Goal: Task Accomplishment & Management: Complete application form

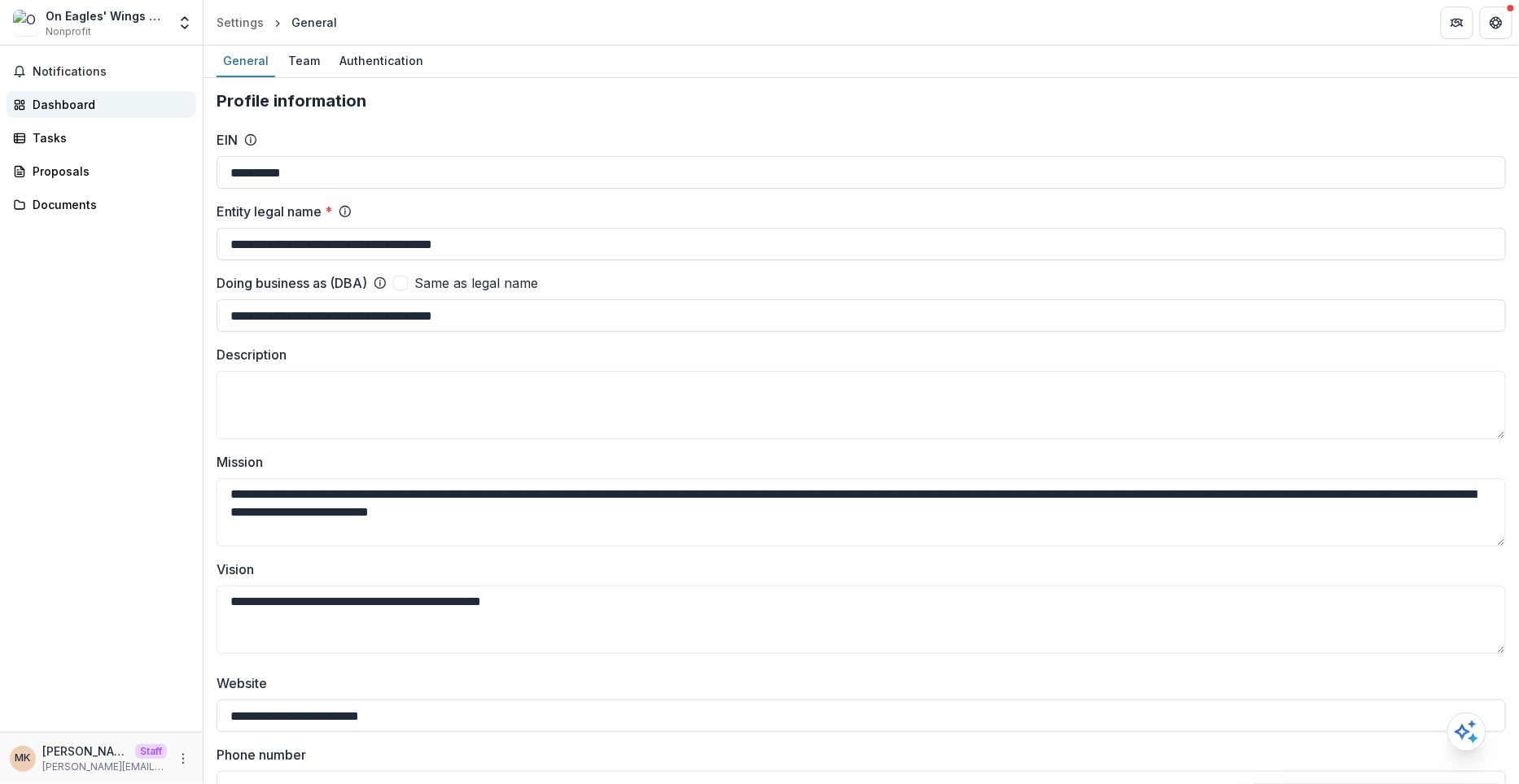
click at [140, 93] on link "Dashboard" at bounding box center [102, 105] width 190 height 27
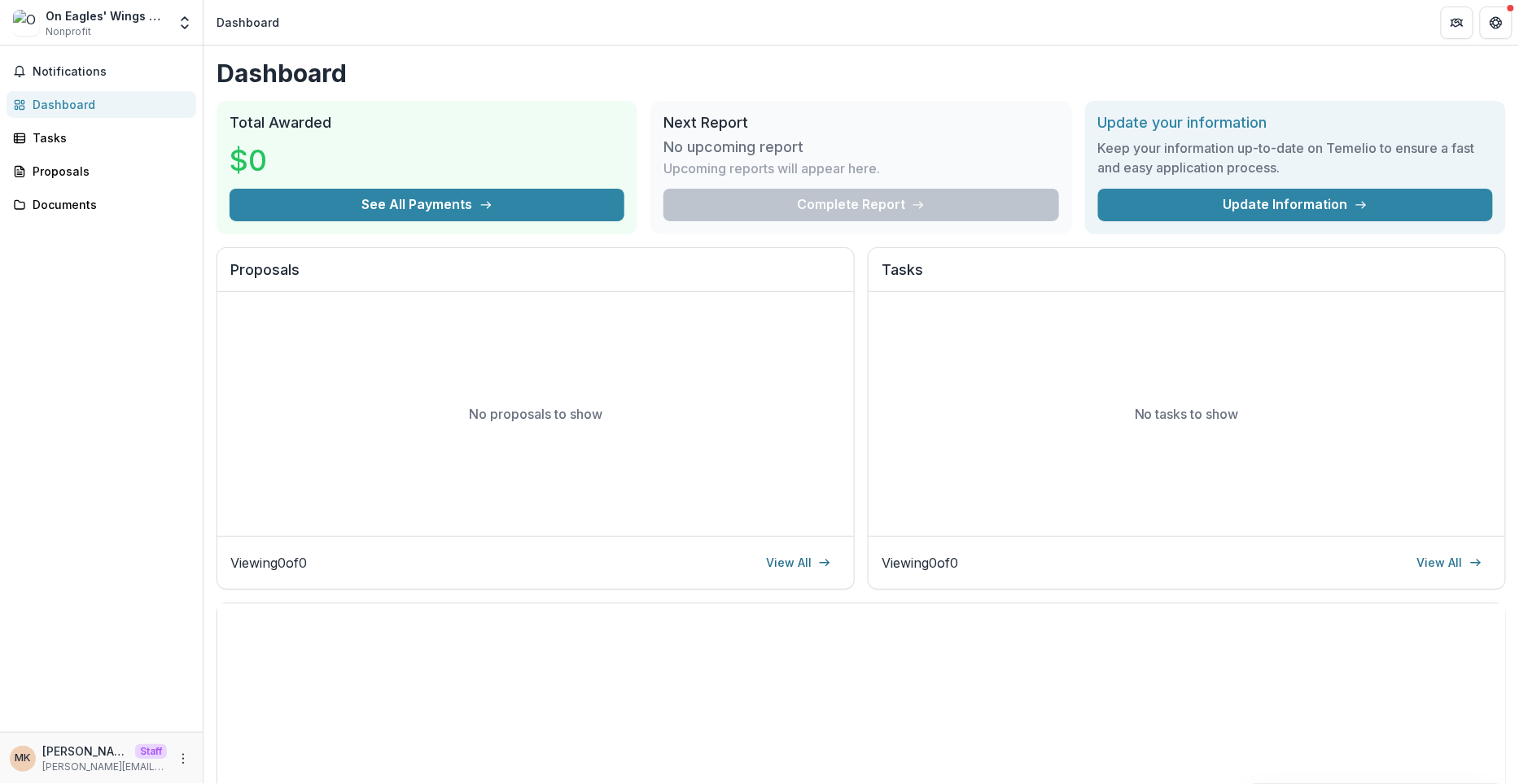
click at [107, 15] on div "On Eagles' Wings Therapeutic Horsemanship" at bounding box center [106, 16] width 121 height 17
copy div "On Eagles' Wings Therapeutic Horsemanship"
click at [187, 23] on icon "Open entity switcher" at bounding box center [185, 22] width 16 height 16
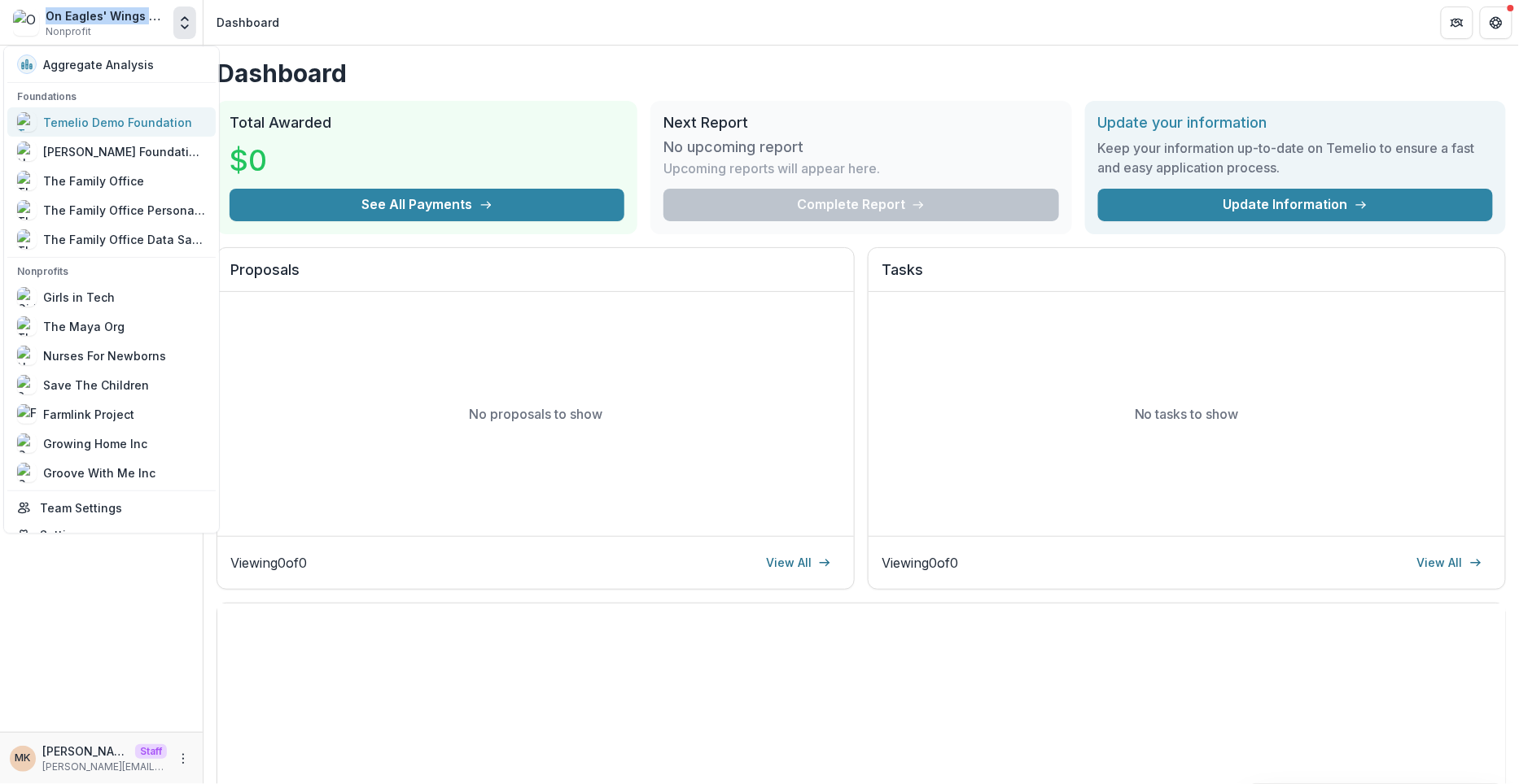
click at [148, 124] on div "Temelio Demo Foundation" at bounding box center [118, 123] width 149 height 17
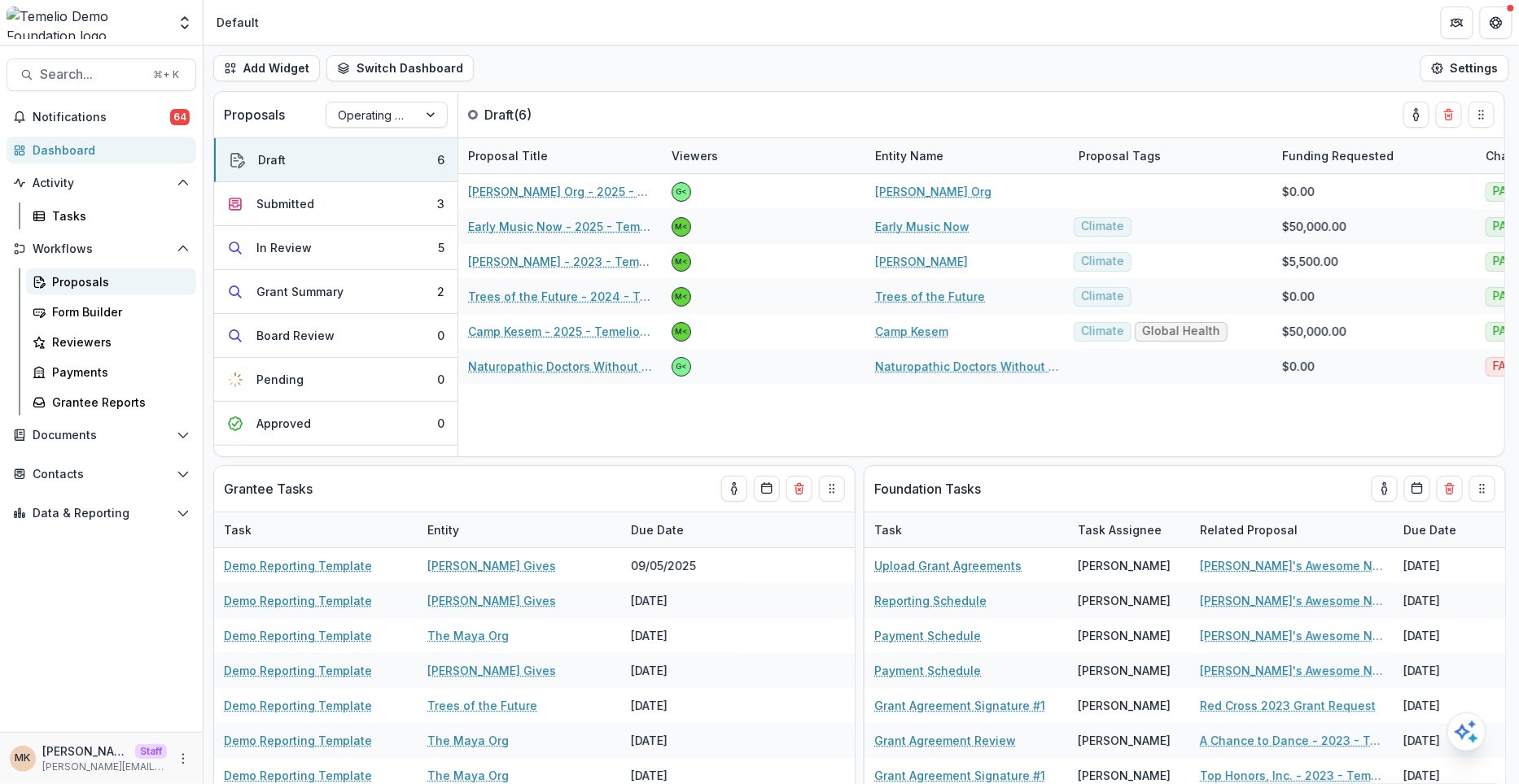
click at [91, 288] on div "Proposals" at bounding box center [118, 282] width 131 height 17
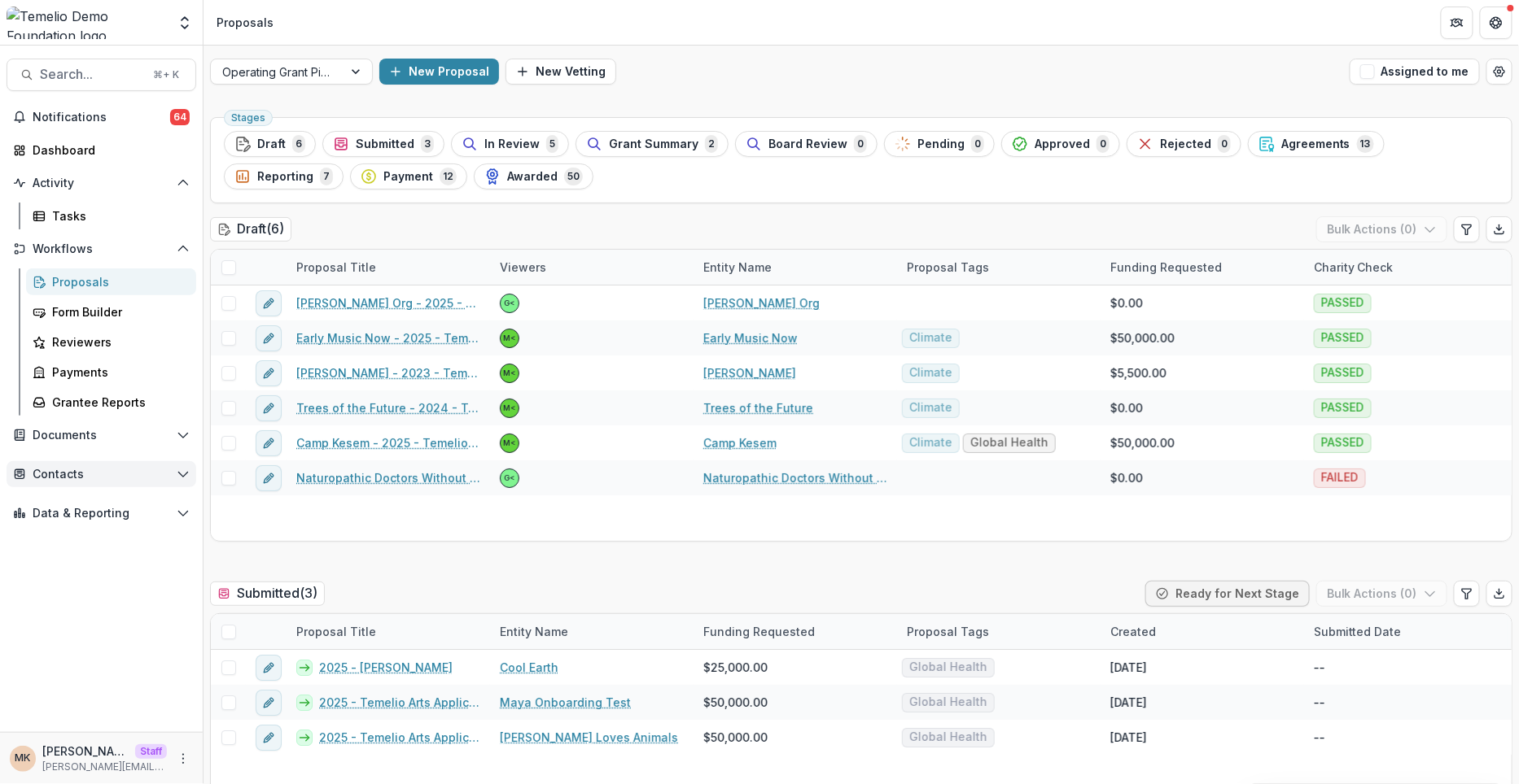
click at [66, 469] on span "Contacts" at bounding box center [101, 475] width 137 height 14
click at [66, 499] on div "Grantees" at bounding box center [118, 507] width 131 height 17
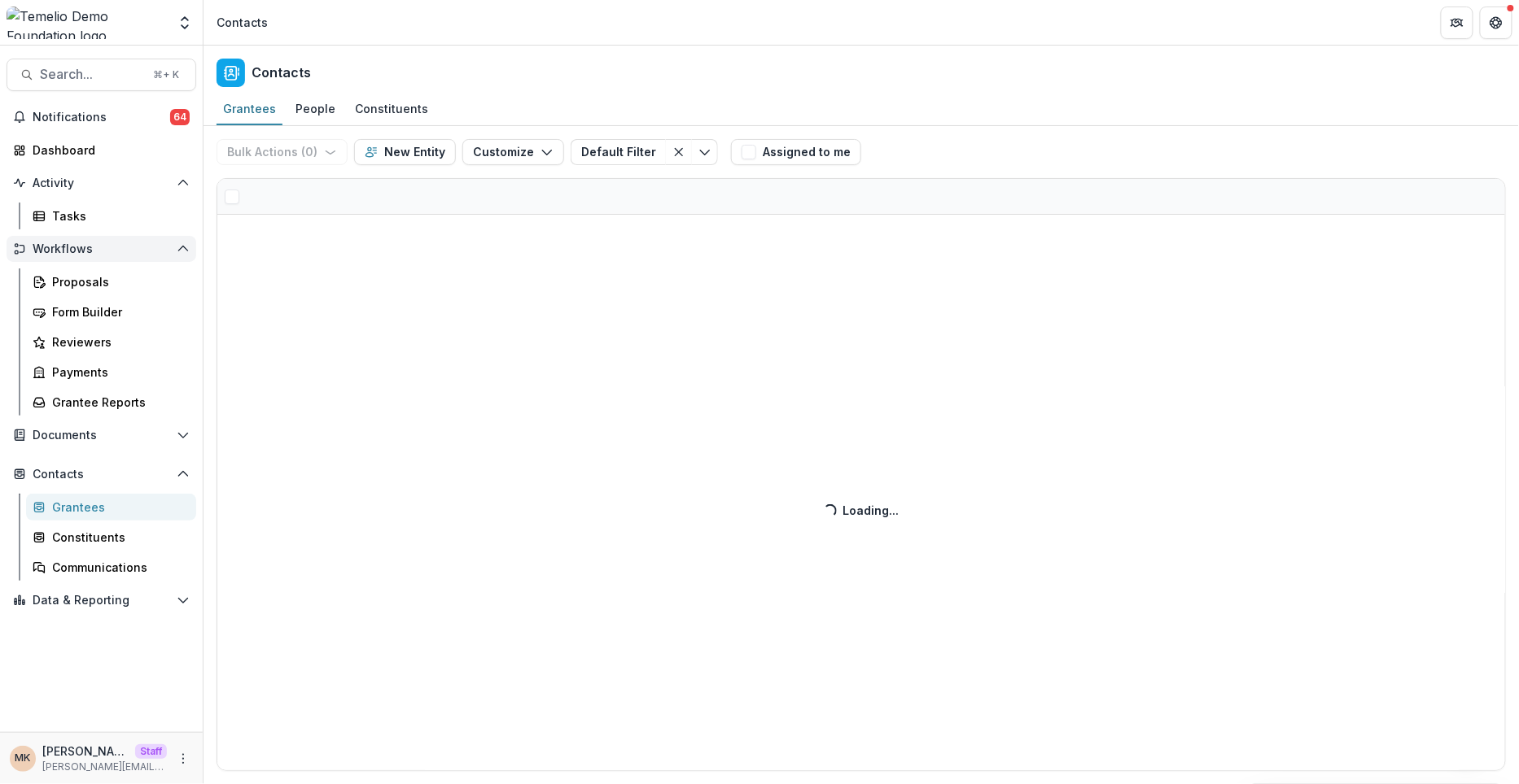
click at [66, 247] on span "Workflows" at bounding box center [101, 249] width 137 height 14
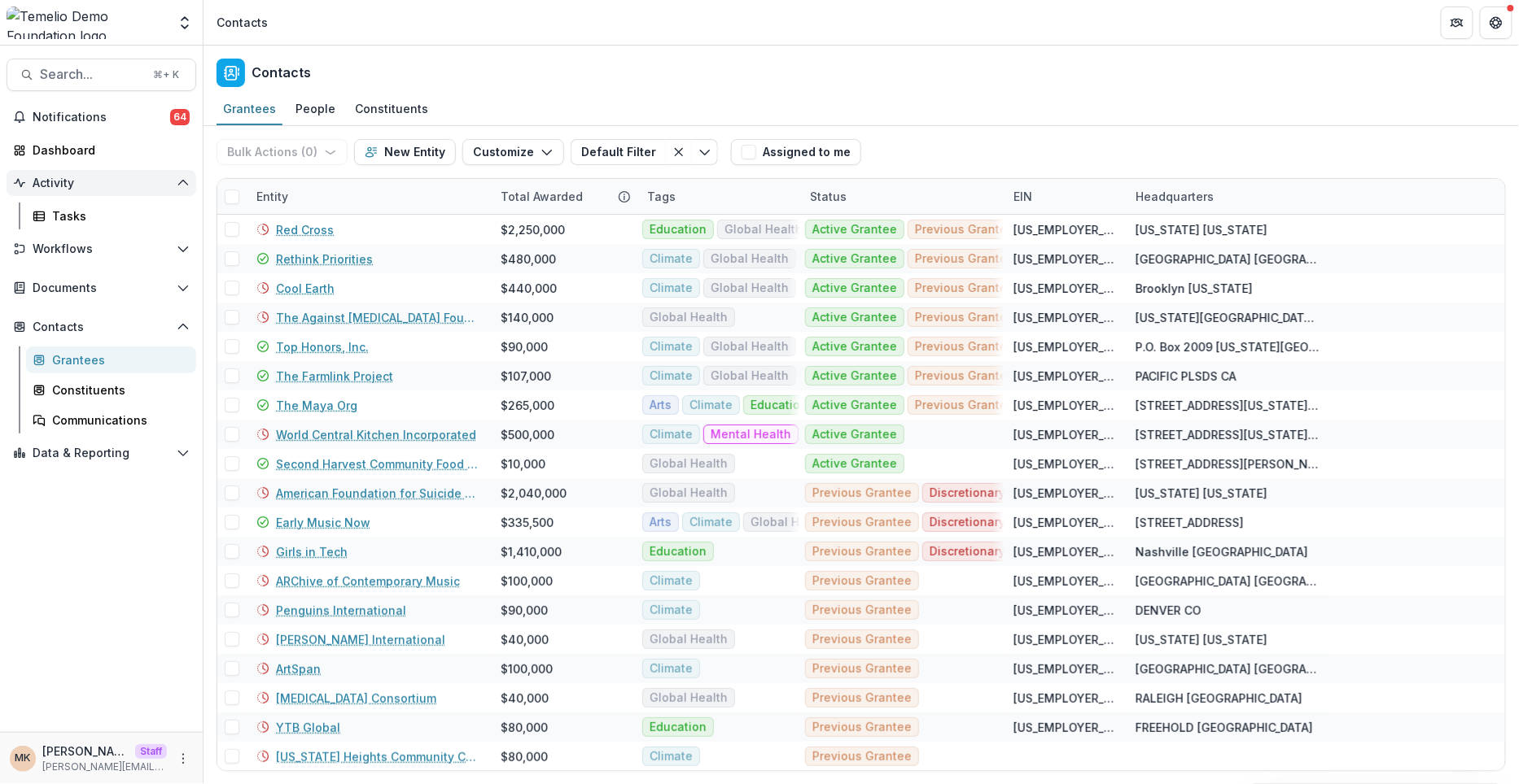
click at [59, 187] on span "Activity" at bounding box center [101, 184] width 137 height 14
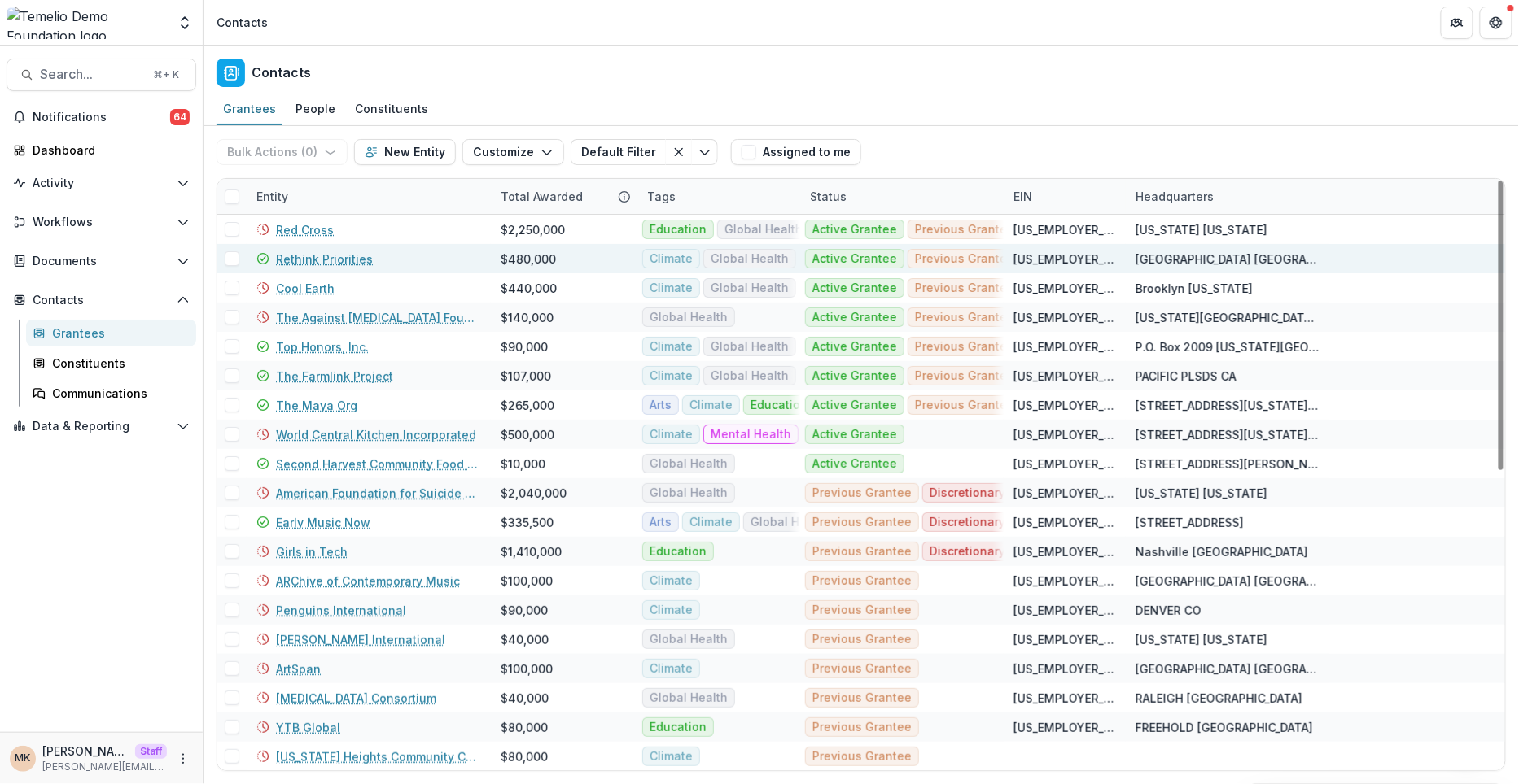
click at [314, 261] on link "Rethink Priorities" at bounding box center [324, 259] width 97 height 17
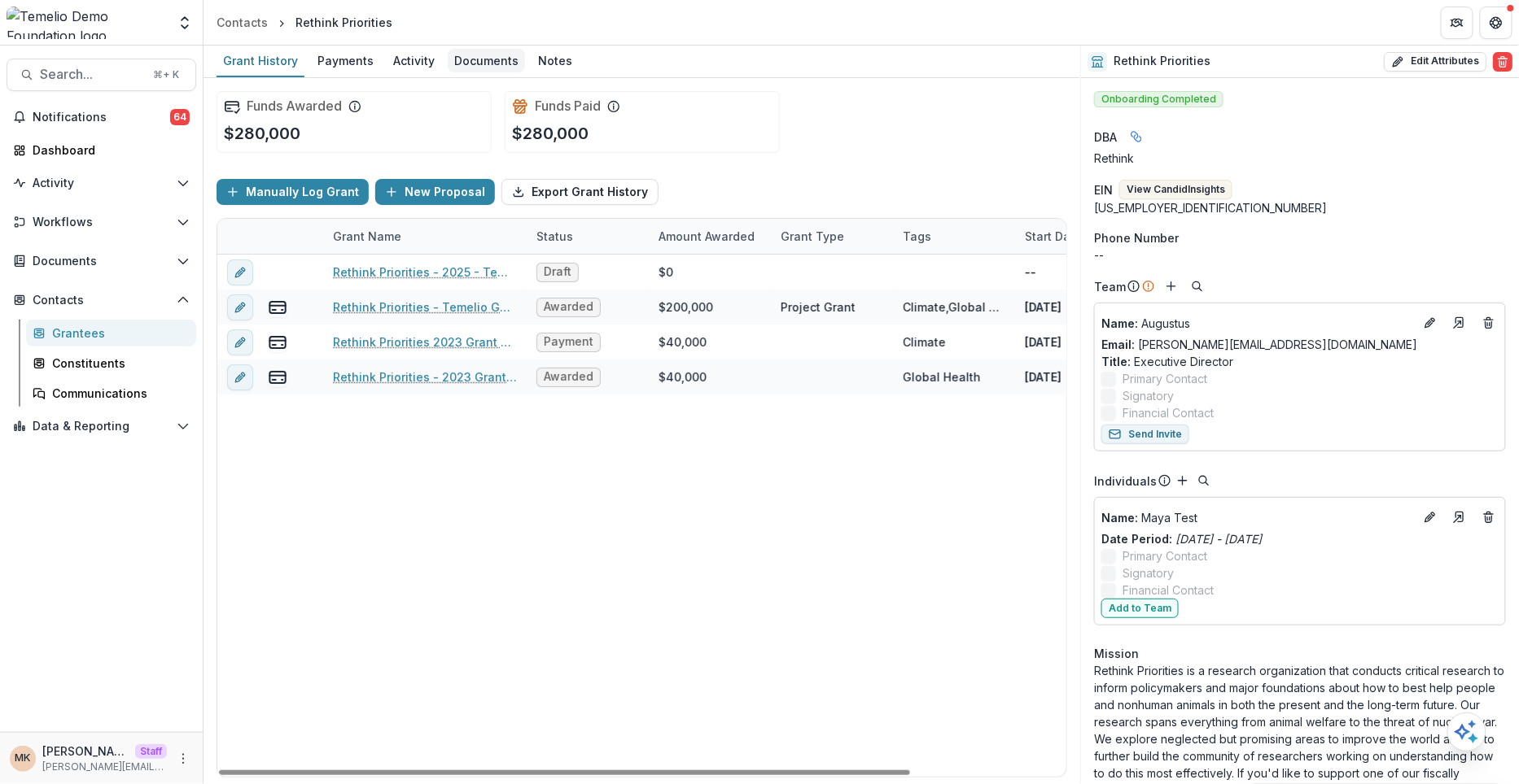
click at [485, 64] on div "Documents" at bounding box center [486, 61] width 77 height 24
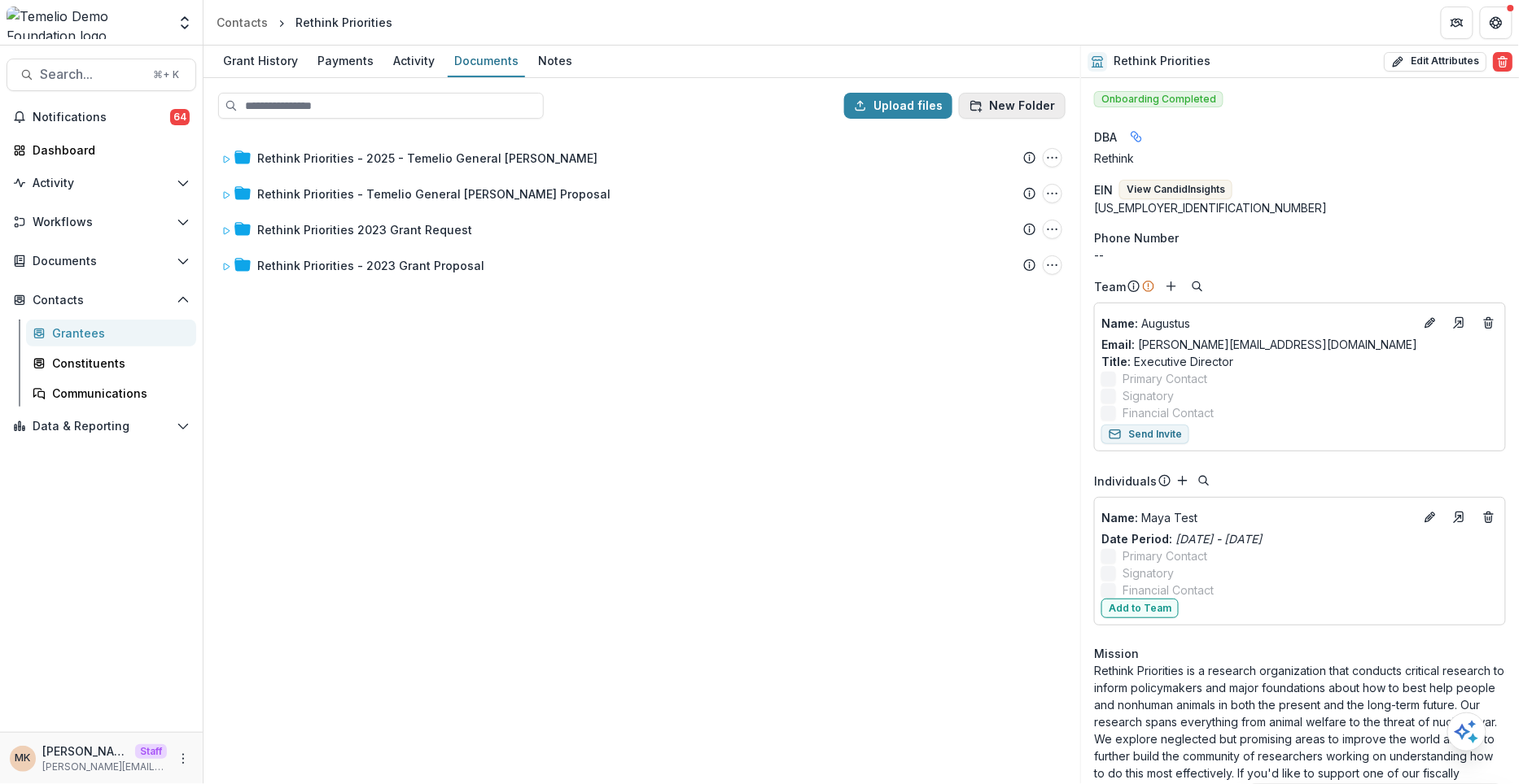
click at [1017, 111] on button "New Folder" at bounding box center [1012, 106] width 107 height 26
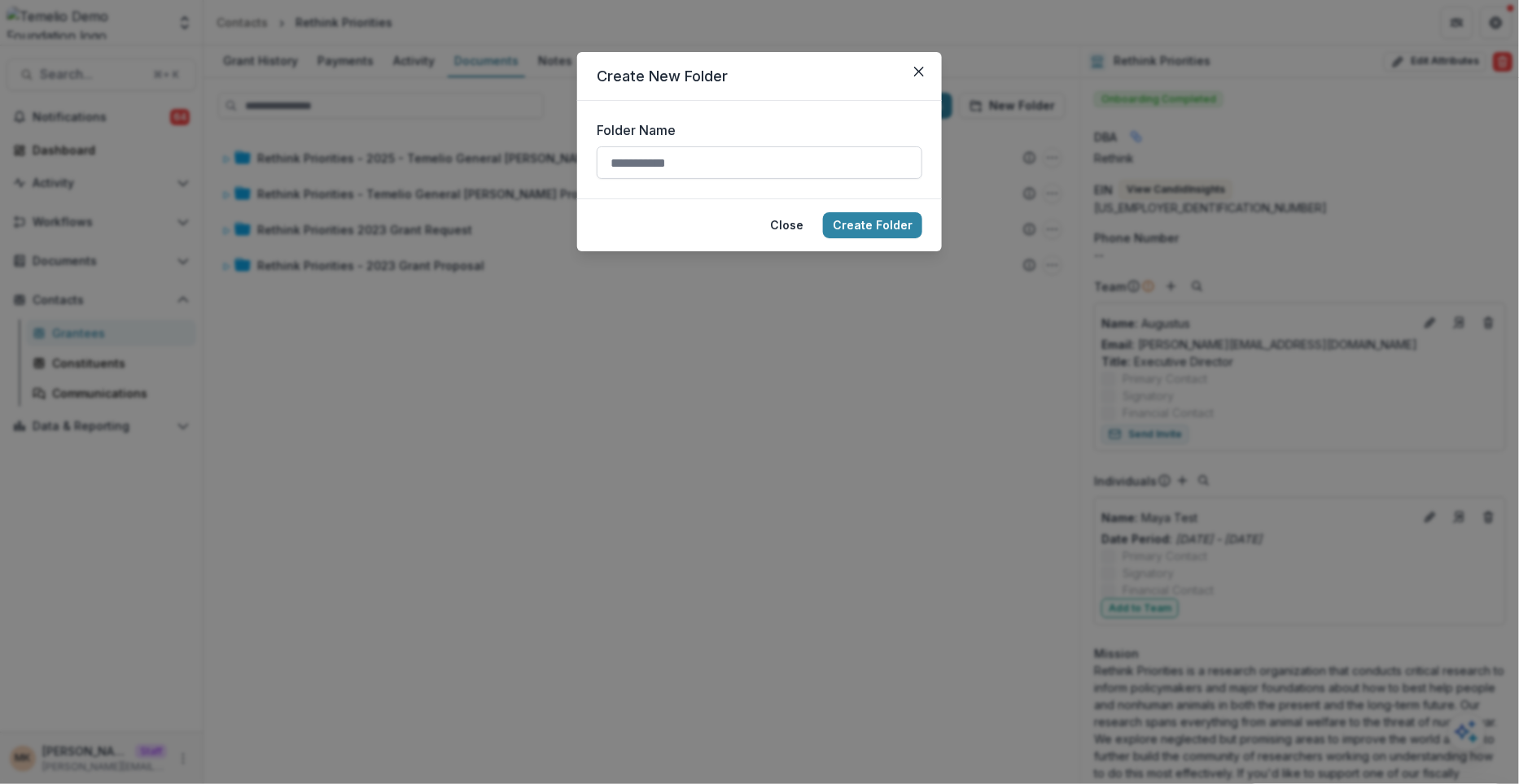
click at [707, 159] on input "Folder Name" at bounding box center [759, 163] width 325 height 32
type input "**********"
click at [823, 102] on form "**********" at bounding box center [759, 149] width 365 height 97
click at [888, 232] on button "Create Folder" at bounding box center [873, 225] width 99 height 26
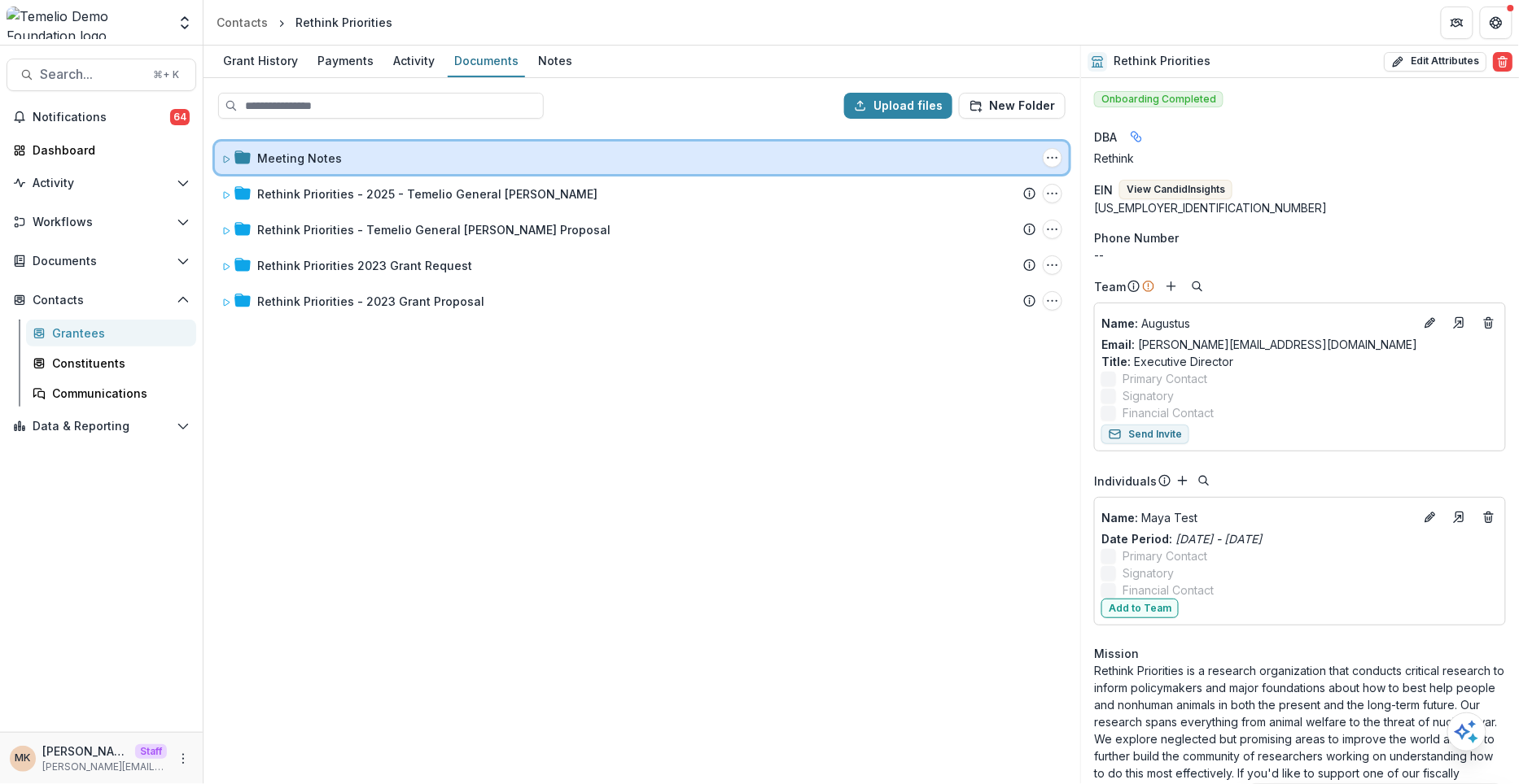
click at [385, 143] on div "Meeting Notes Folder Options Rename Add Subfolder Delete" at bounding box center [642, 157] width 854 height 32
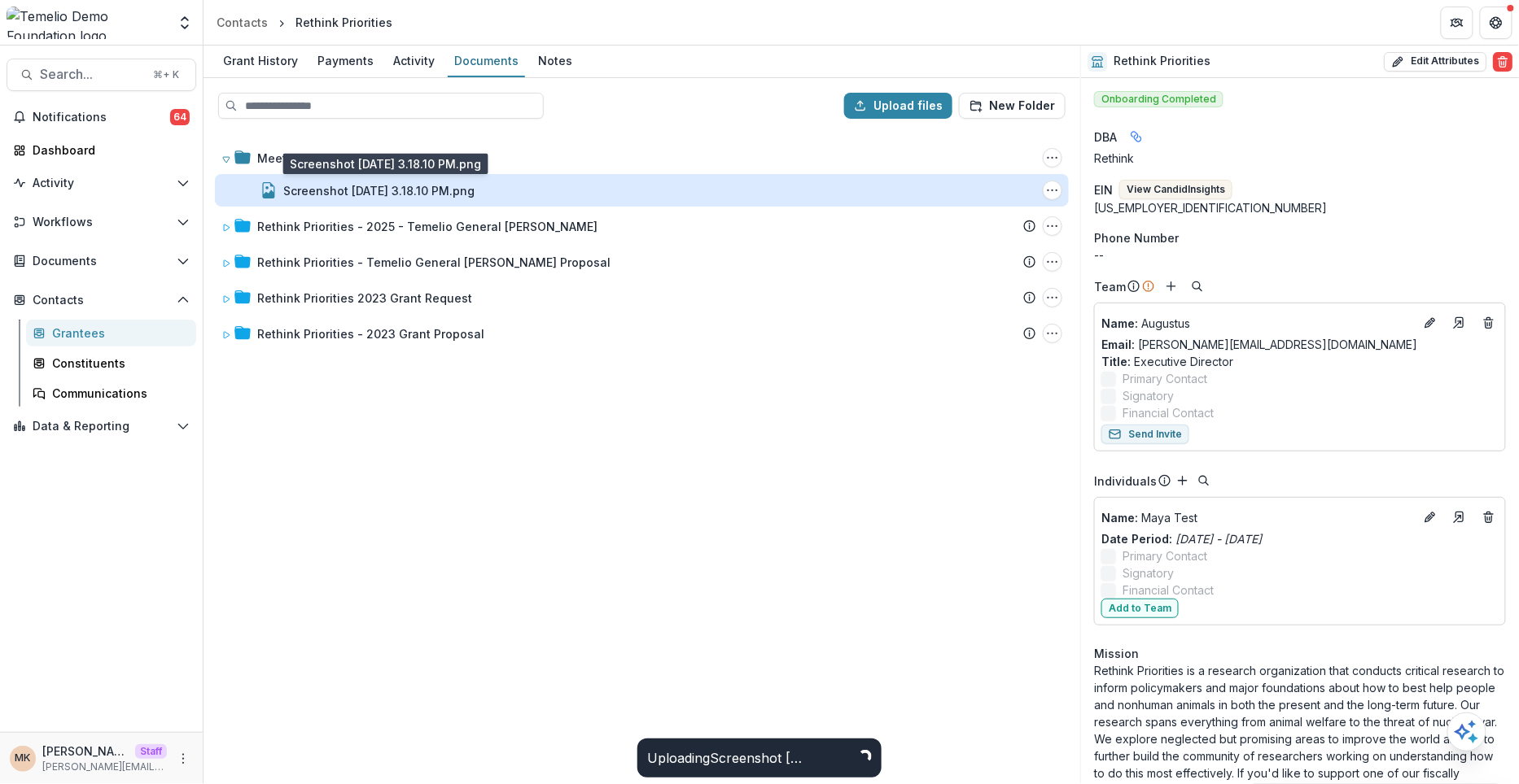
click at [450, 190] on div "Screenshot 2025-09-10 at 3.18.10 PM.png" at bounding box center [379, 190] width 191 height 17
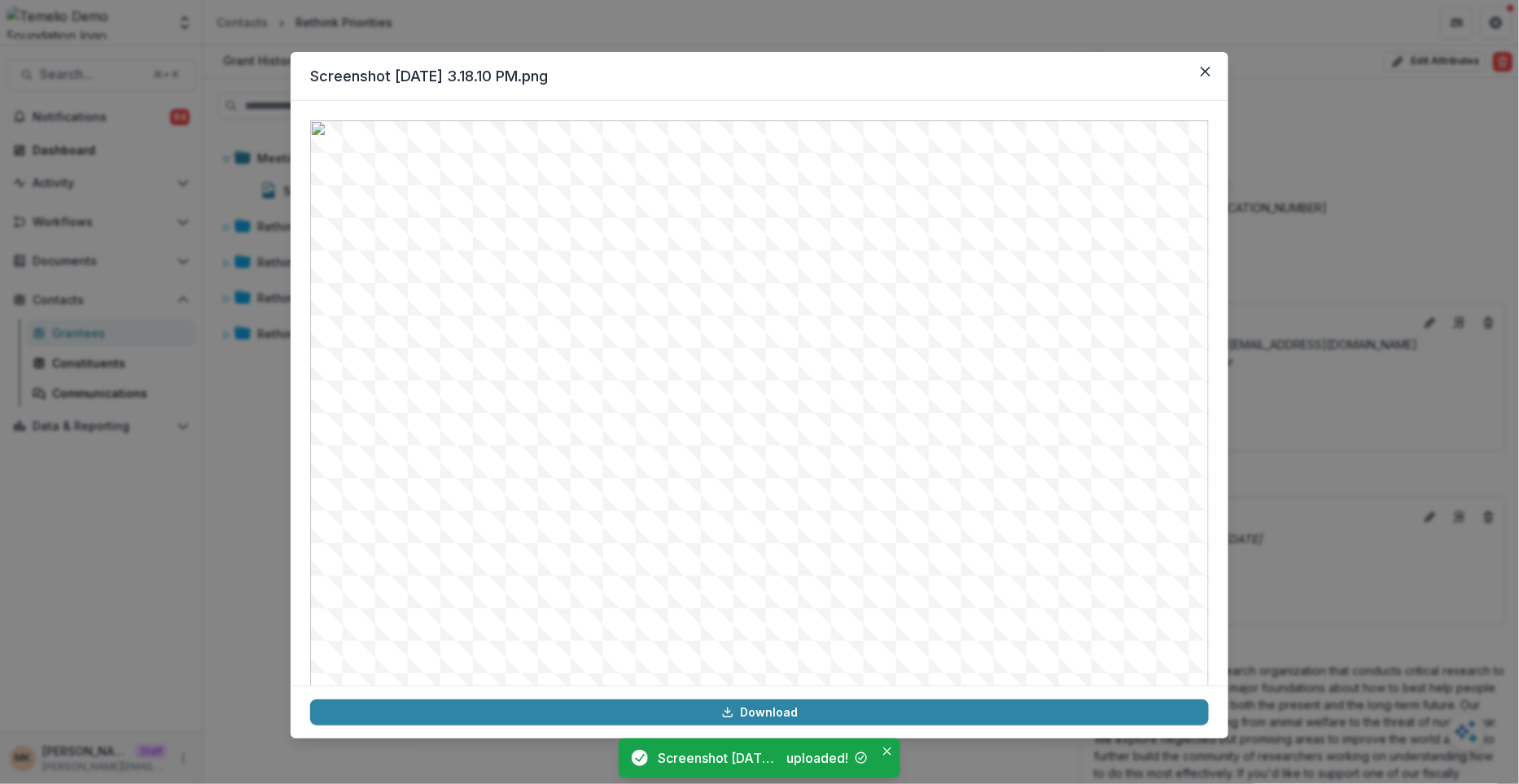
click at [235, 536] on div "Screenshot 2025-09-10 at 3.18.10 PM.png Download" at bounding box center [759, 392] width 1519 height 784
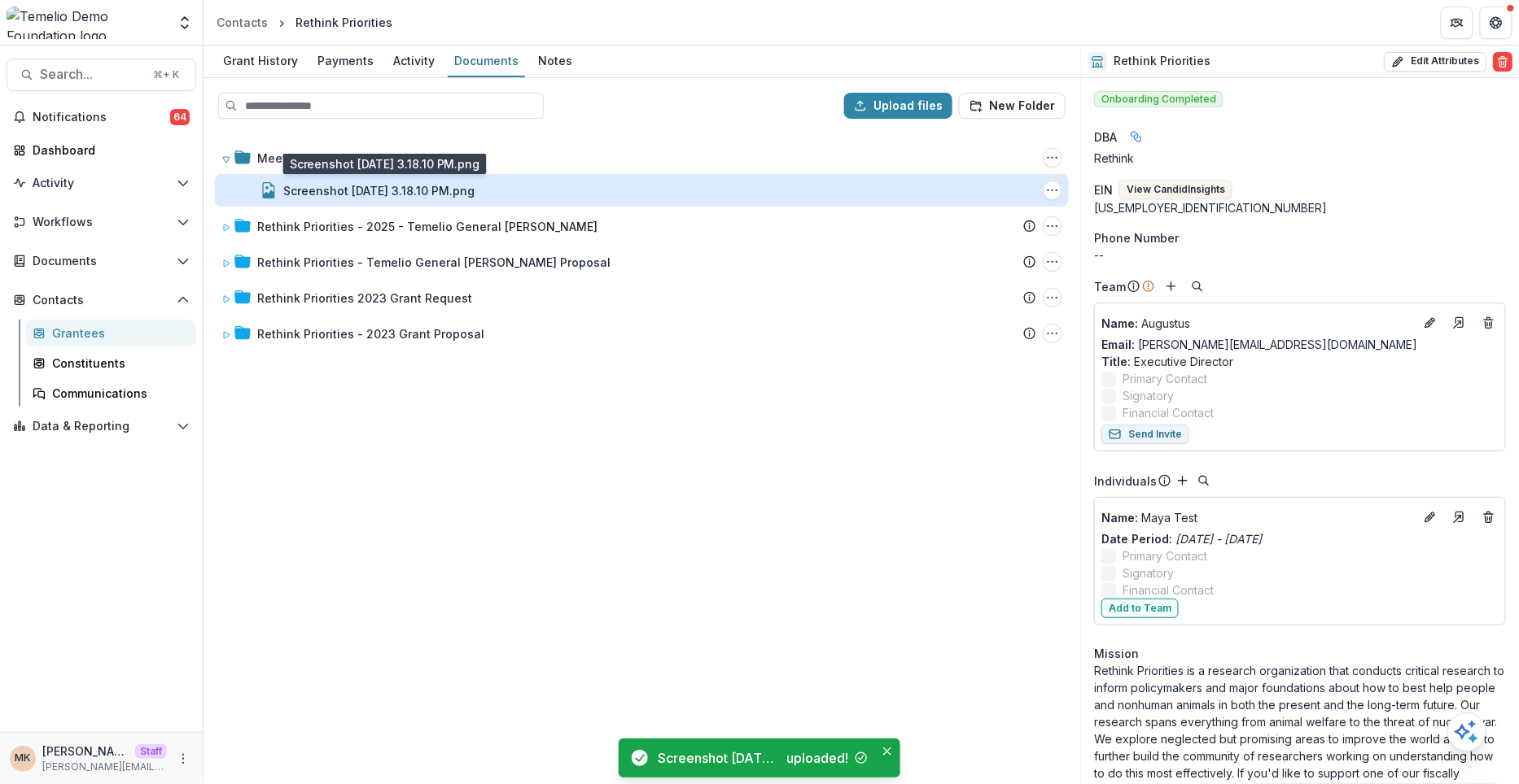
click at [437, 186] on div "Screenshot 2025-09-10 at 3.18.10 PM.png" at bounding box center [379, 190] width 191 height 17
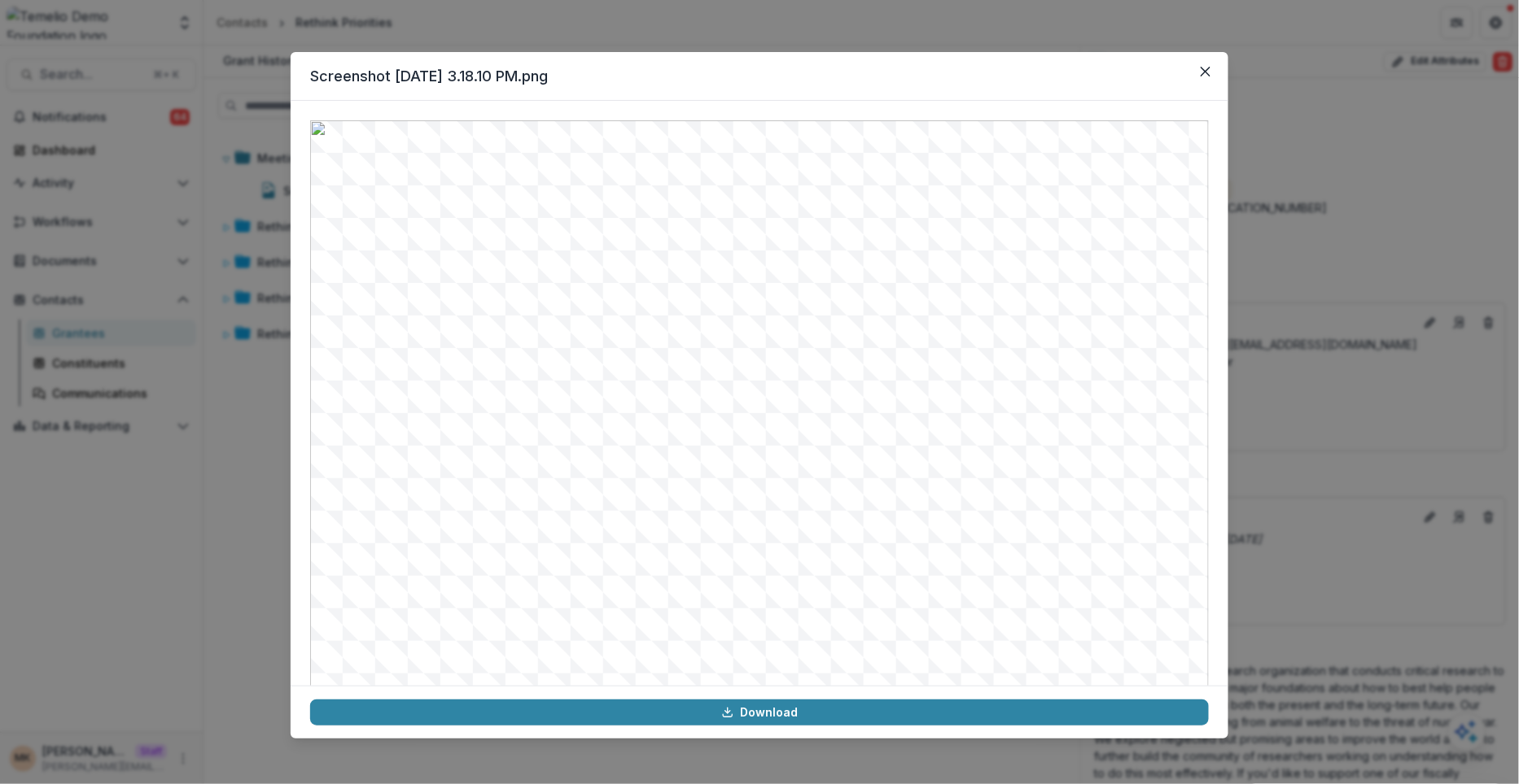
click at [251, 437] on div "Screenshot 2025-09-10 at 3.18.10 PM.png Download" at bounding box center [759, 392] width 1519 height 784
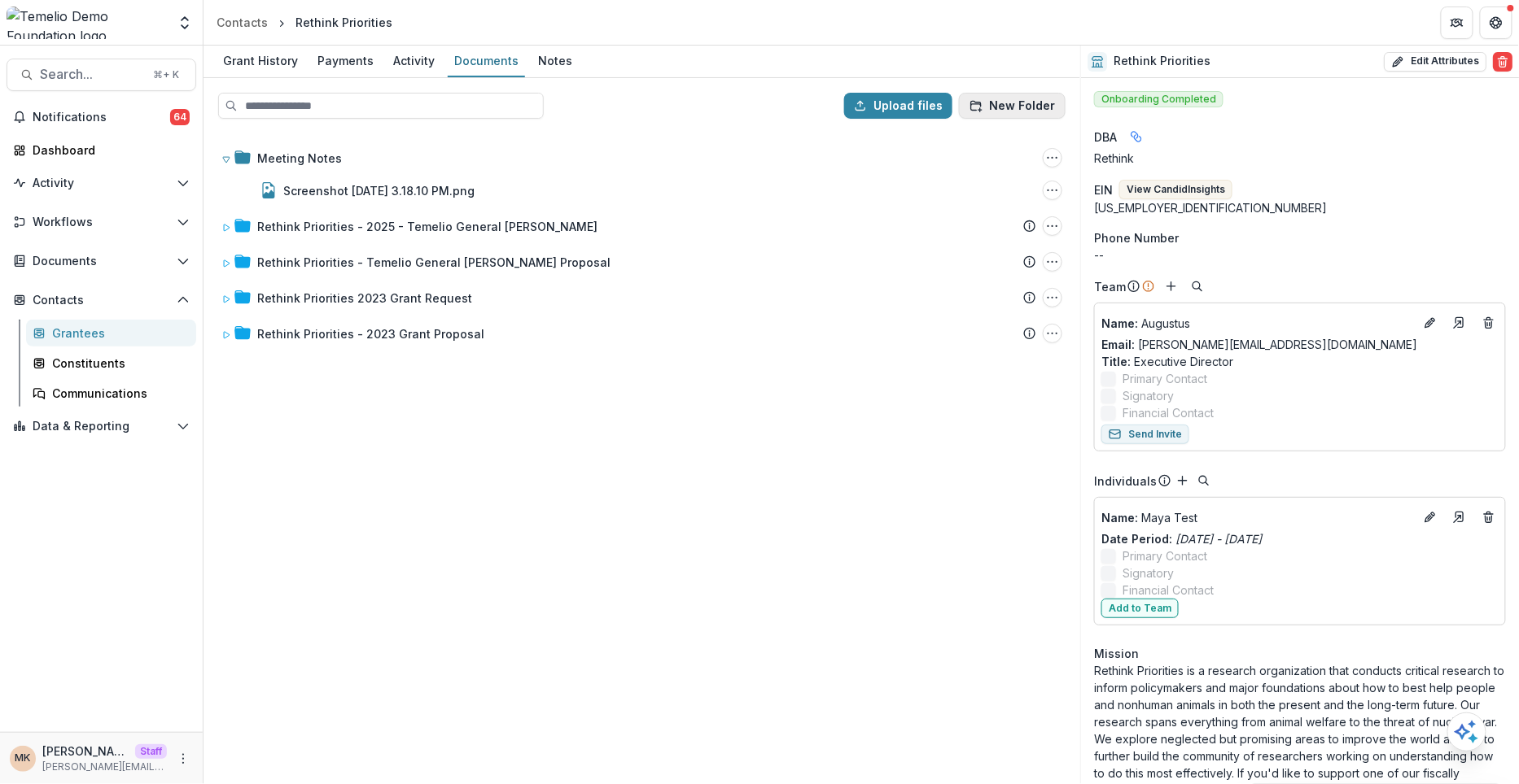
click at [1007, 93] on button "New Folder" at bounding box center [1012, 106] width 107 height 26
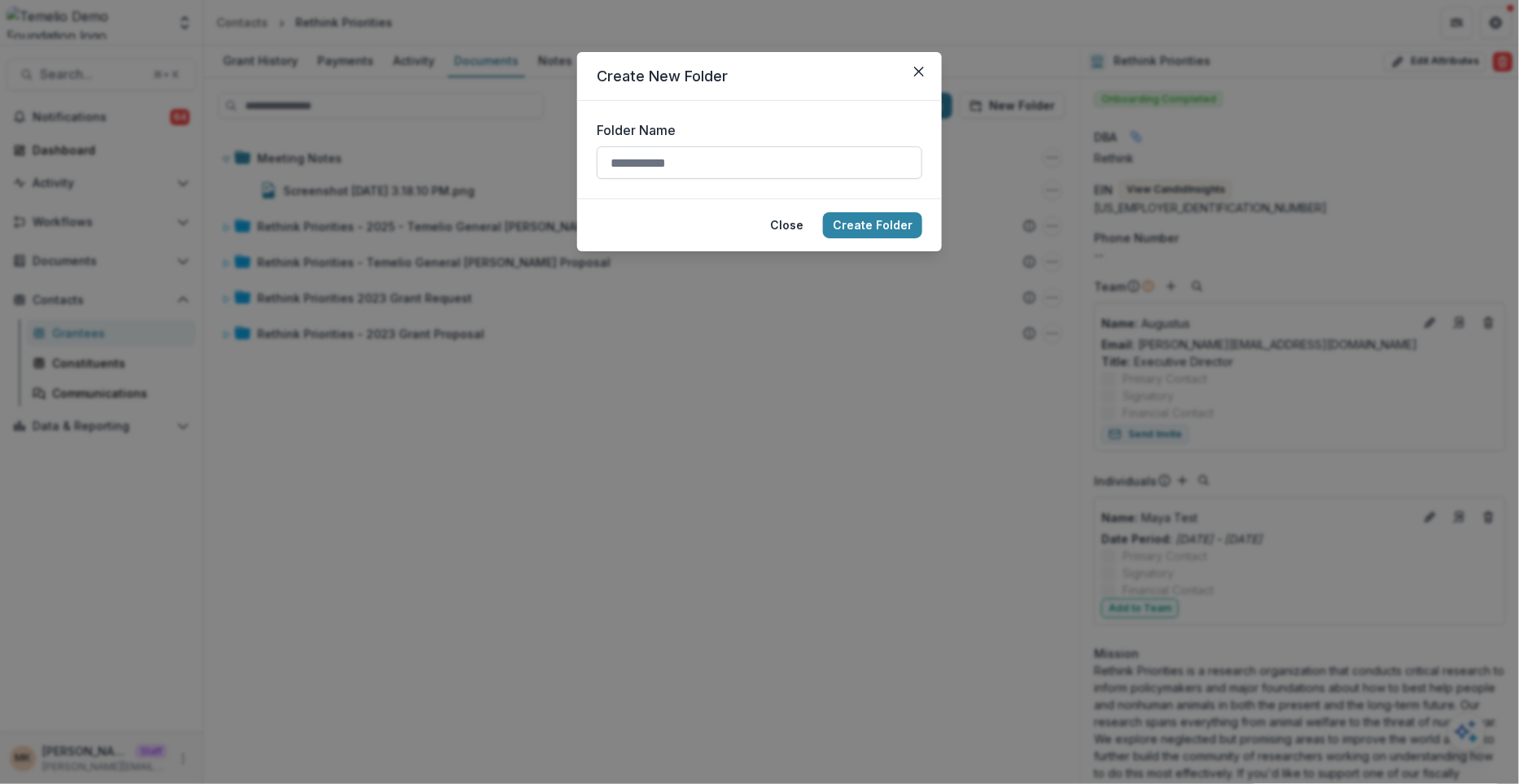
click at [708, 163] on input "Folder Name" at bounding box center [759, 163] width 325 height 32
type input "**********"
click at [889, 221] on button "Create Folder" at bounding box center [873, 225] width 99 height 26
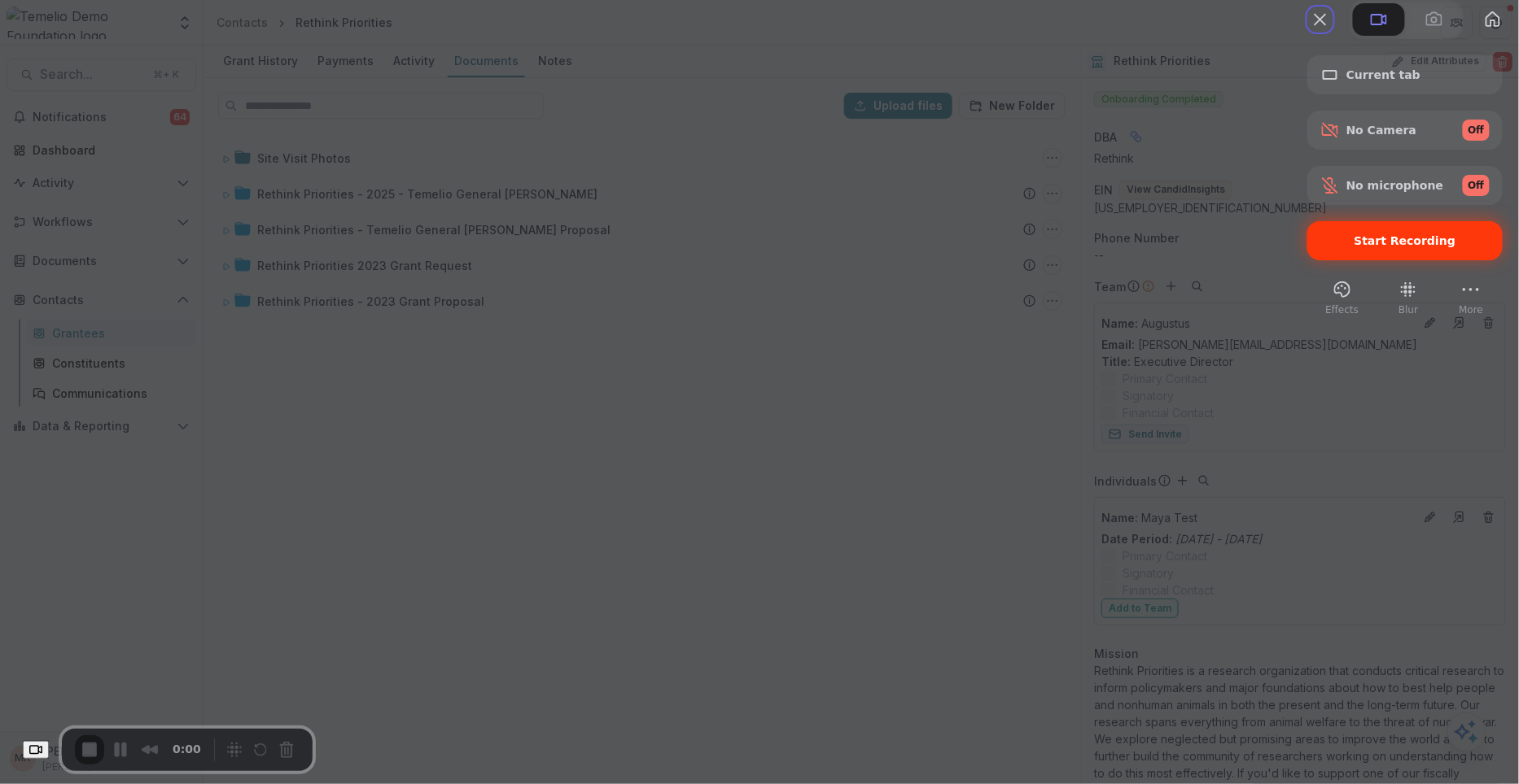
click at [1358, 247] on span "Start Recording" at bounding box center [1405, 240] width 102 height 13
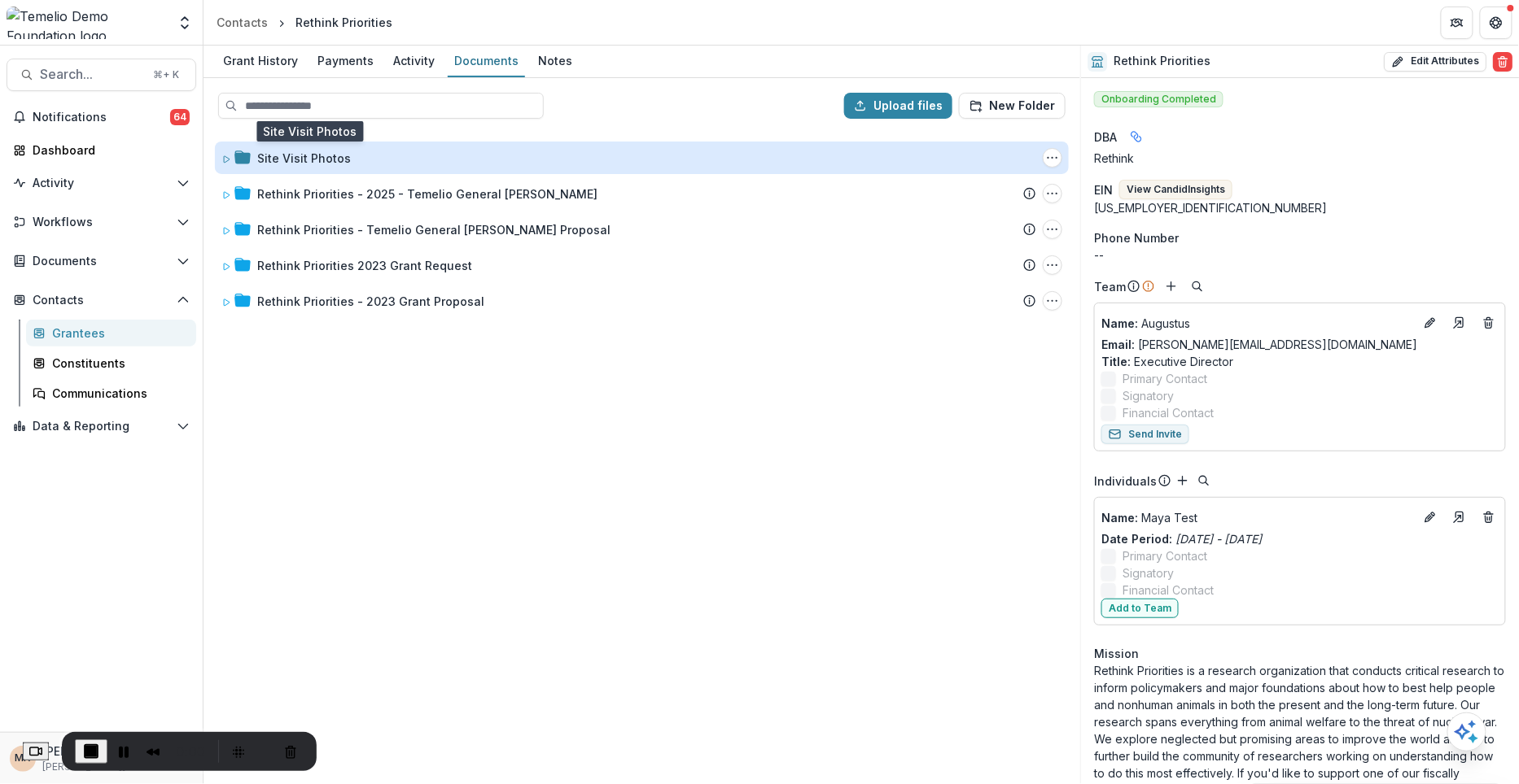
click at [304, 150] on div "Site Visit Photos" at bounding box center [304, 158] width 94 height 17
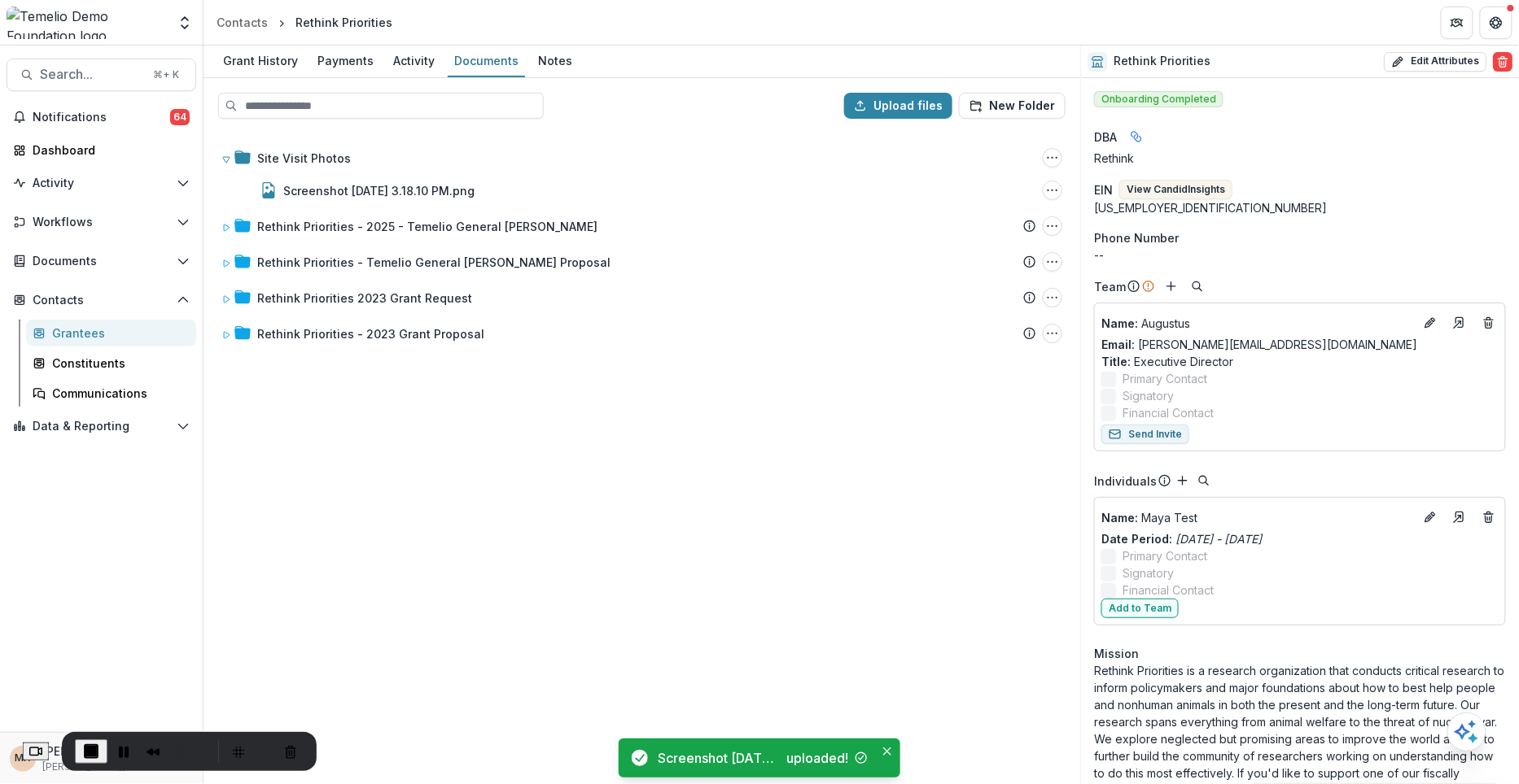
click at [457, 551] on div "Site Visit Photos Folder Options Rename Add Subfolder Delete Screenshot 2025-09…" at bounding box center [641, 457] width 873 height 651
click at [1033, 111] on button "New Folder" at bounding box center [1012, 106] width 107 height 26
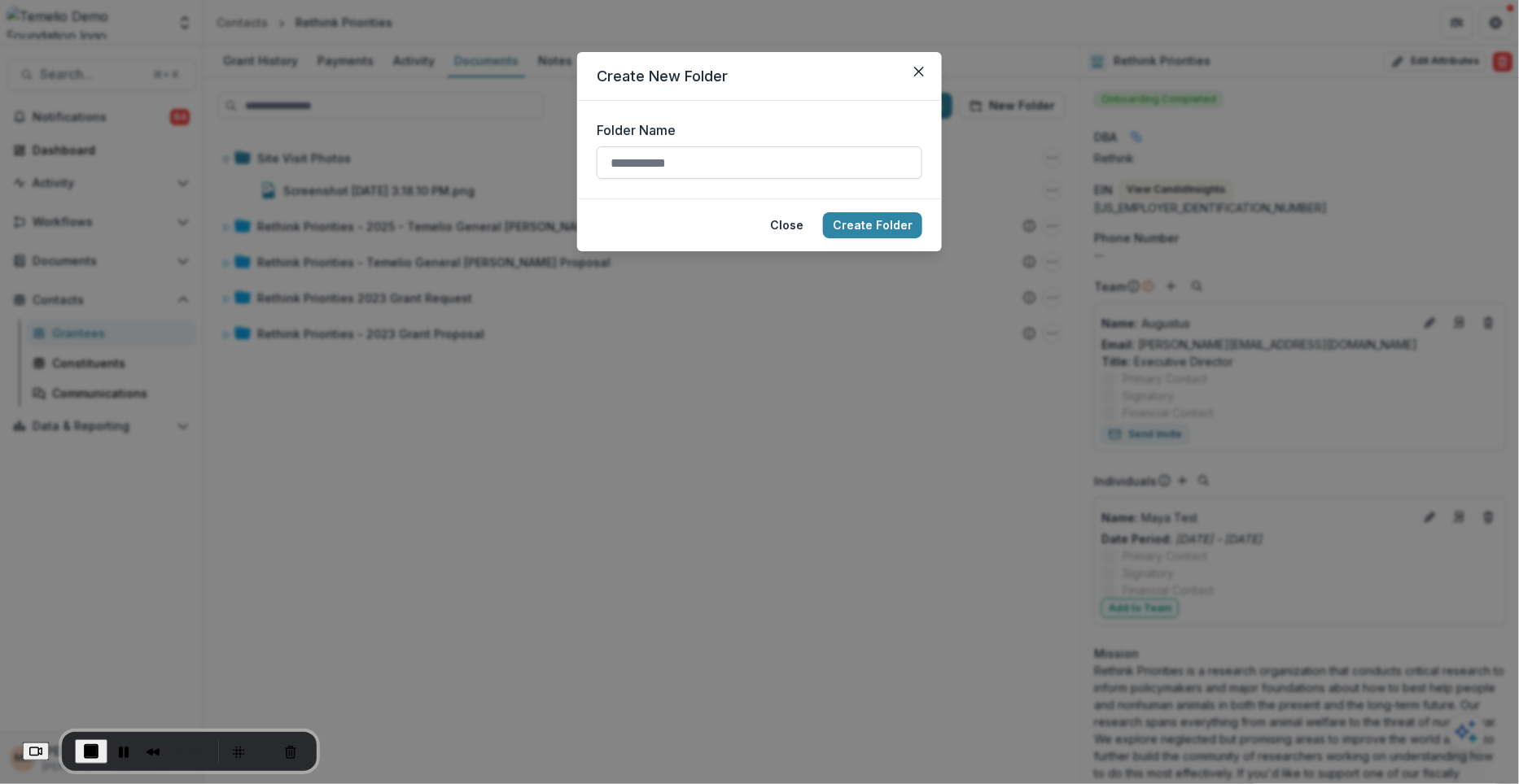
click at [746, 168] on input "Folder Name" at bounding box center [759, 163] width 325 height 32
type input "**********"
click at [857, 113] on form "**********" at bounding box center [759, 149] width 365 height 97
click at [888, 222] on button "Create Folder" at bounding box center [873, 225] width 99 height 26
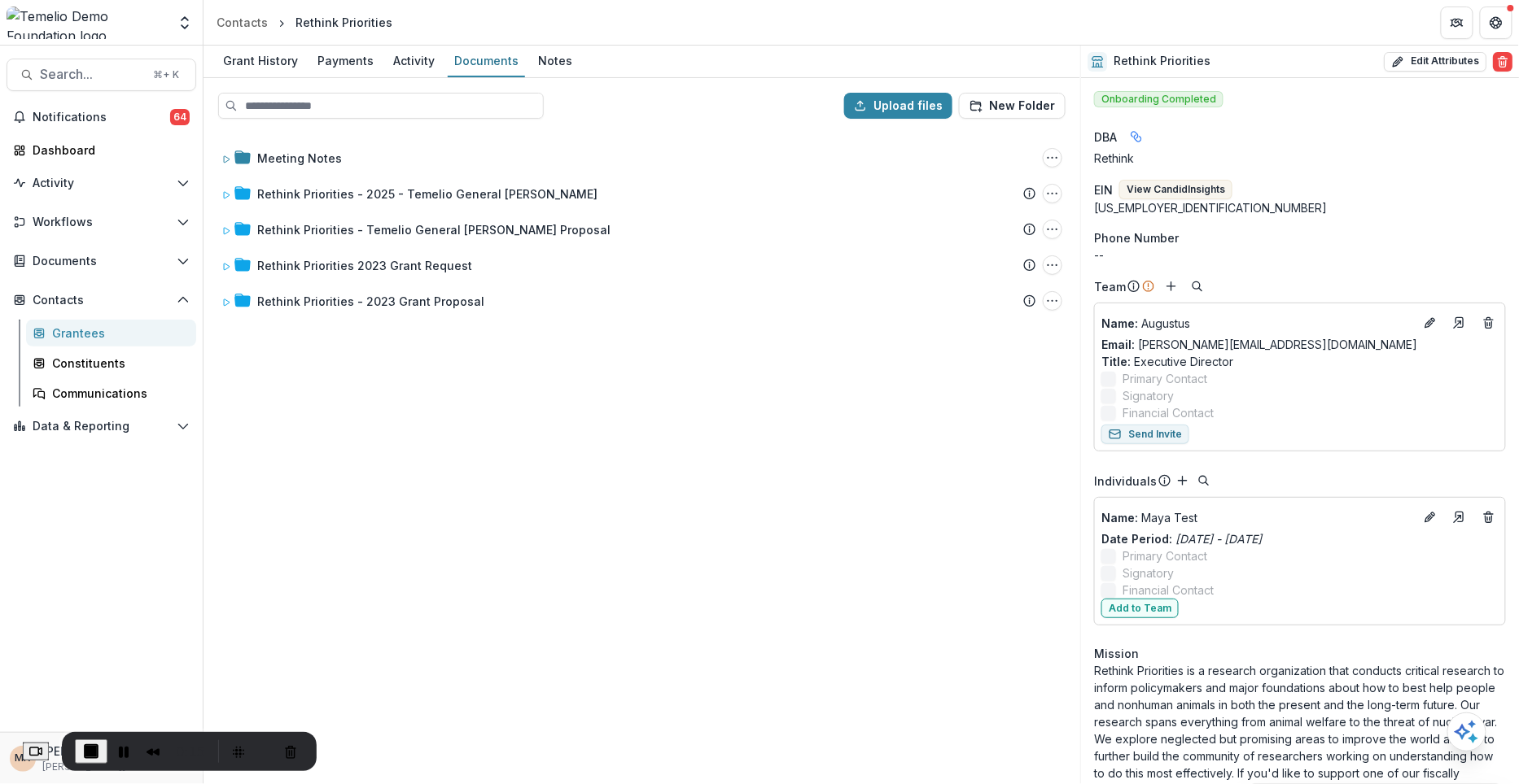
click at [97, 742] on span "End Recording" at bounding box center [91, 751] width 19 height 19
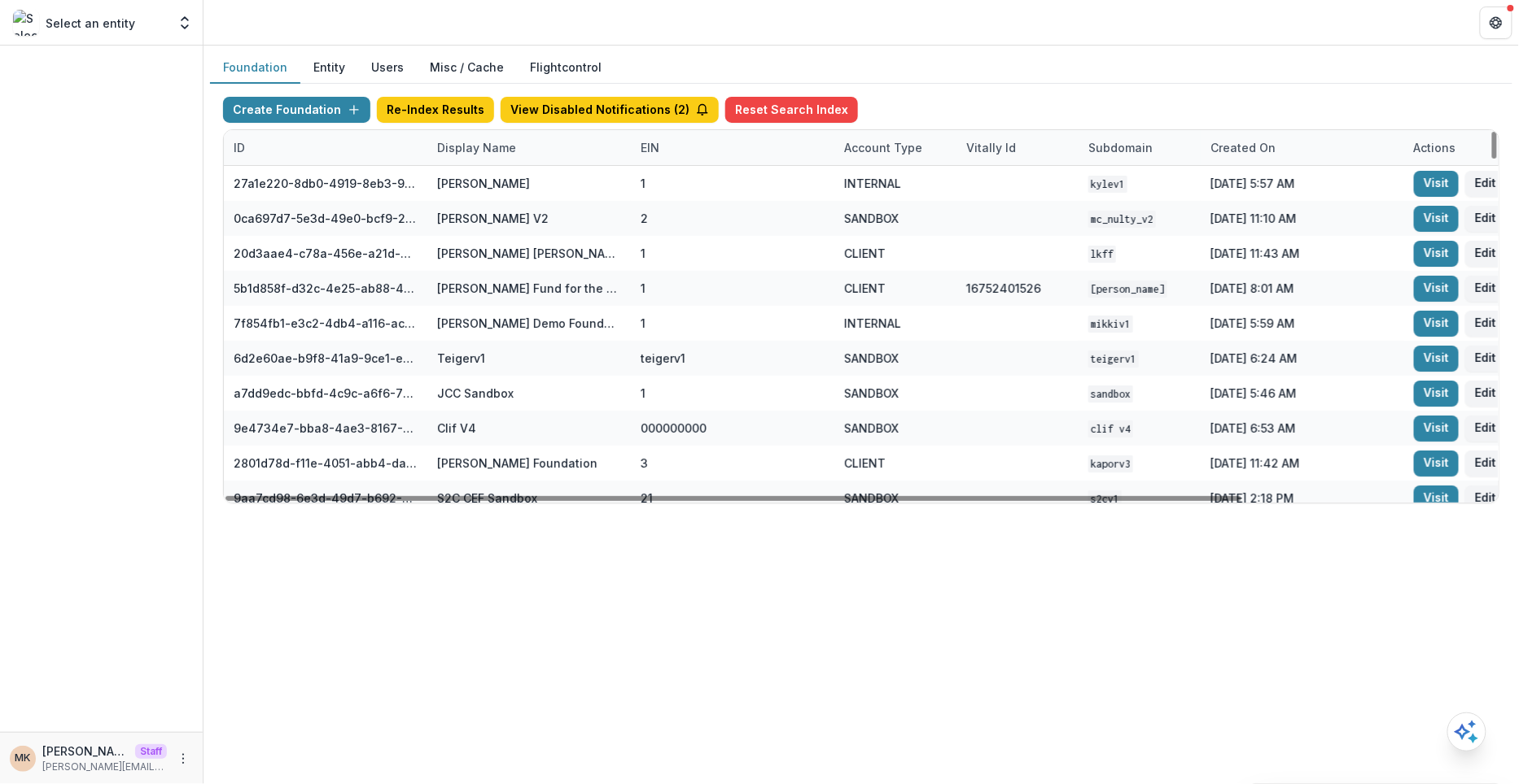
click at [329, 59] on button "Entity" at bounding box center [330, 68] width 58 height 31
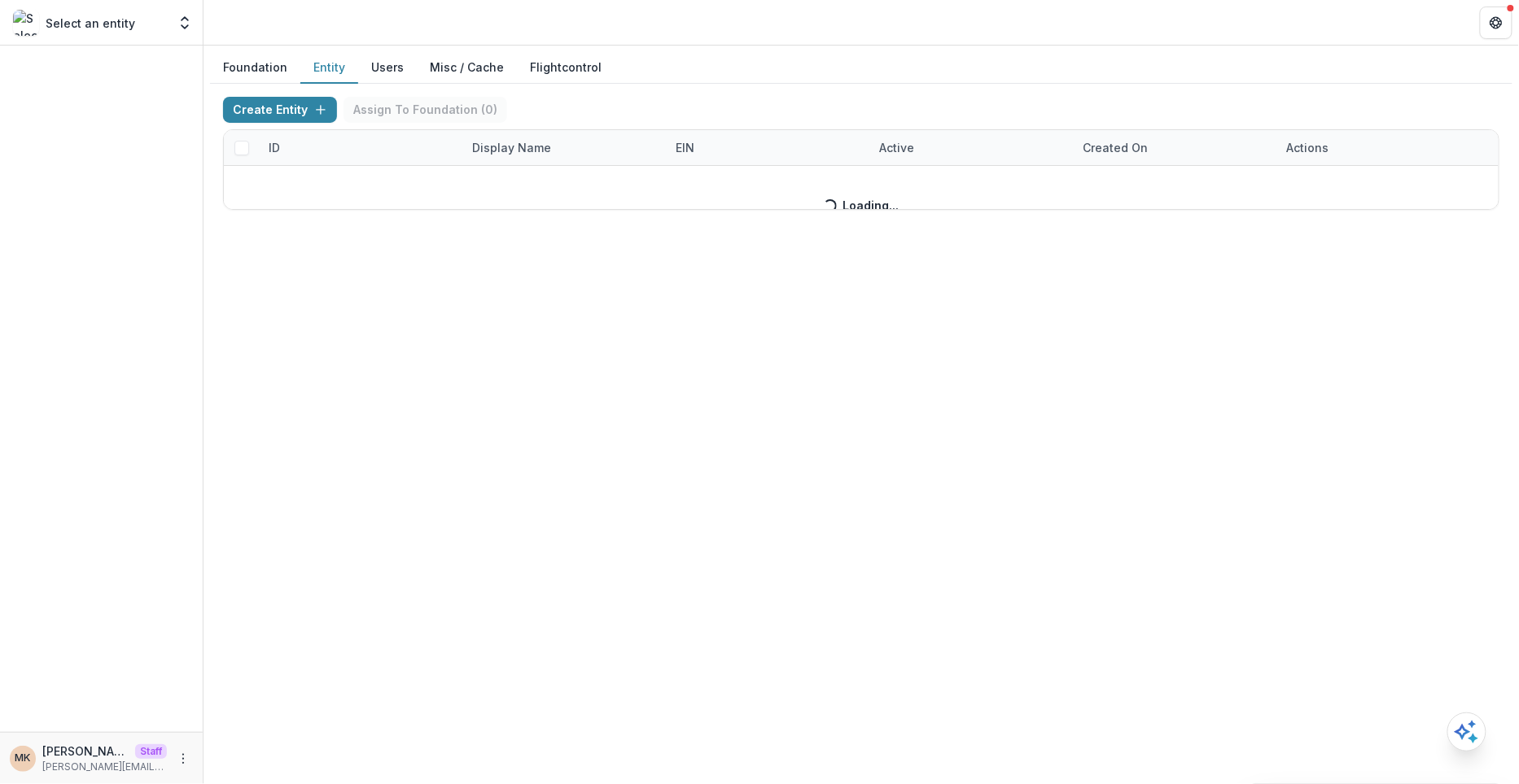
click at [649, 39] on header at bounding box center [861, 22] width 1316 height 45
click at [324, 66] on button "Entity" at bounding box center [330, 68] width 58 height 31
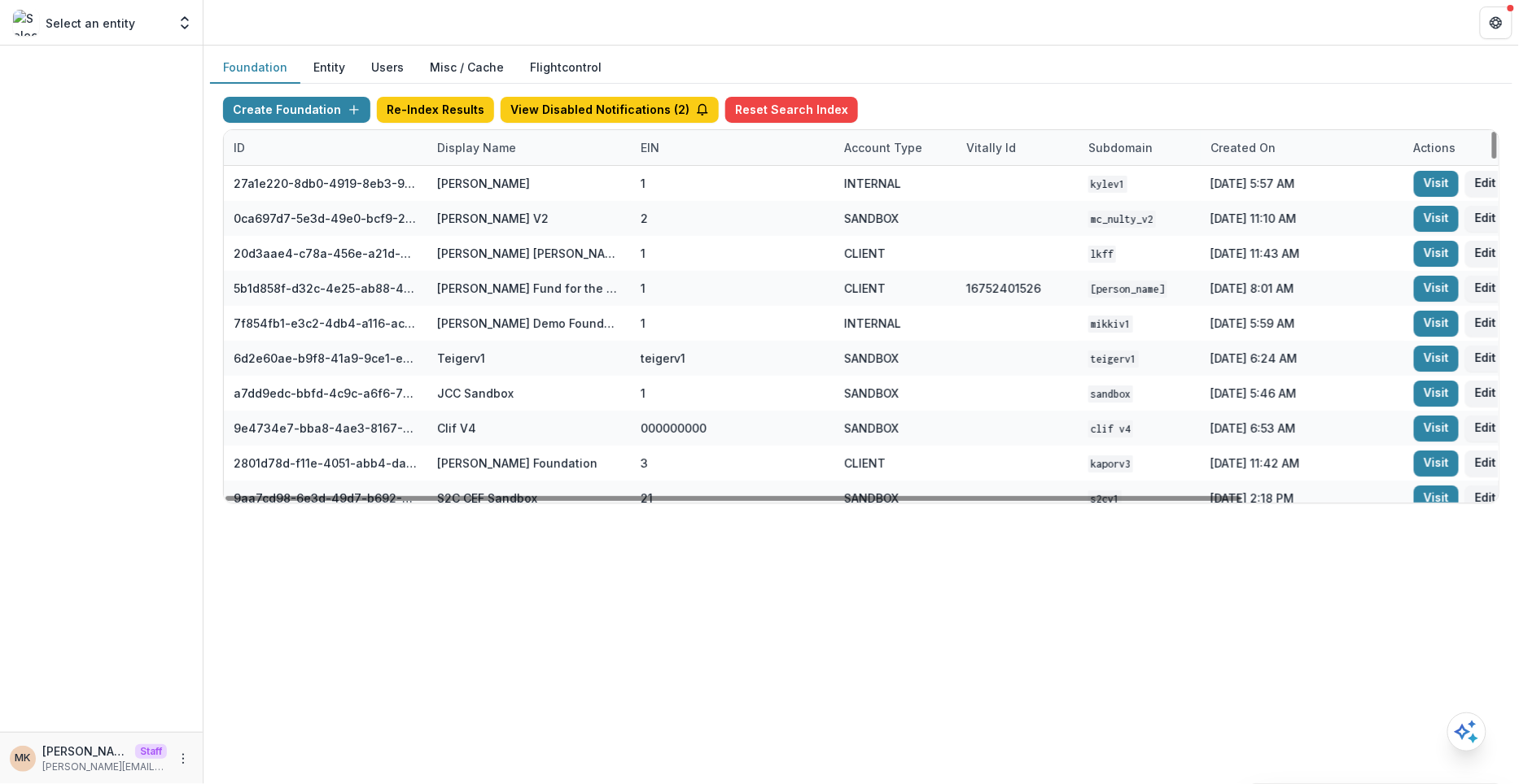
click at [538, 137] on div "Display Name" at bounding box center [529, 147] width 203 height 35
click at [527, 187] on input at bounding box center [527, 183] width 196 height 26
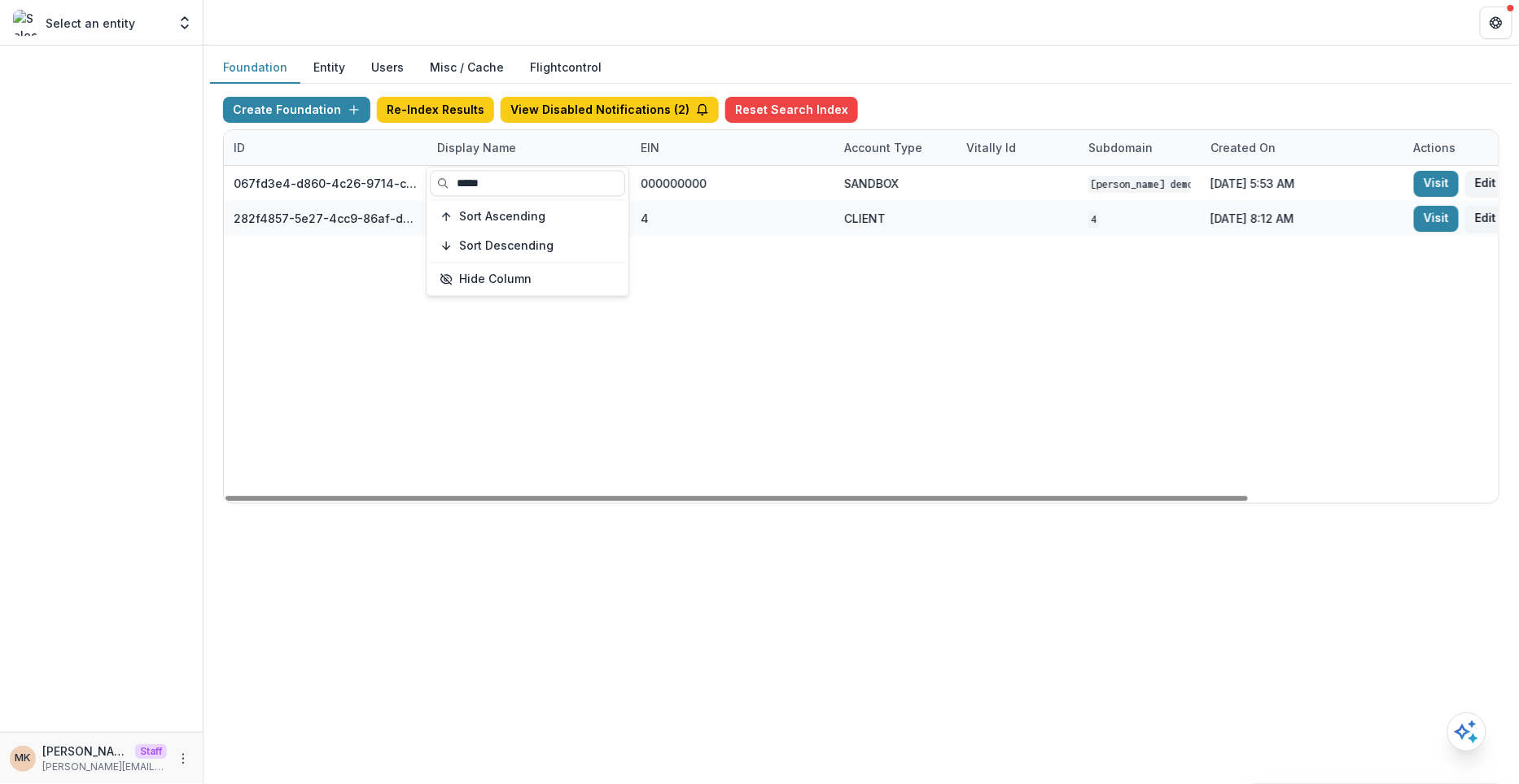
type input "*****"
click at [1024, 94] on div "Create Foundation Re-Index Results View Disabled Notifications ( 2 ) Reset Sear…" at bounding box center [862, 300] width 1303 height 433
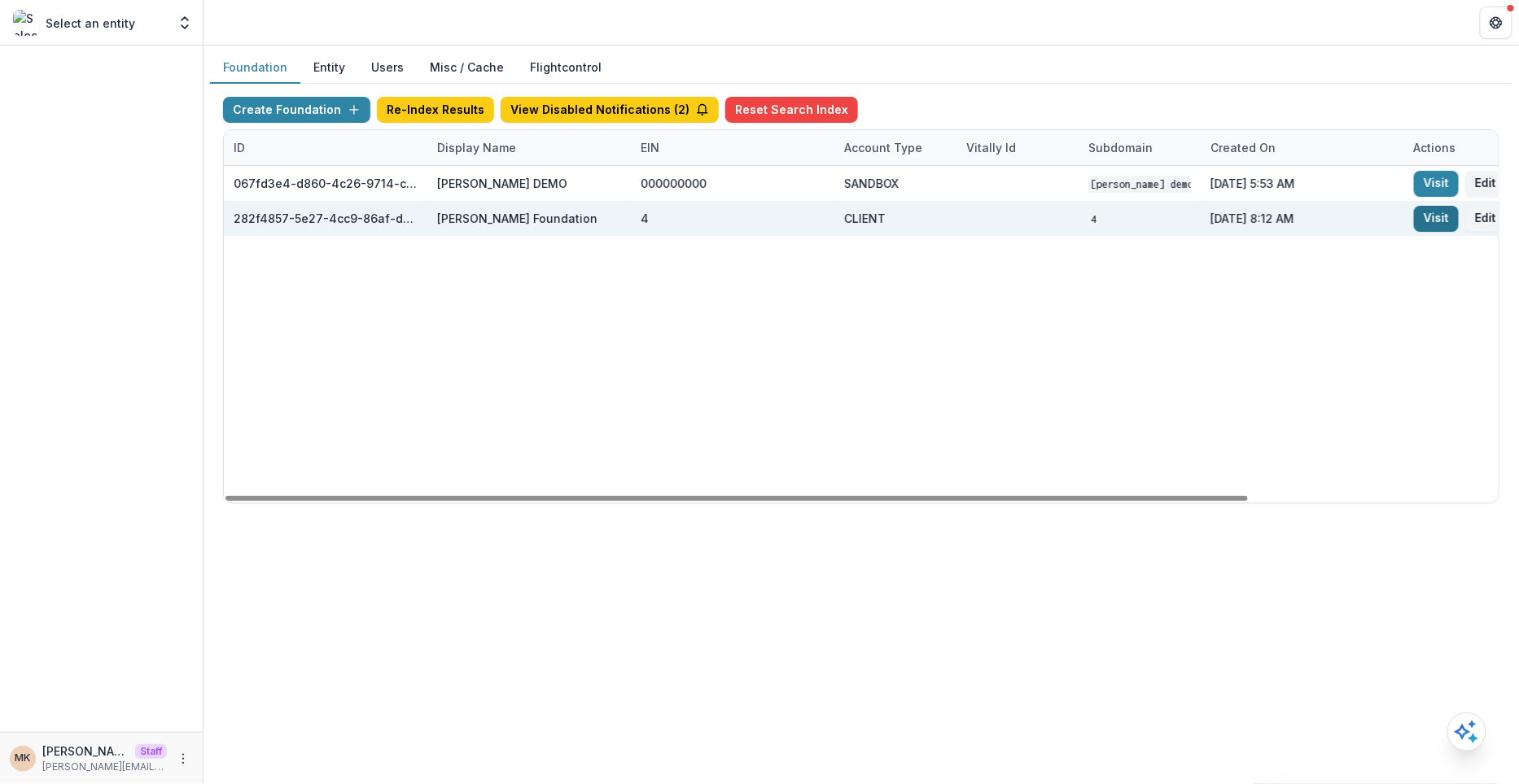
click at [1428, 213] on link "Visit" at bounding box center [1436, 218] width 45 height 26
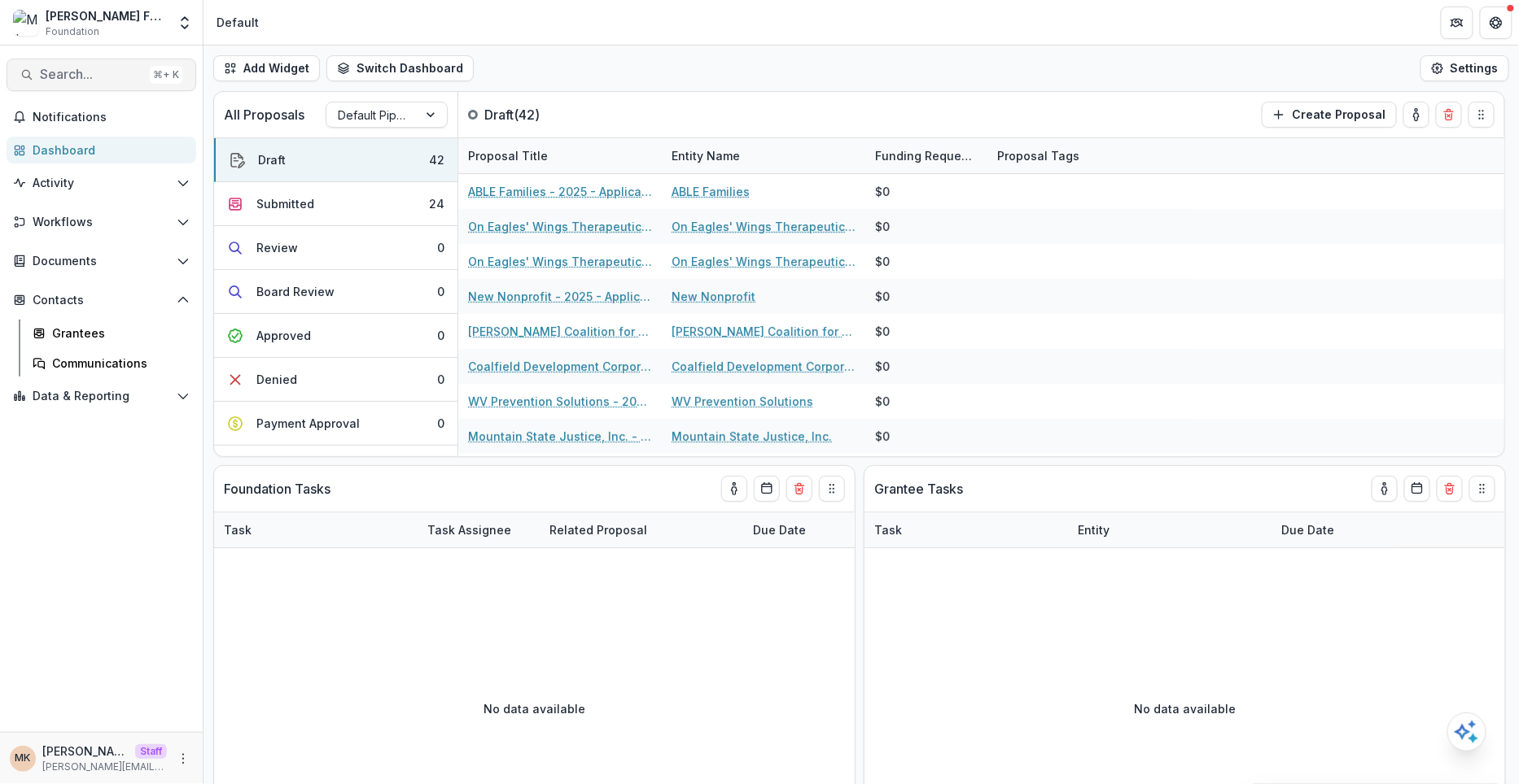
click at [75, 69] on span "Search..." at bounding box center [91, 75] width 103 height 15
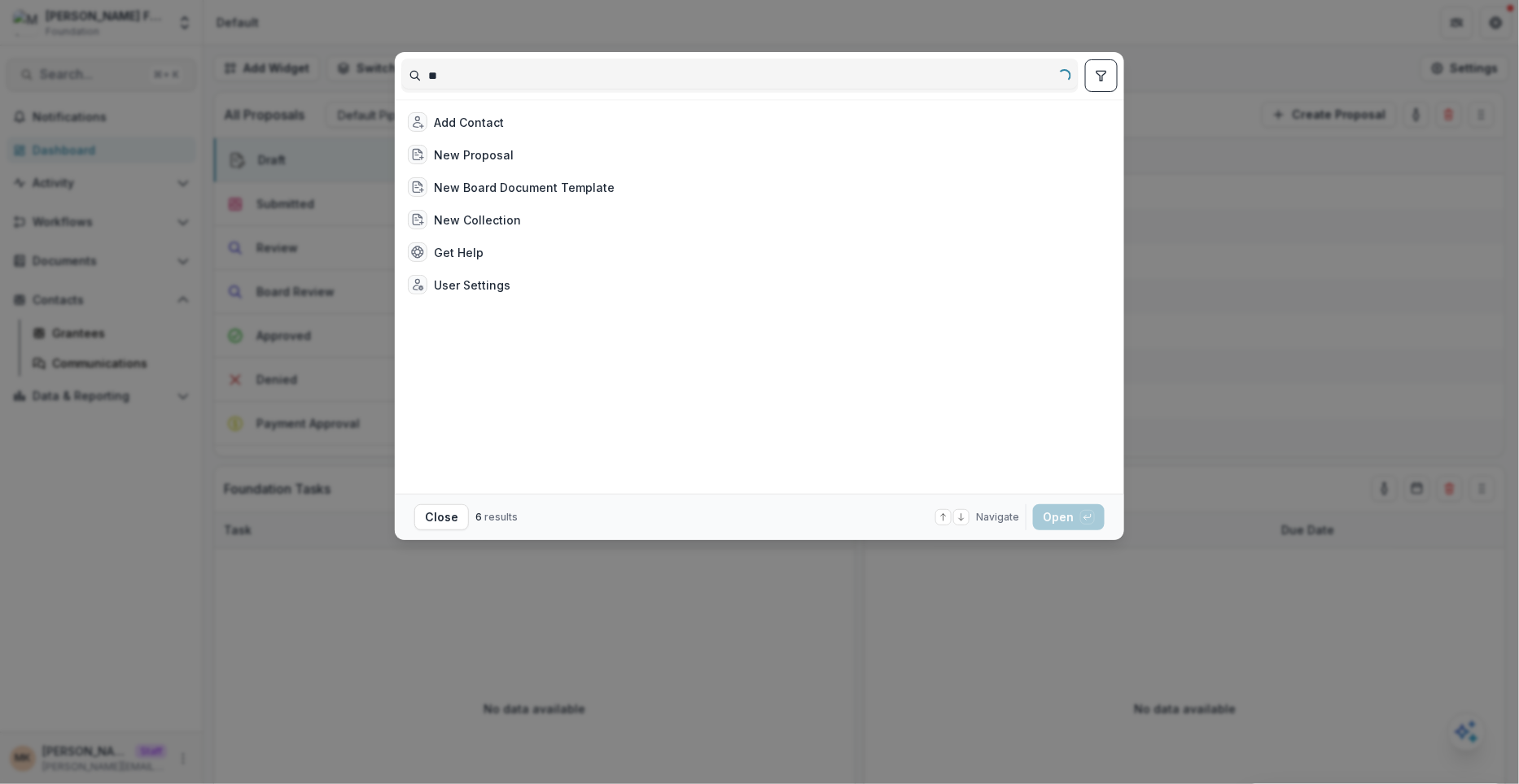
type input "*"
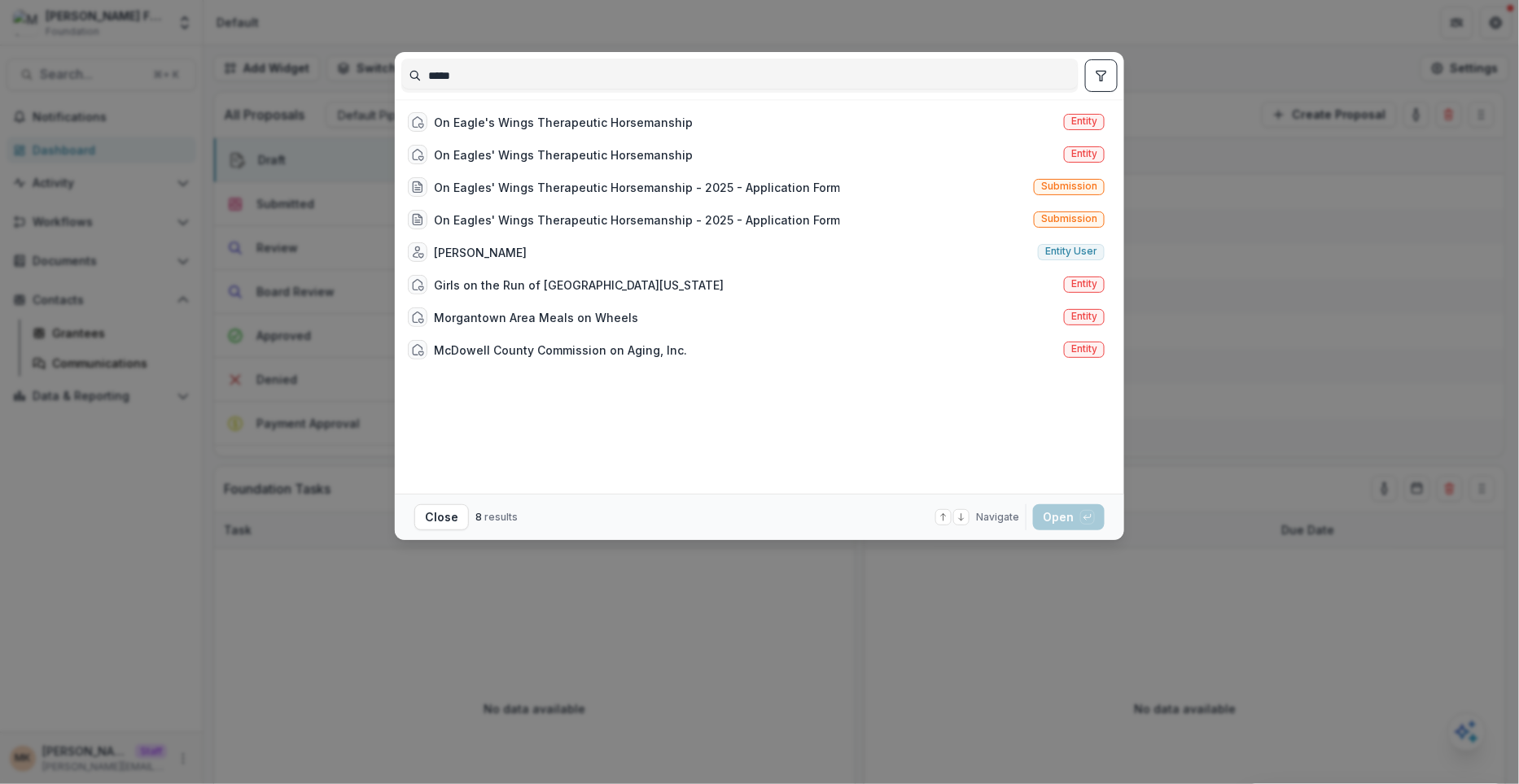
type input "*****"
click at [7, 282] on div "***** On Eagle's Wings Therapeutic Horsemanship Entity On Eagles' Wings Therape…" at bounding box center [759, 392] width 1519 height 784
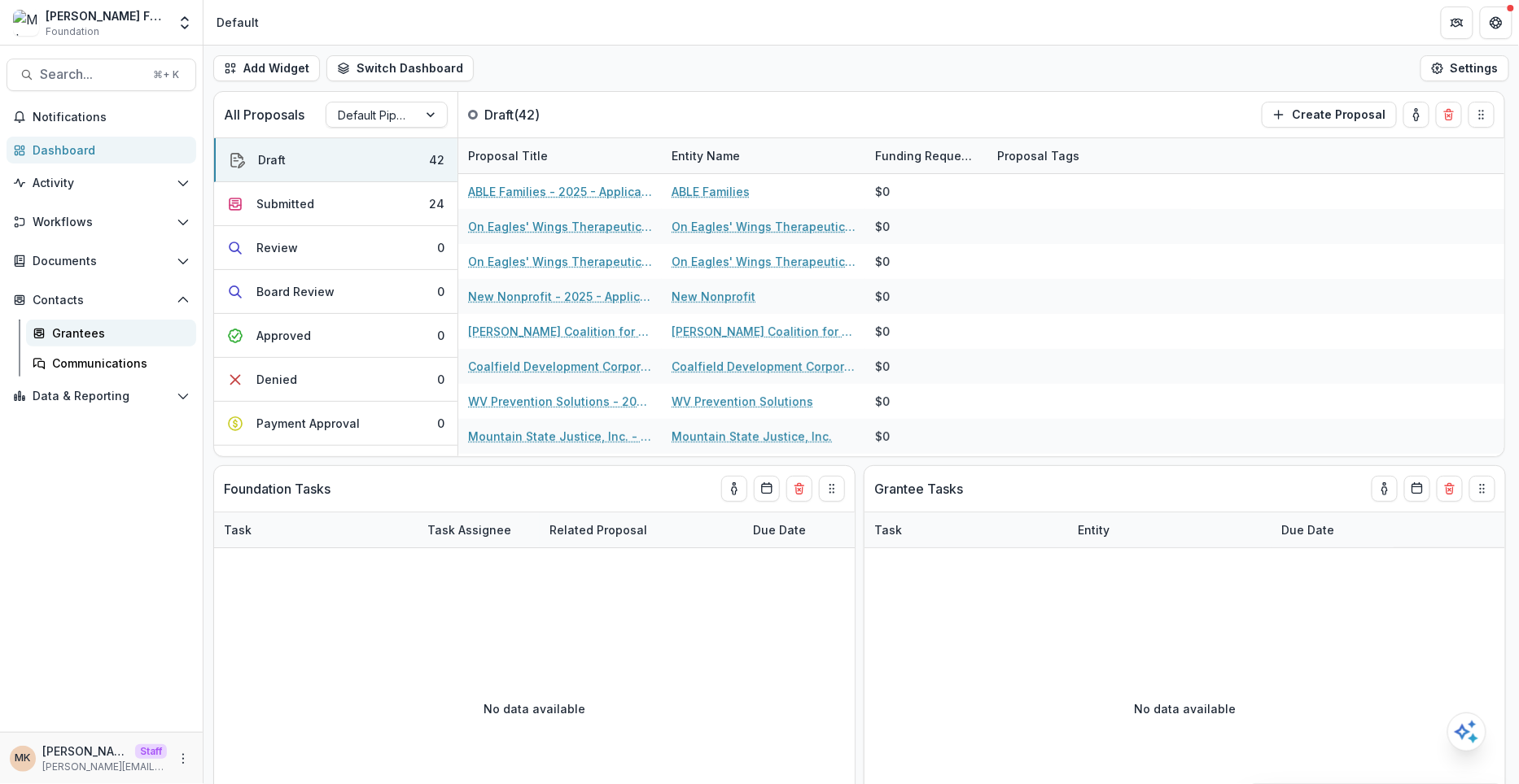
click at [67, 323] on link "Grantees" at bounding box center [111, 334] width 170 height 27
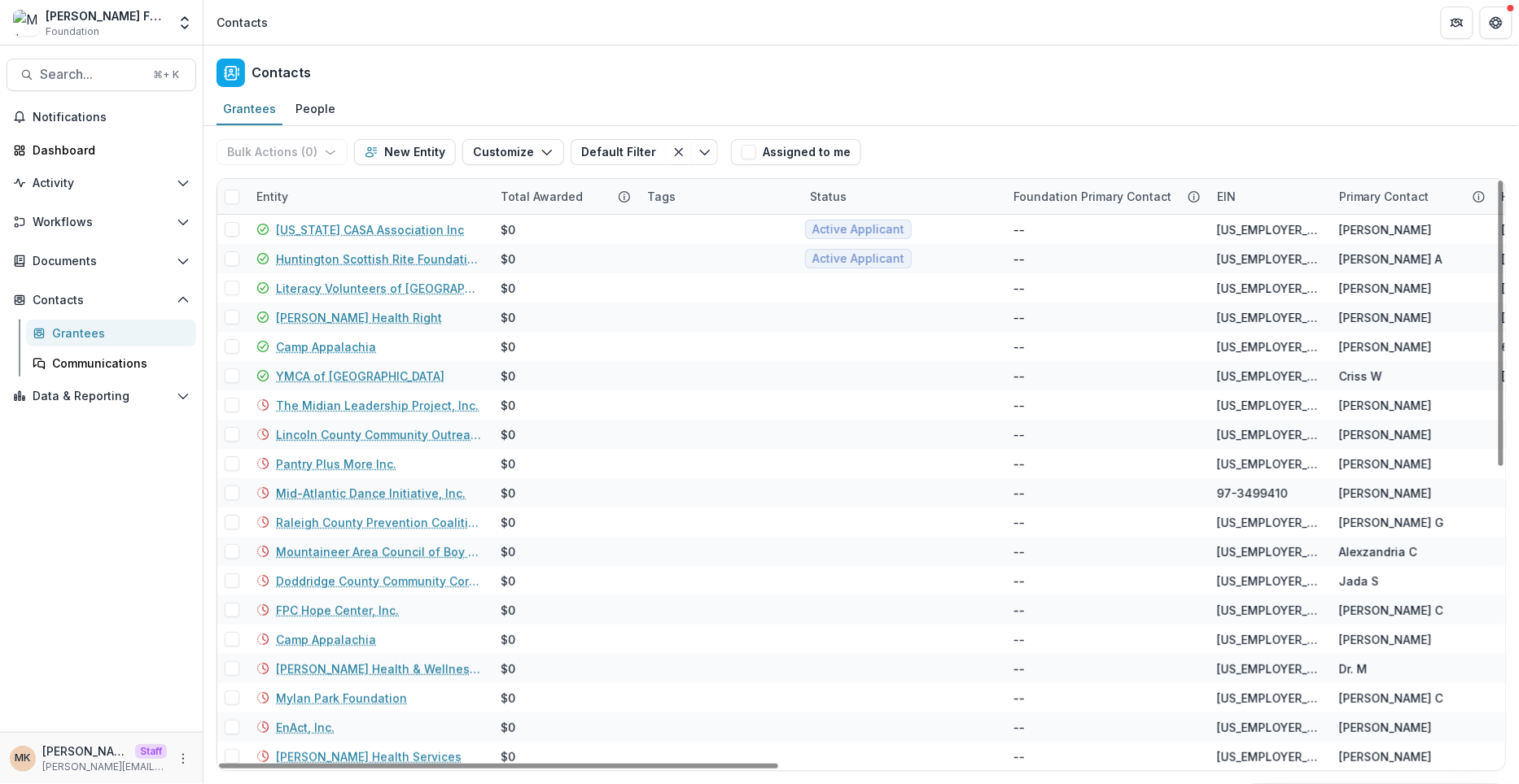
click at [343, 195] on div "Entity" at bounding box center [369, 196] width 244 height 35
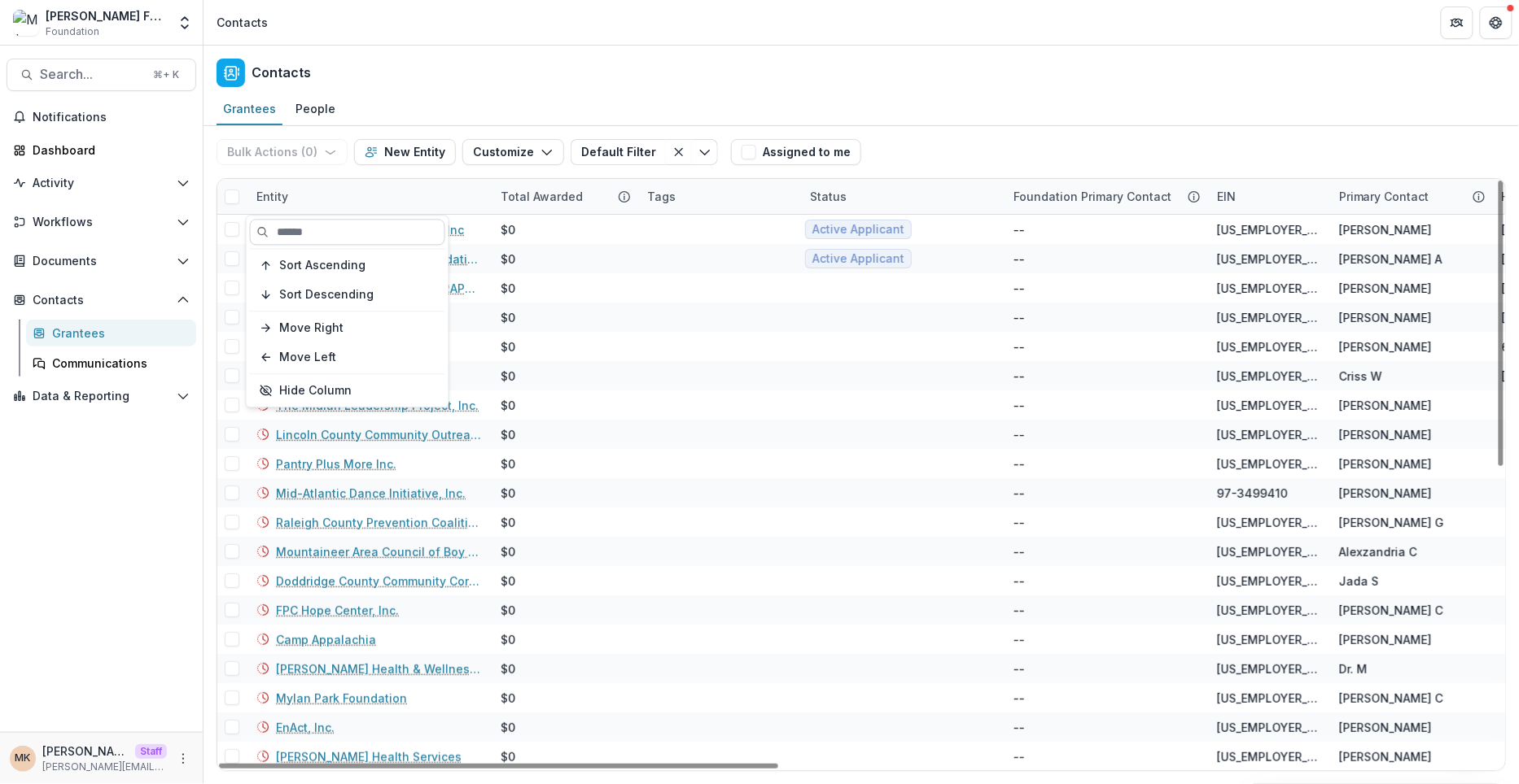
click at [340, 229] on input at bounding box center [347, 232] width 196 height 26
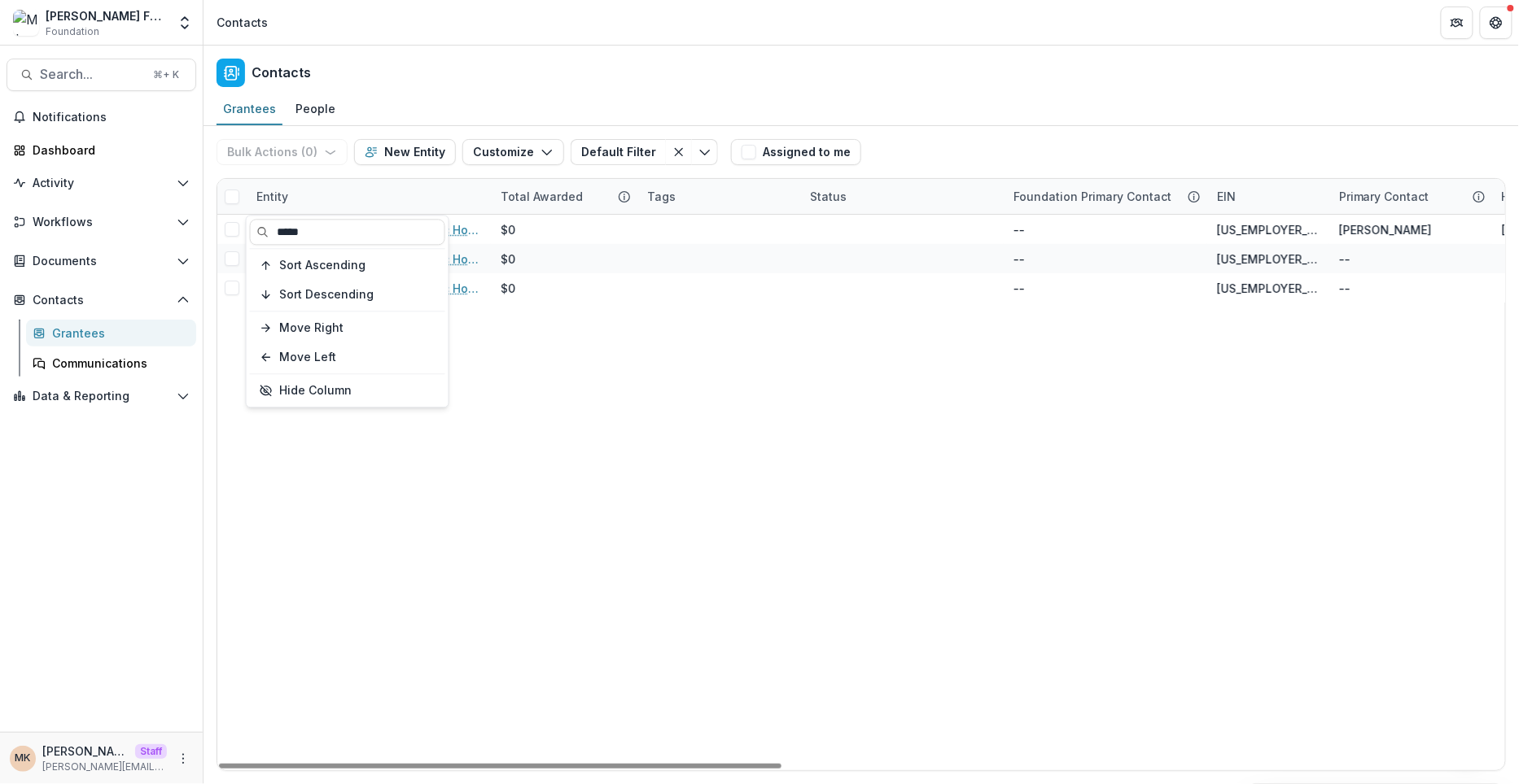
type input "*****"
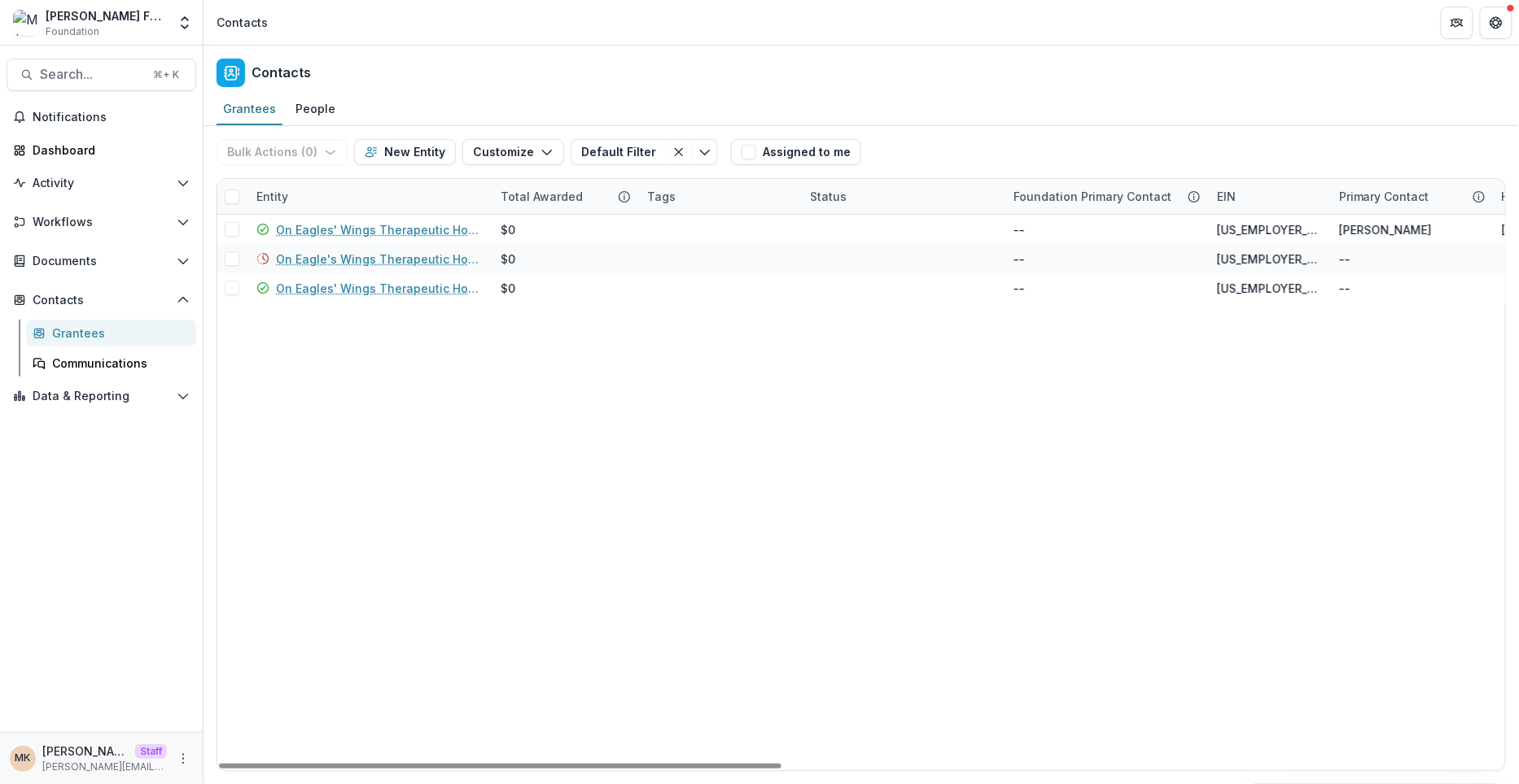
click at [1042, 127] on div "Bulk Actions ( 0 ) Send Email Create Proposals Create Tasks New Entity Customiz…" at bounding box center [862, 152] width 1289 height 52
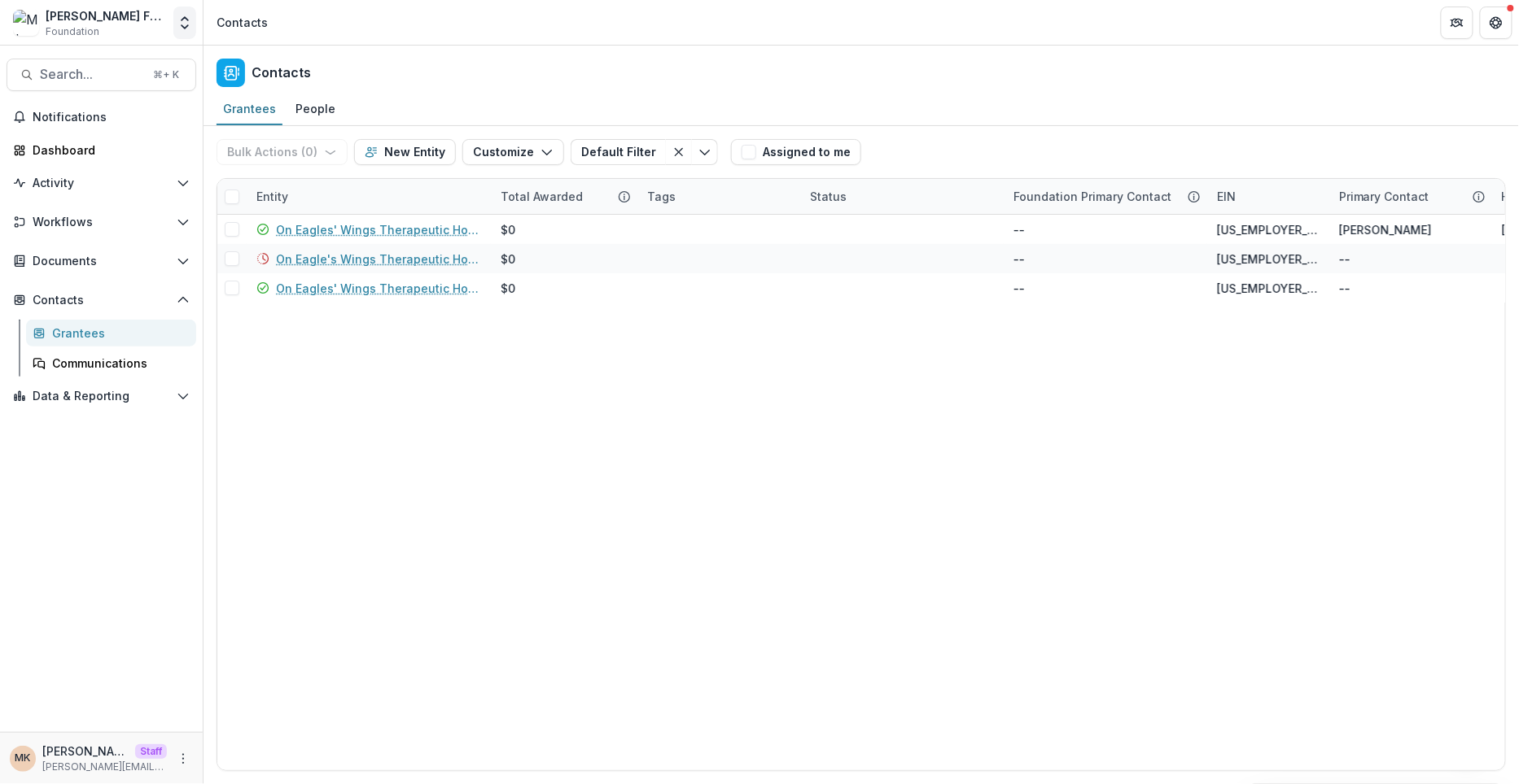
click at [185, 23] on icon "Open entity switcher" at bounding box center [185, 22] width 16 height 16
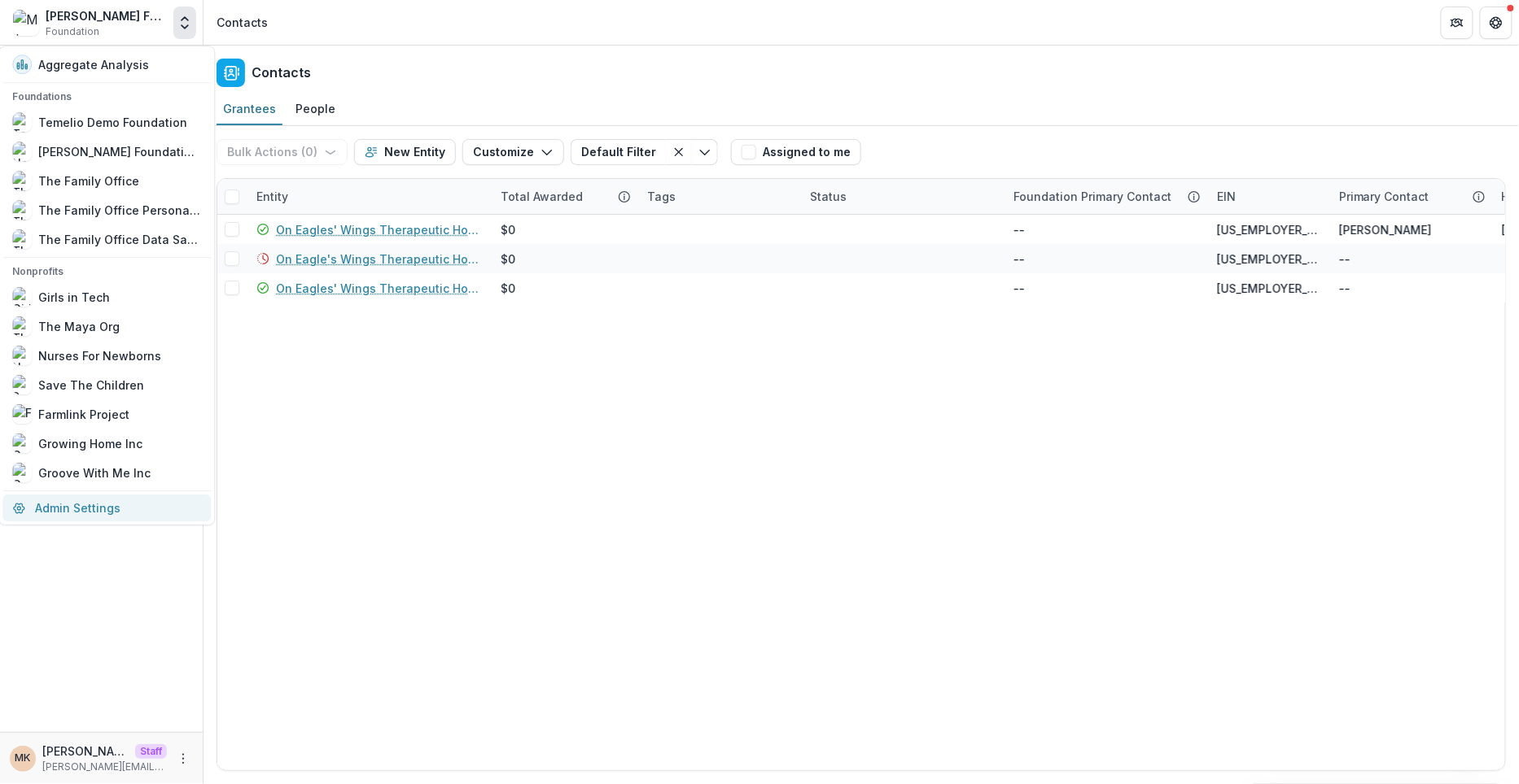
click at [96, 502] on link "Admin Settings" at bounding box center [107, 508] width 208 height 27
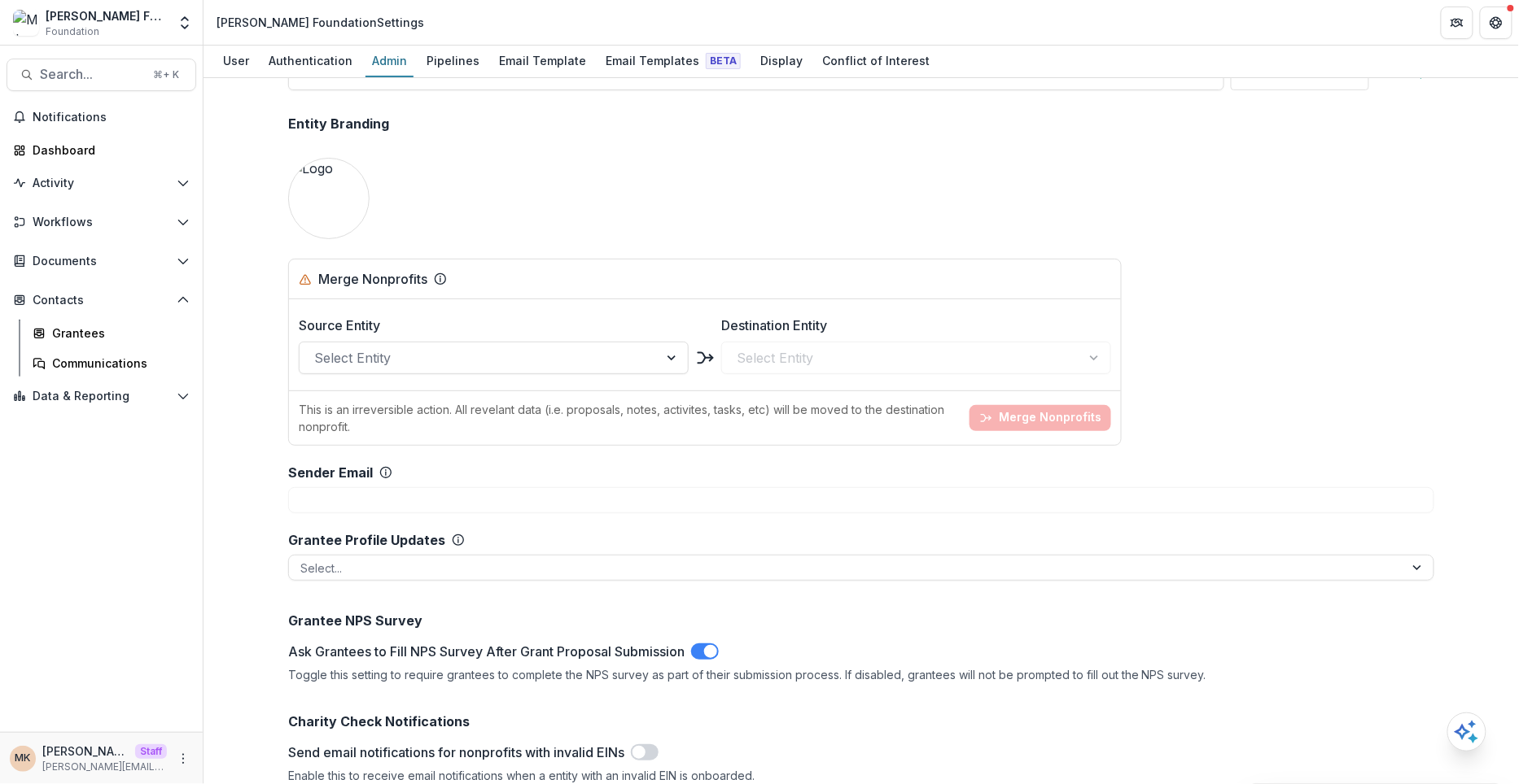
scroll to position [1364, 0]
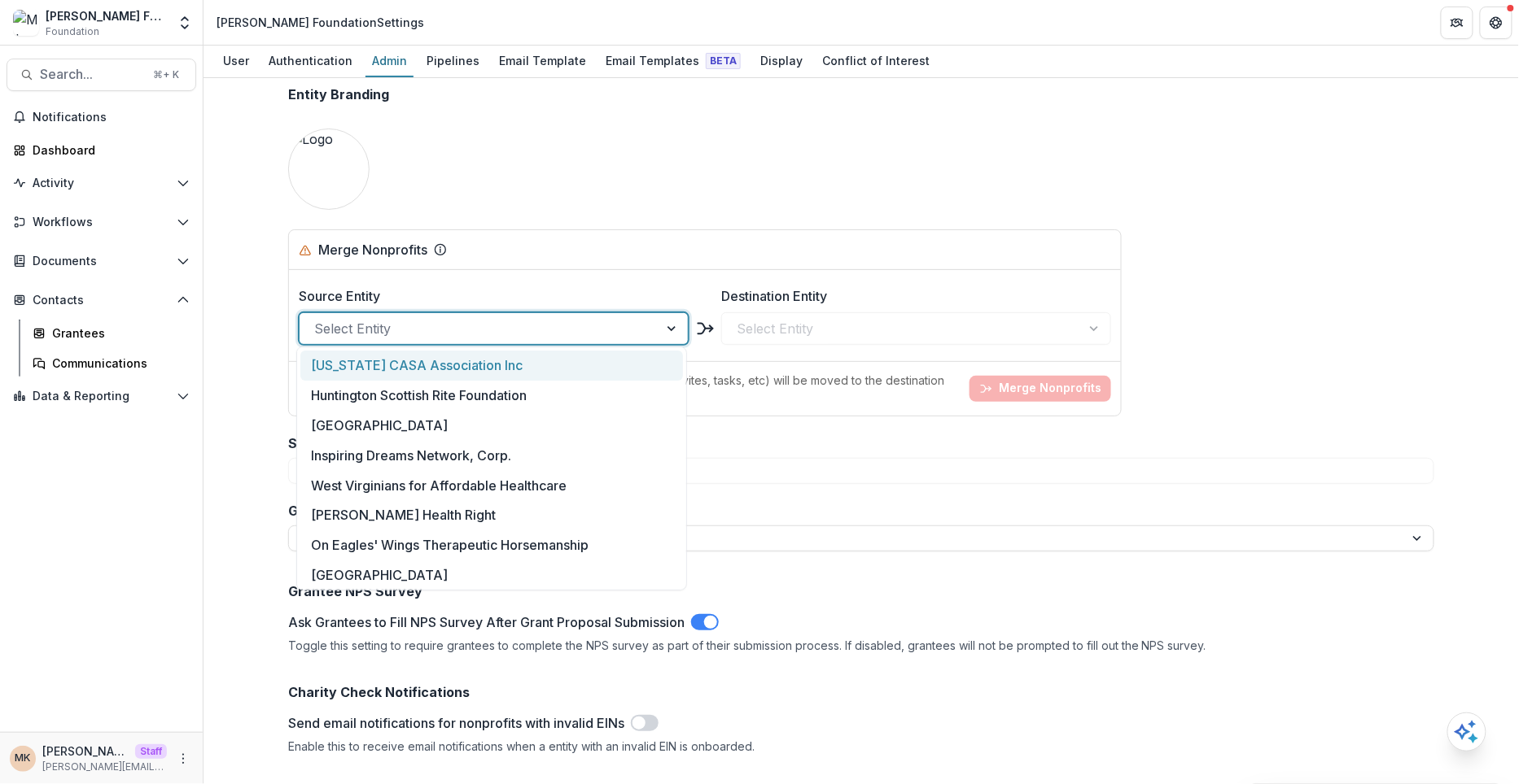
click at [375, 331] on div at bounding box center [479, 329] width 330 height 23
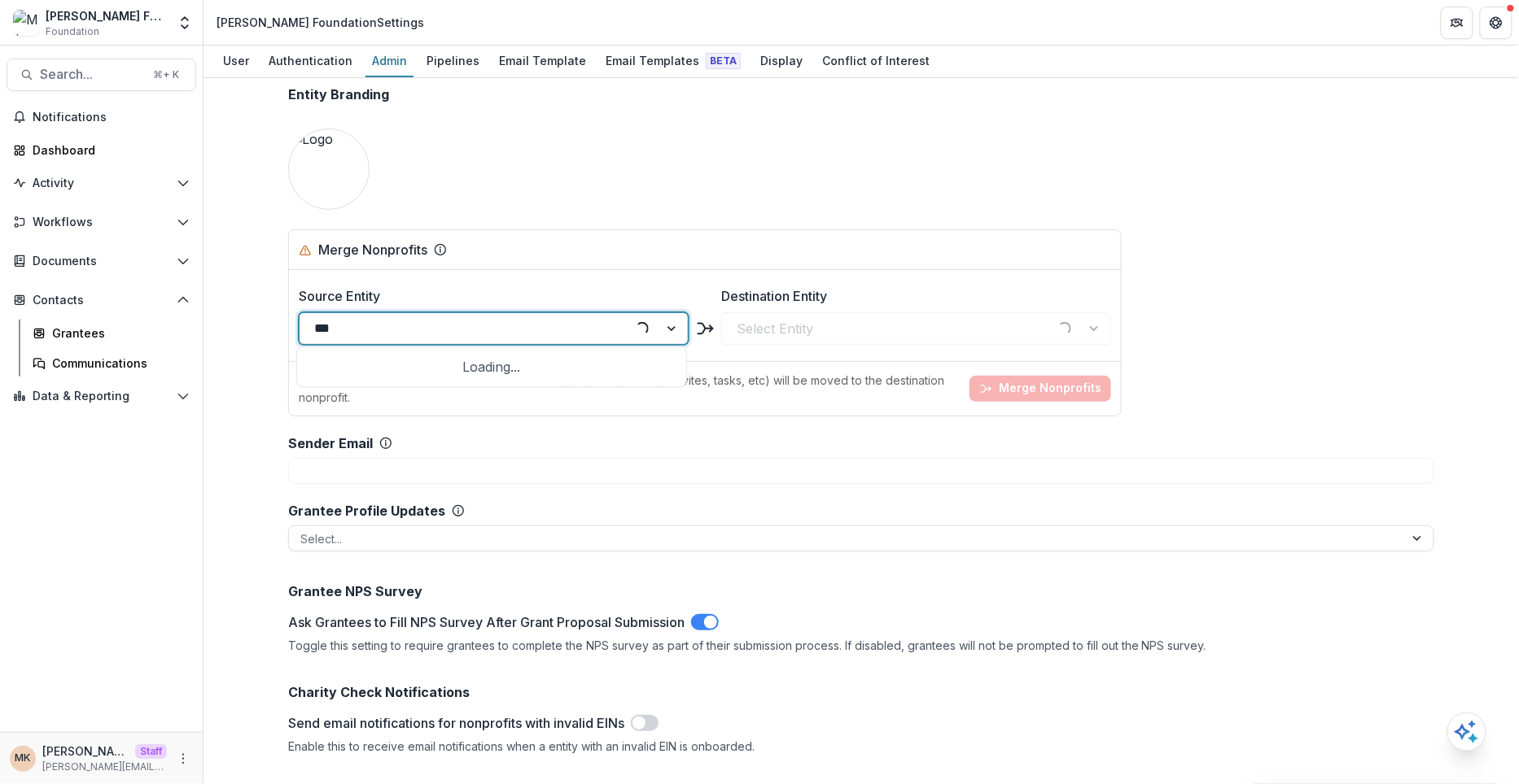
type input "****"
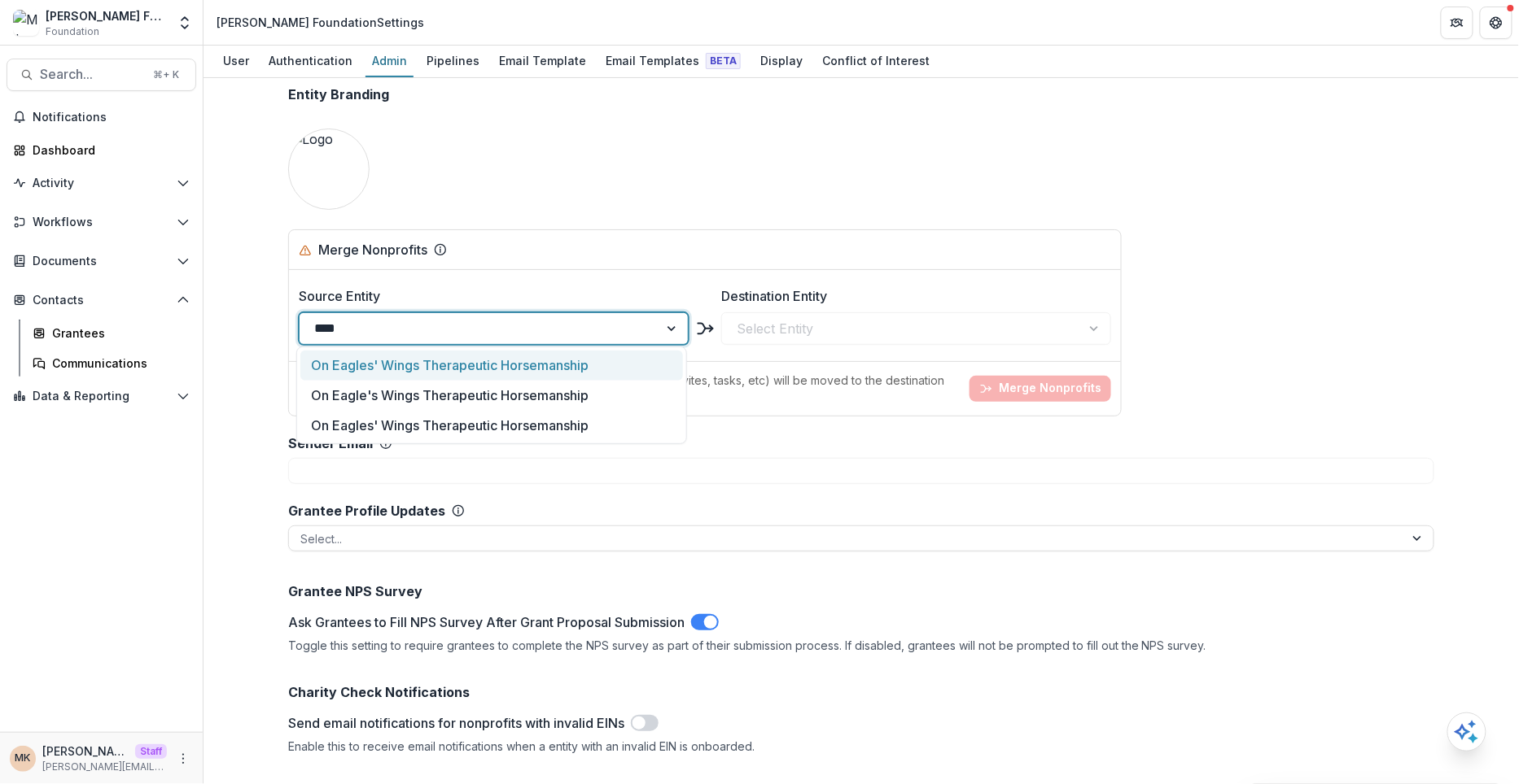
click at [405, 366] on div "On Eagles' Wings Therapeutic Horsemanship" at bounding box center [491, 366] width 382 height 30
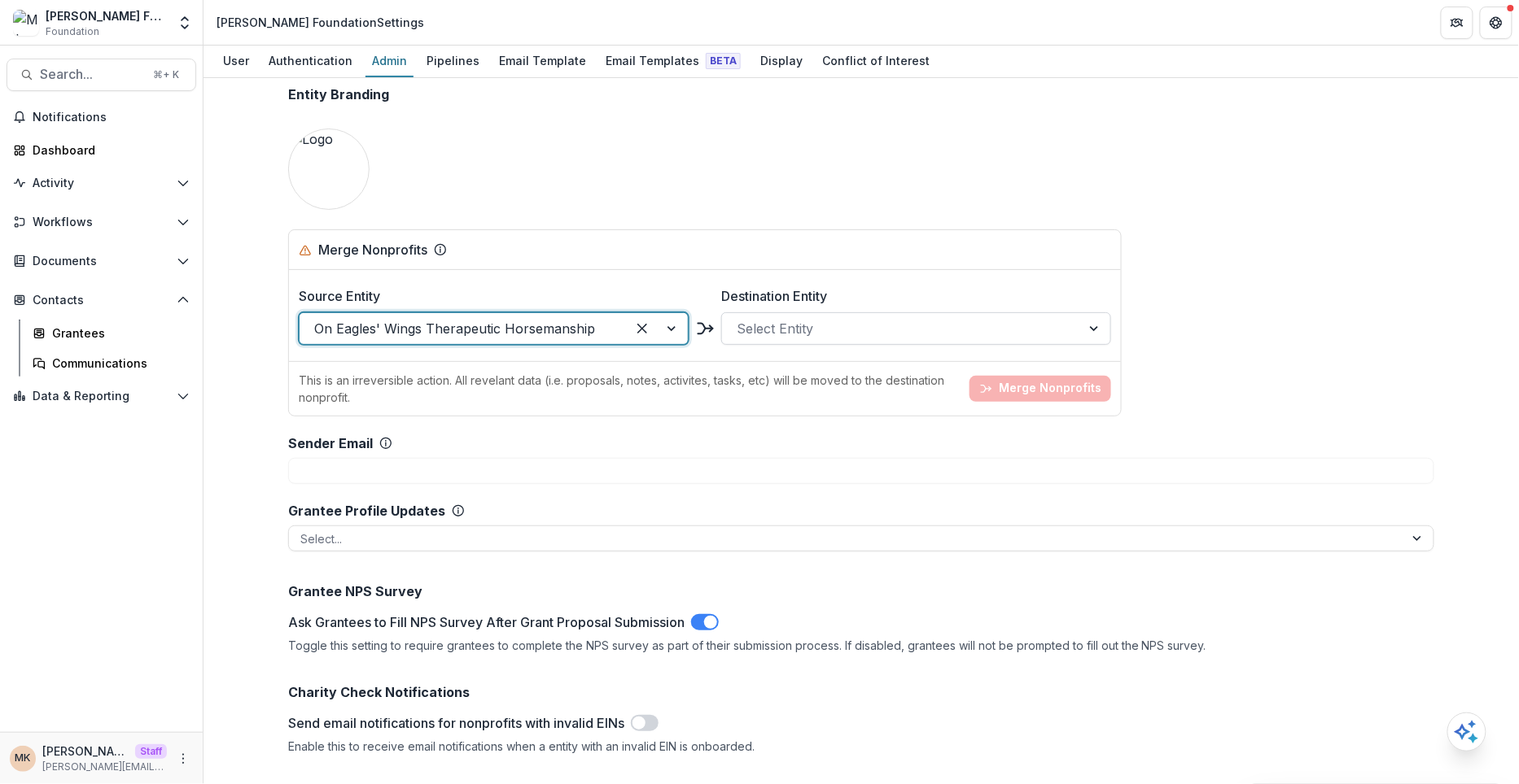
click at [843, 323] on div at bounding box center [901, 329] width 330 height 23
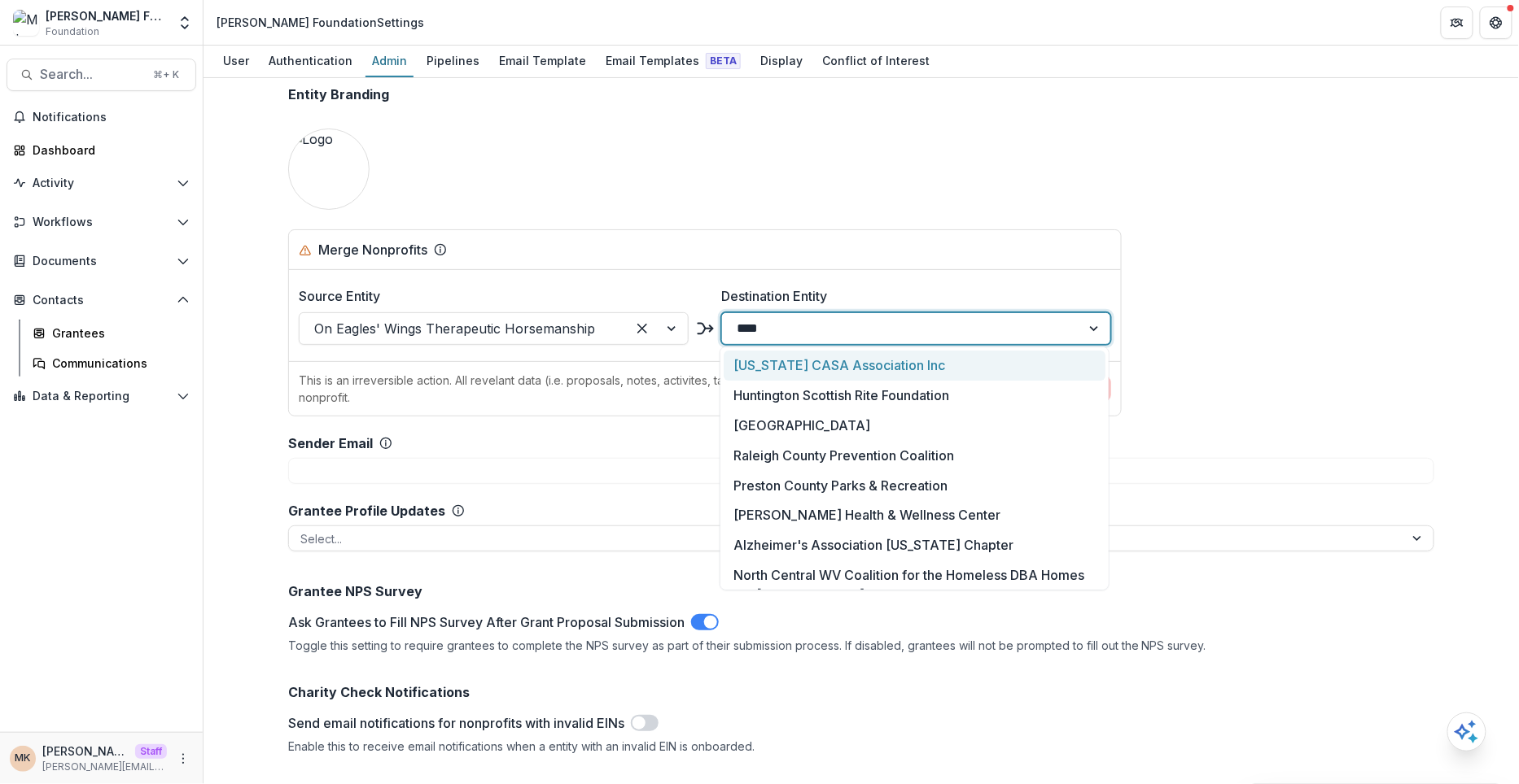
type input "*****"
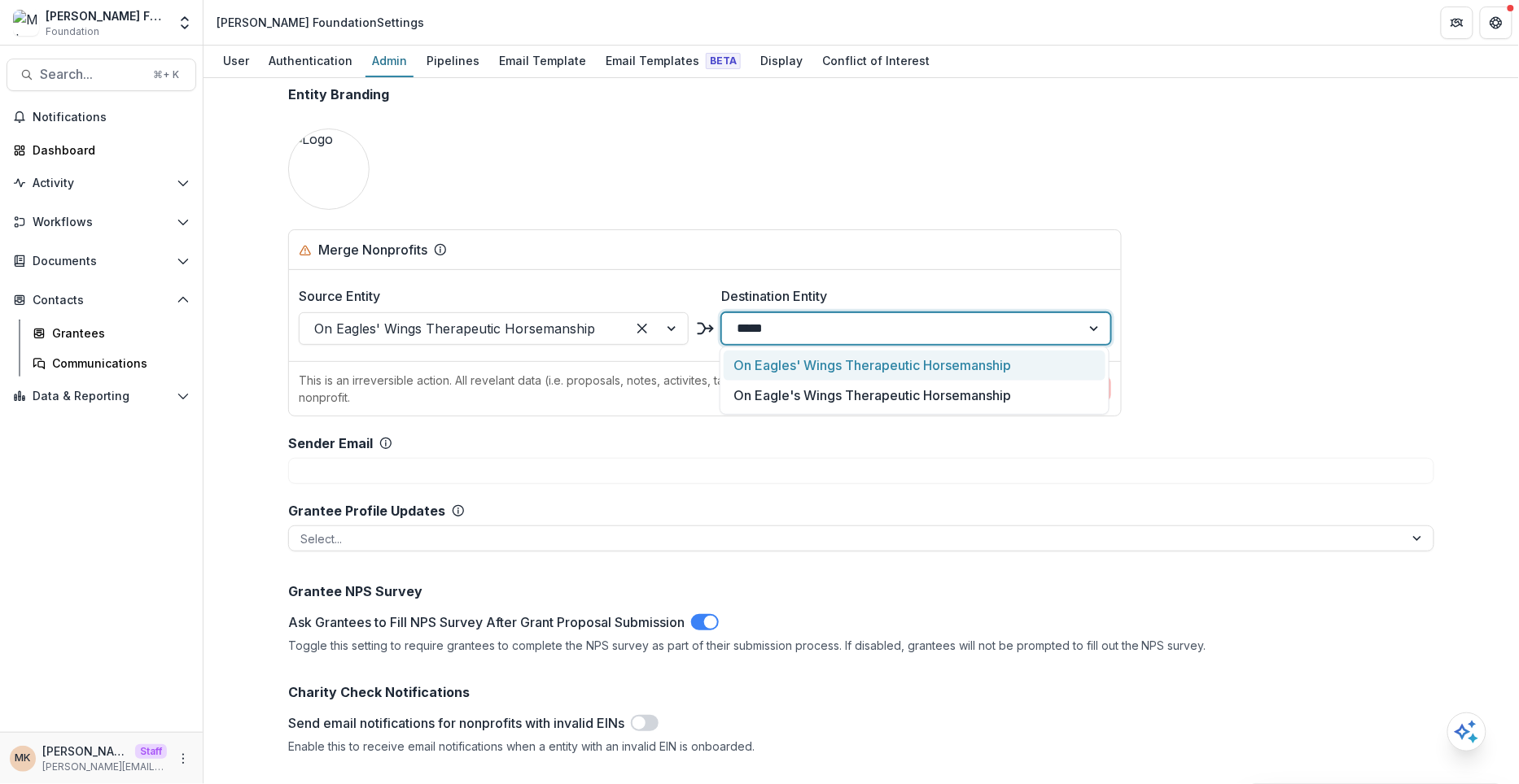
click at [855, 349] on div "On Eagles' Wings Therapeutic Horsemanship On Eagle's Wings Therapeutic Horseman…" at bounding box center [915, 380] width 390 height 69
click at [848, 372] on div "On Eagles' Wings Therapeutic Horsemanship" at bounding box center [914, 366] width 382 height 30
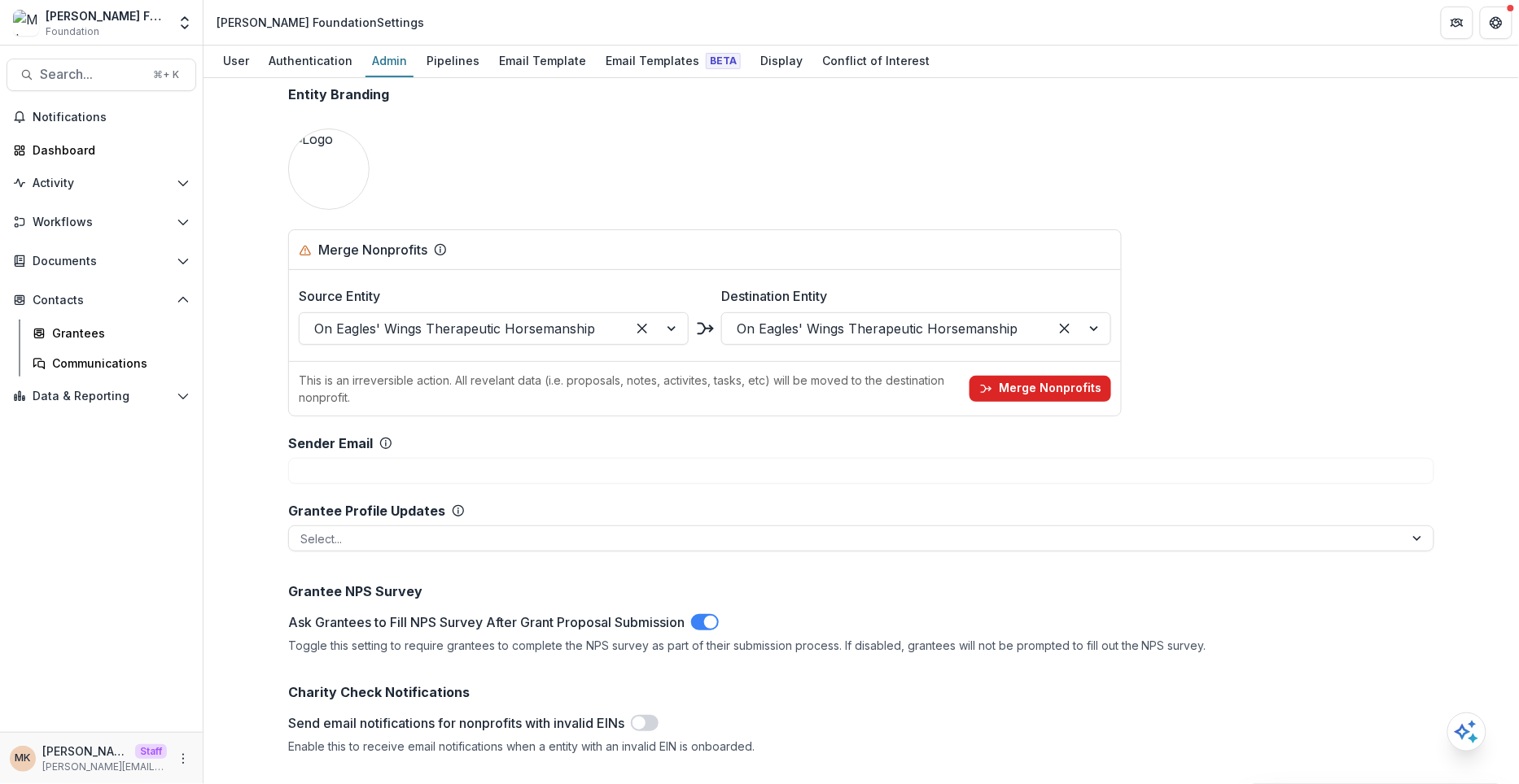
click at [1040, 388] on button "Merge Nonprofits" at bounding box center [1040, 389] width 141 height 26
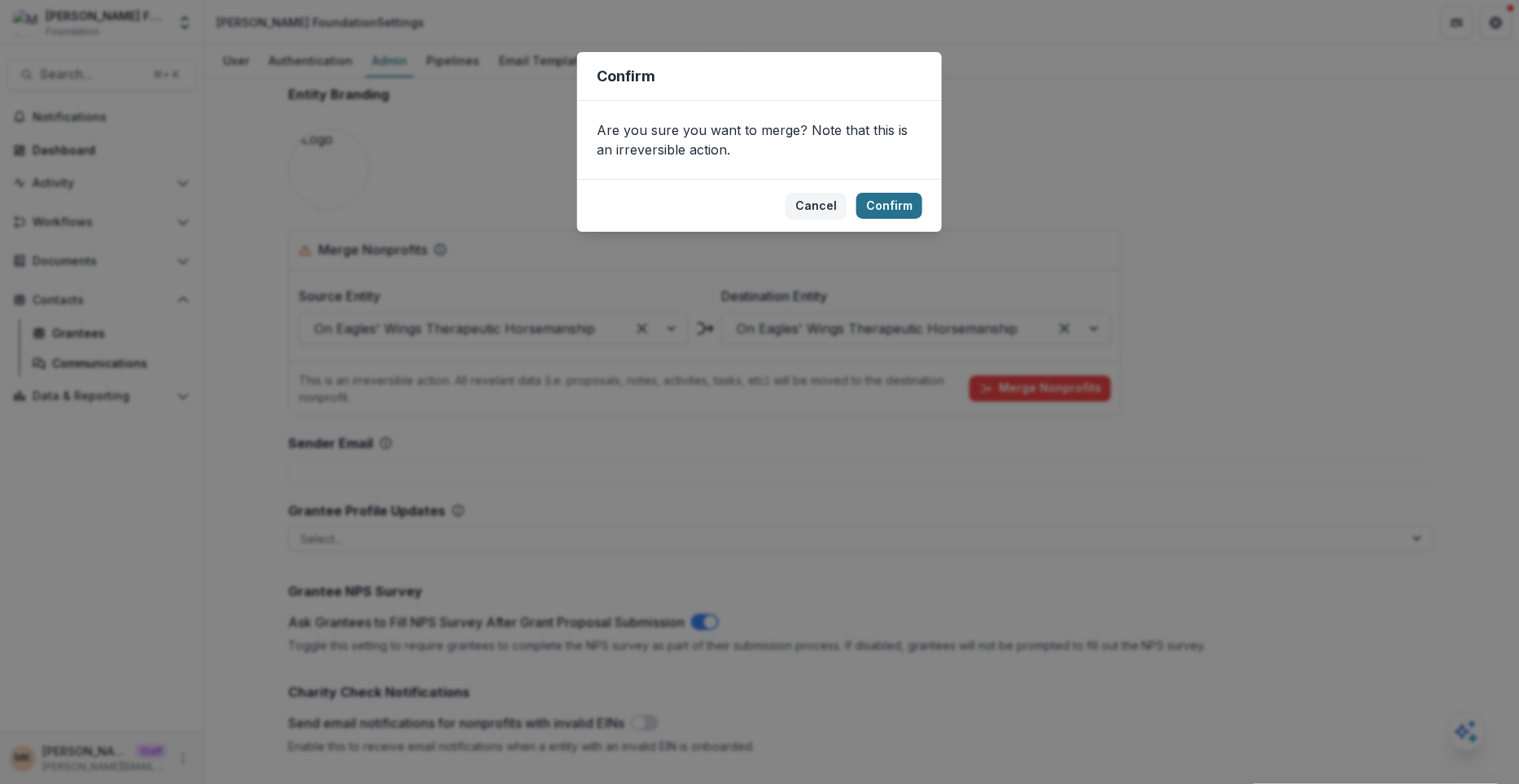
click at [892, 205] on button "Confirm" at bounding box center [890, 206] width 66 height 26
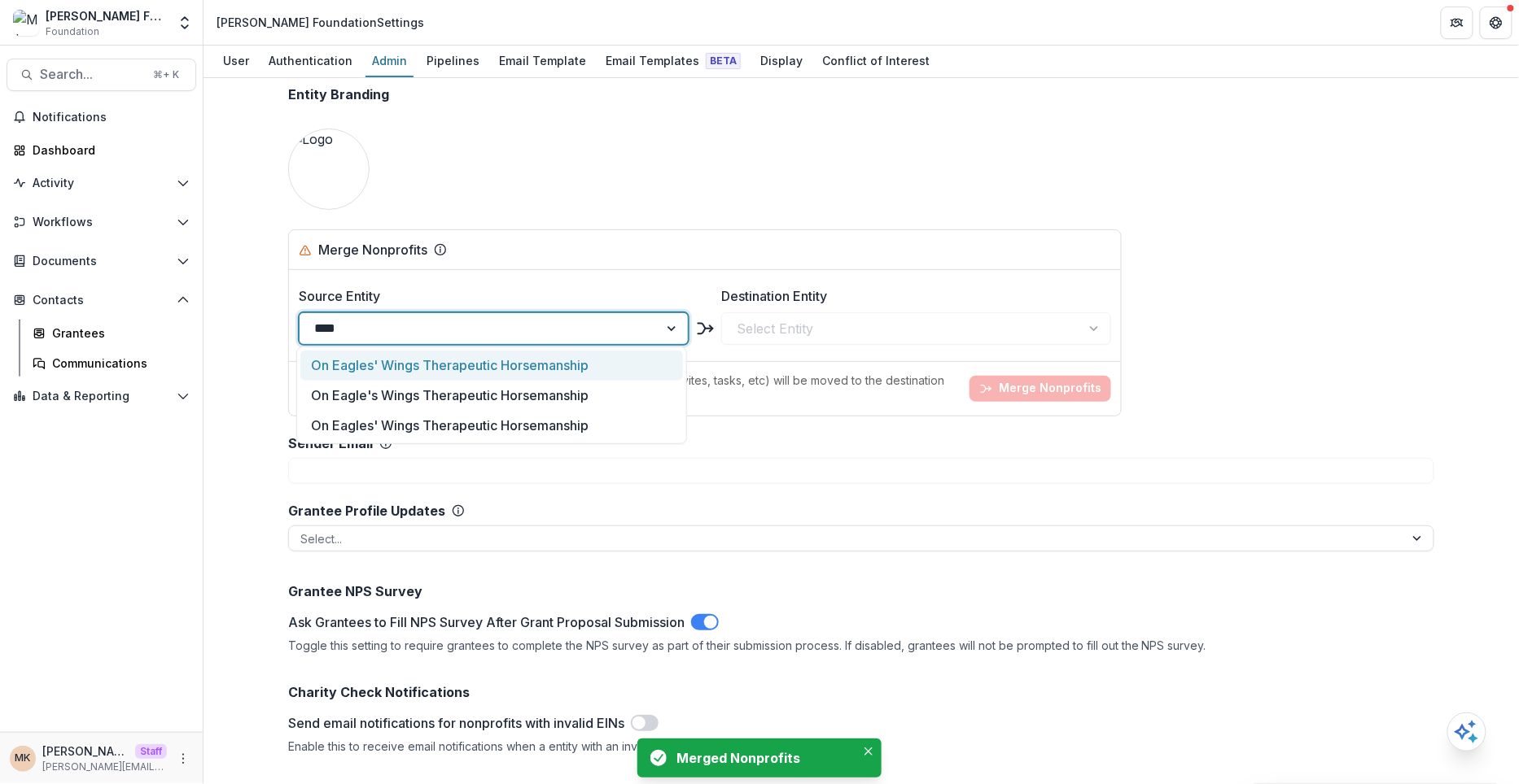
type input "*****"
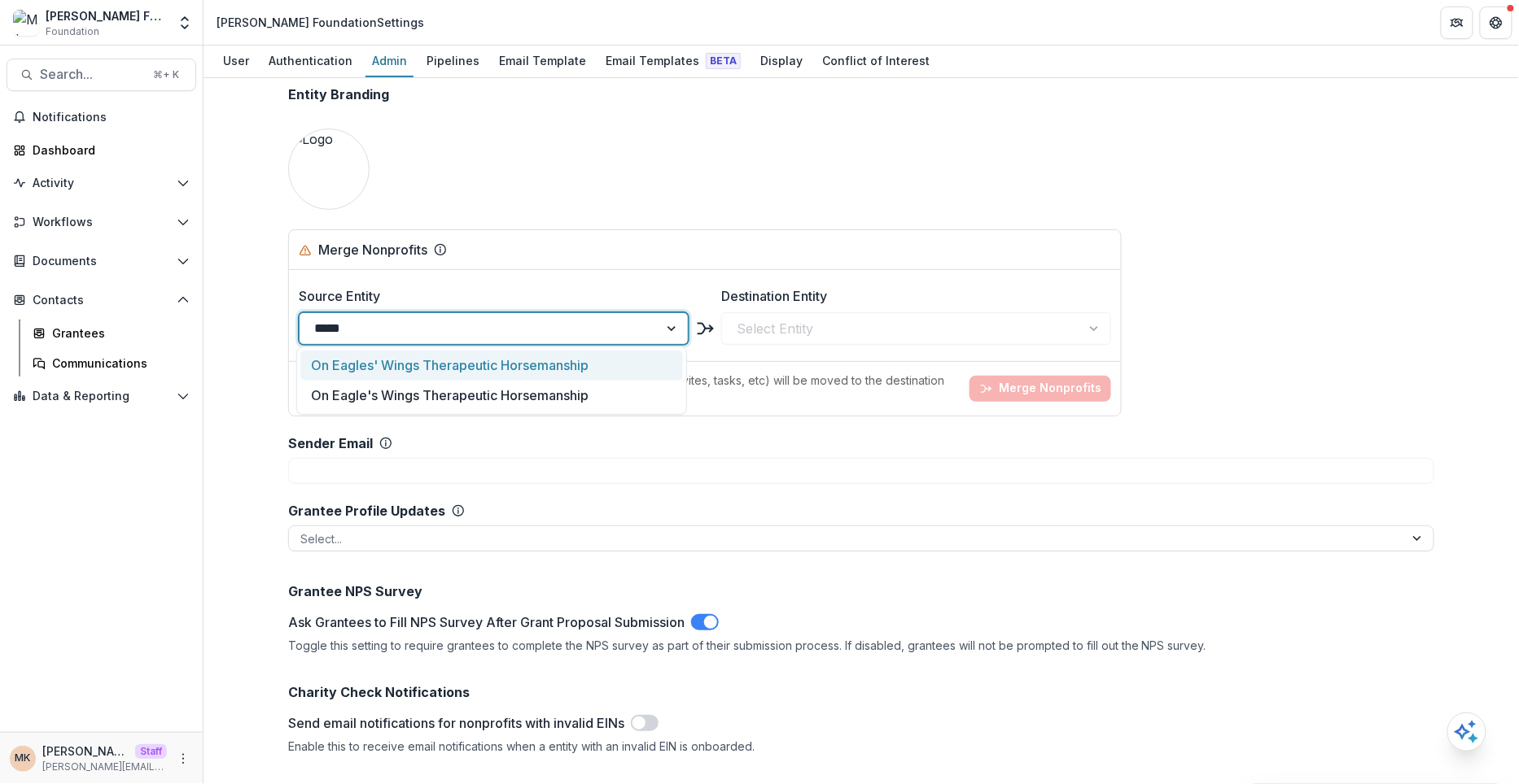
click at [373, 372] on div "On Eagles' Wings Therapeutic Horsemanship" at bounding box center [491, 366] width 382 height 30
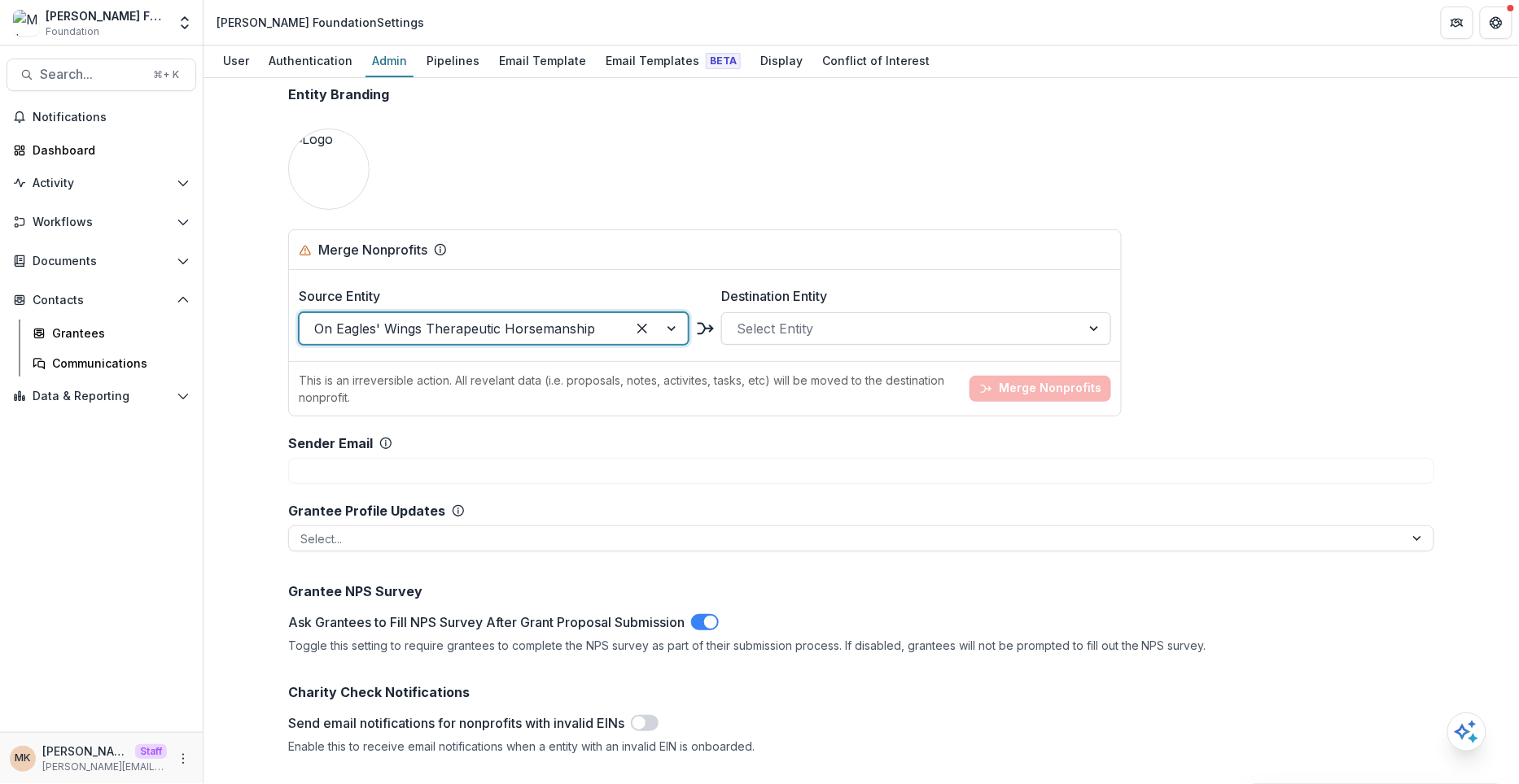
click at [832, 320] on div at bounding box center [901, 329] width 330 height 23
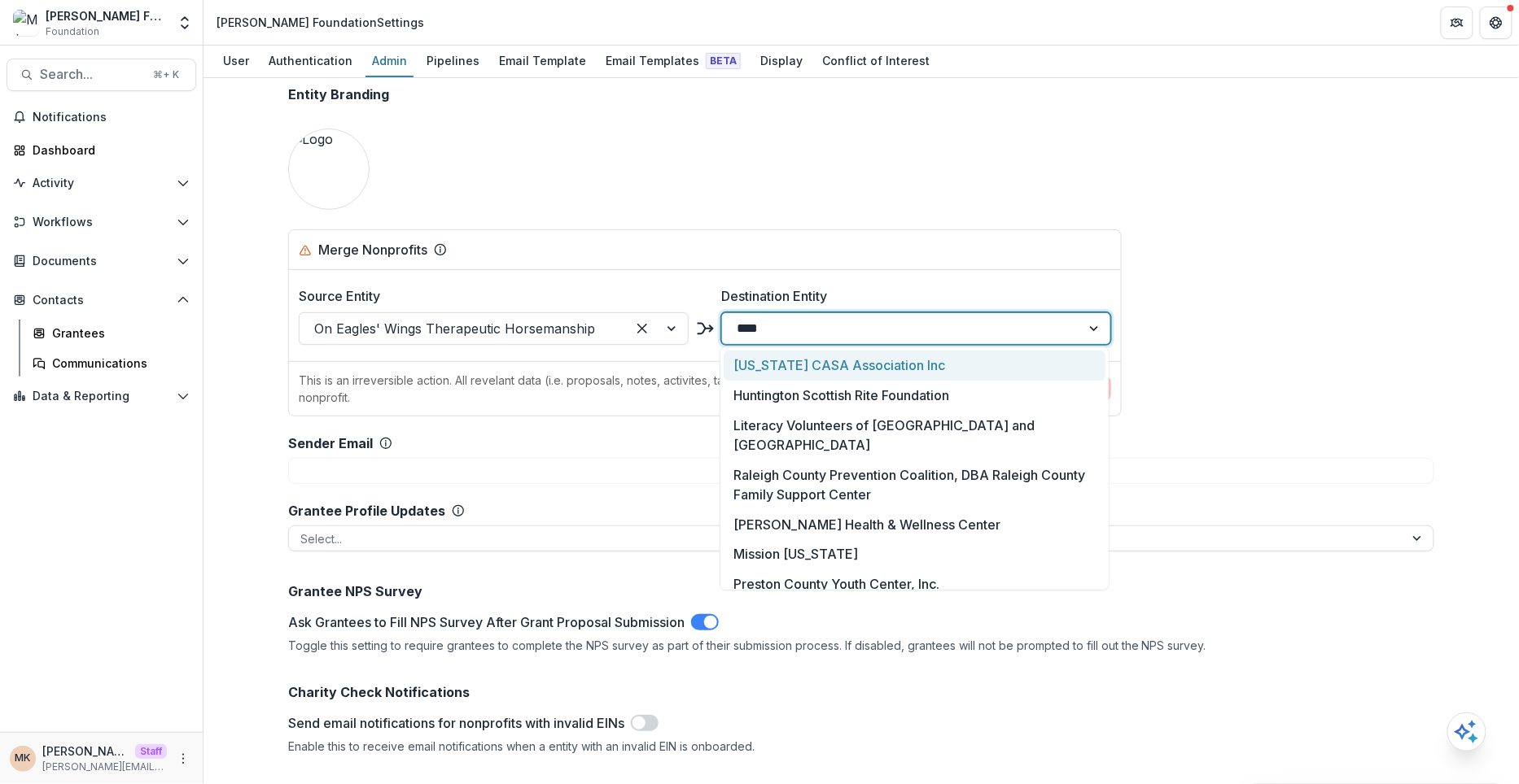
type input "*****"
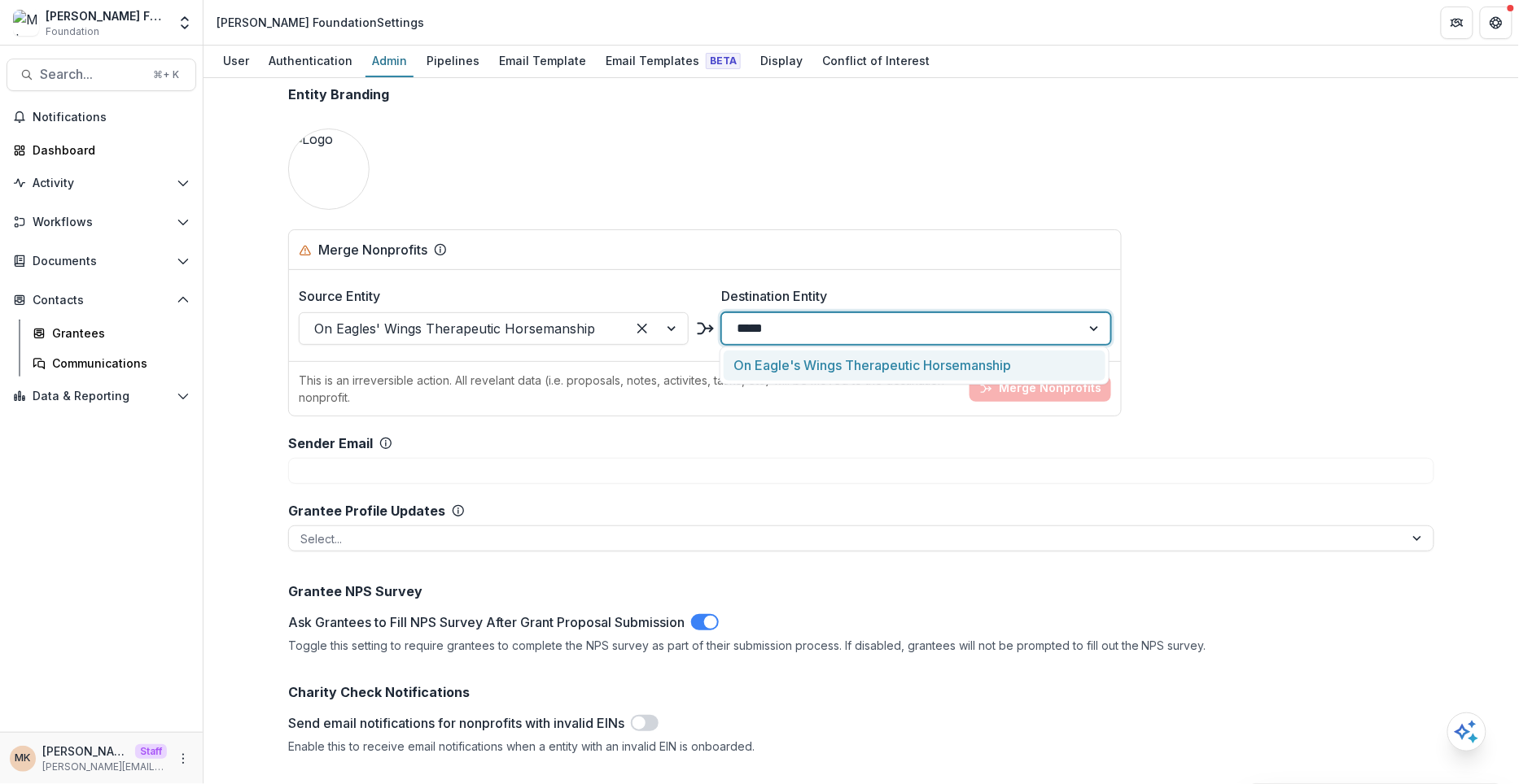
click at [845, 366] on div "On Eagle's Wings Therapeutic Horsemanship" at bounding box center [914, 366] width 382 height 30
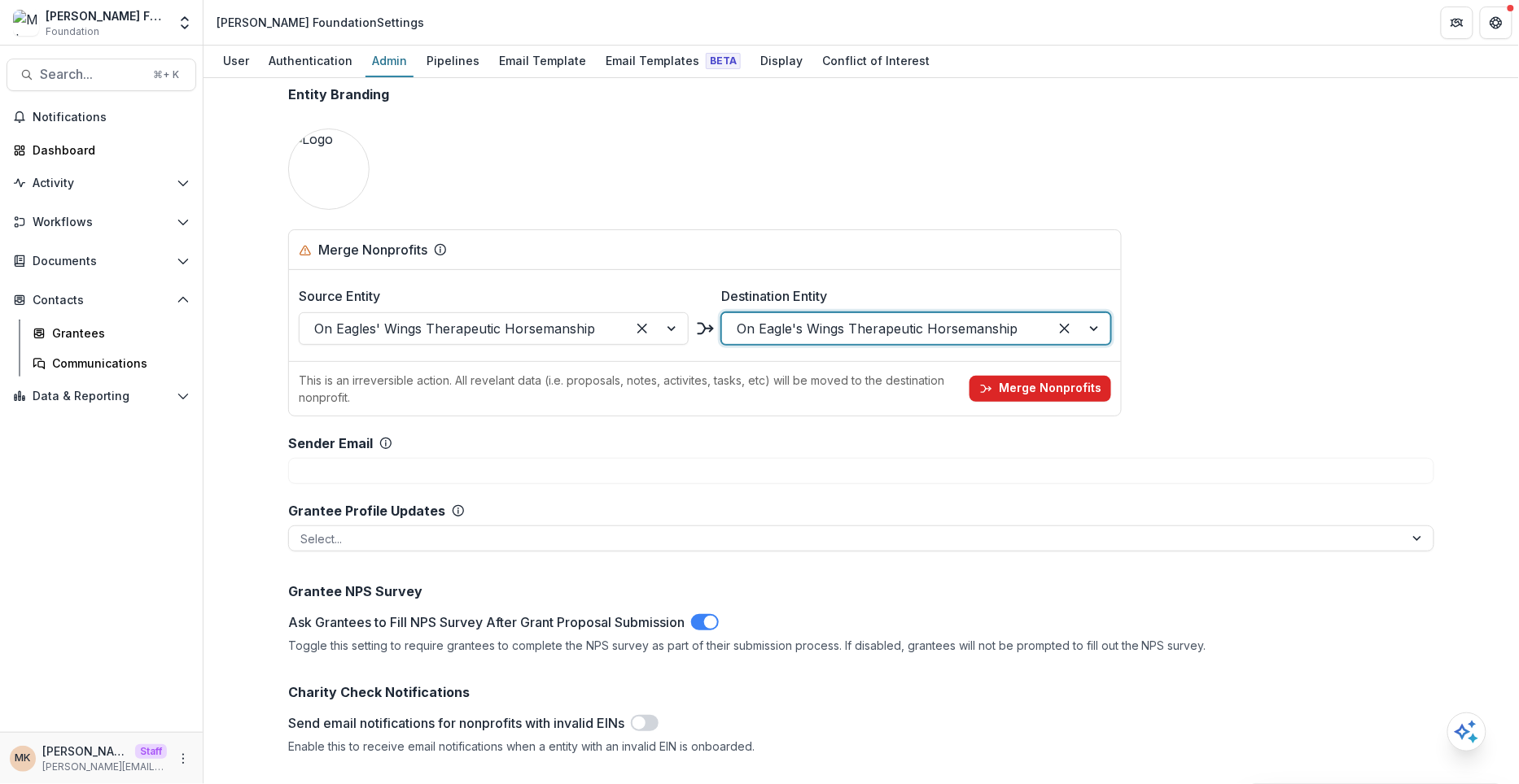
click at [1040, 382] on button "Merge Nonprofits" at bounding box center [1040, 389] width 141 height 26
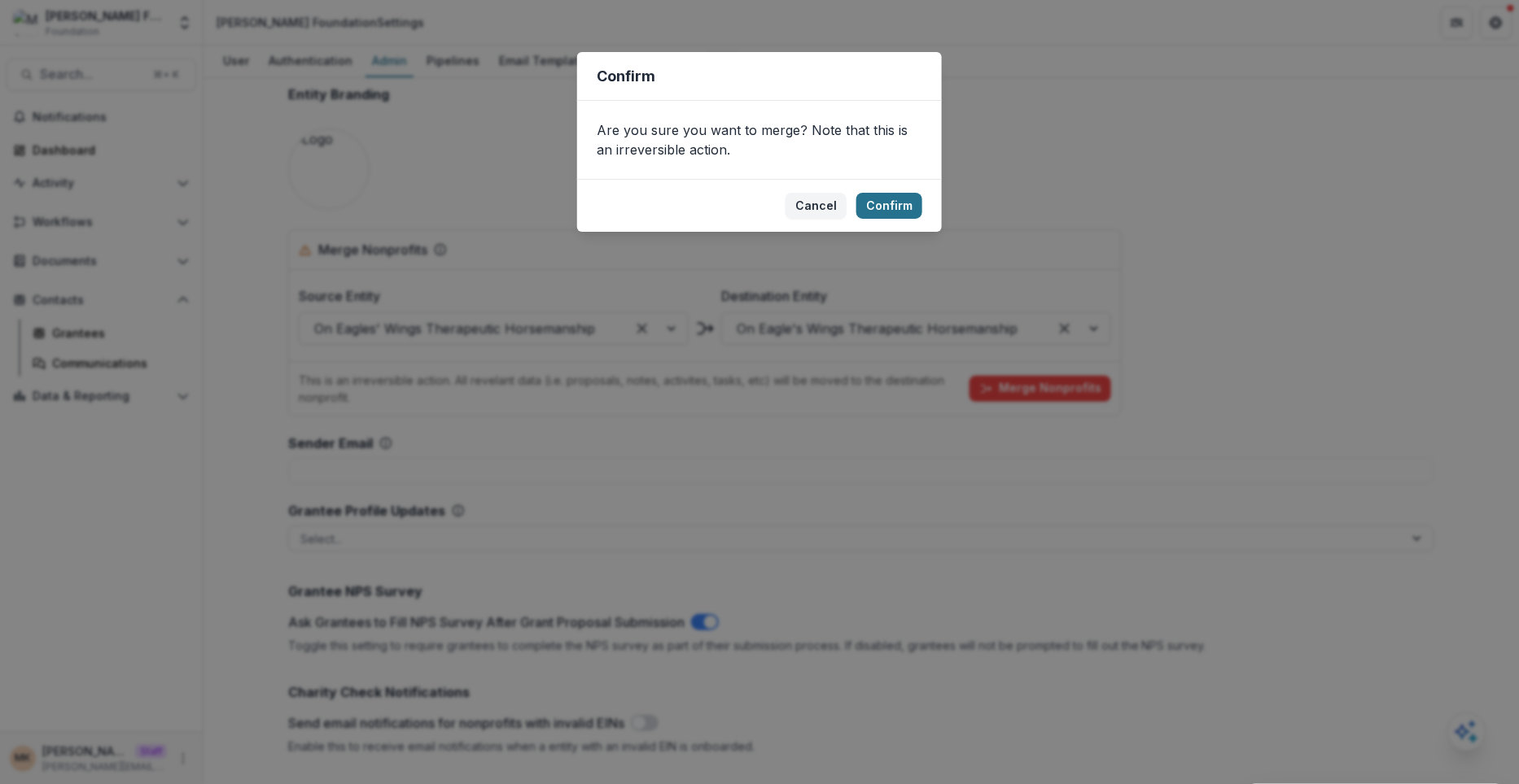
click at [890, 210] on button "Confirm" at bounding box center [890, 206] width 66 height 26
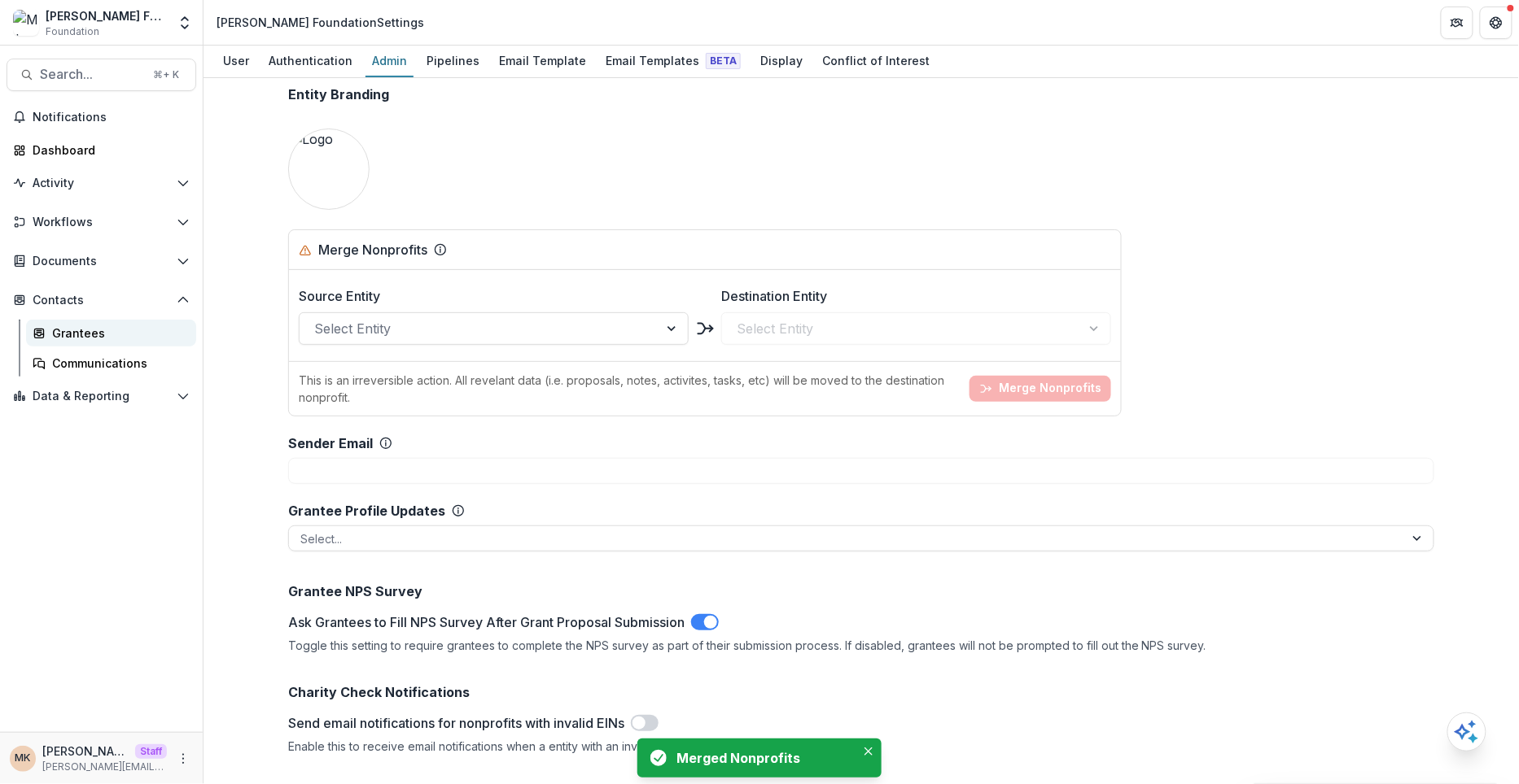
click at [96, 340] on div "Grantees" at bounding box center [118, 333] width 131 height 17
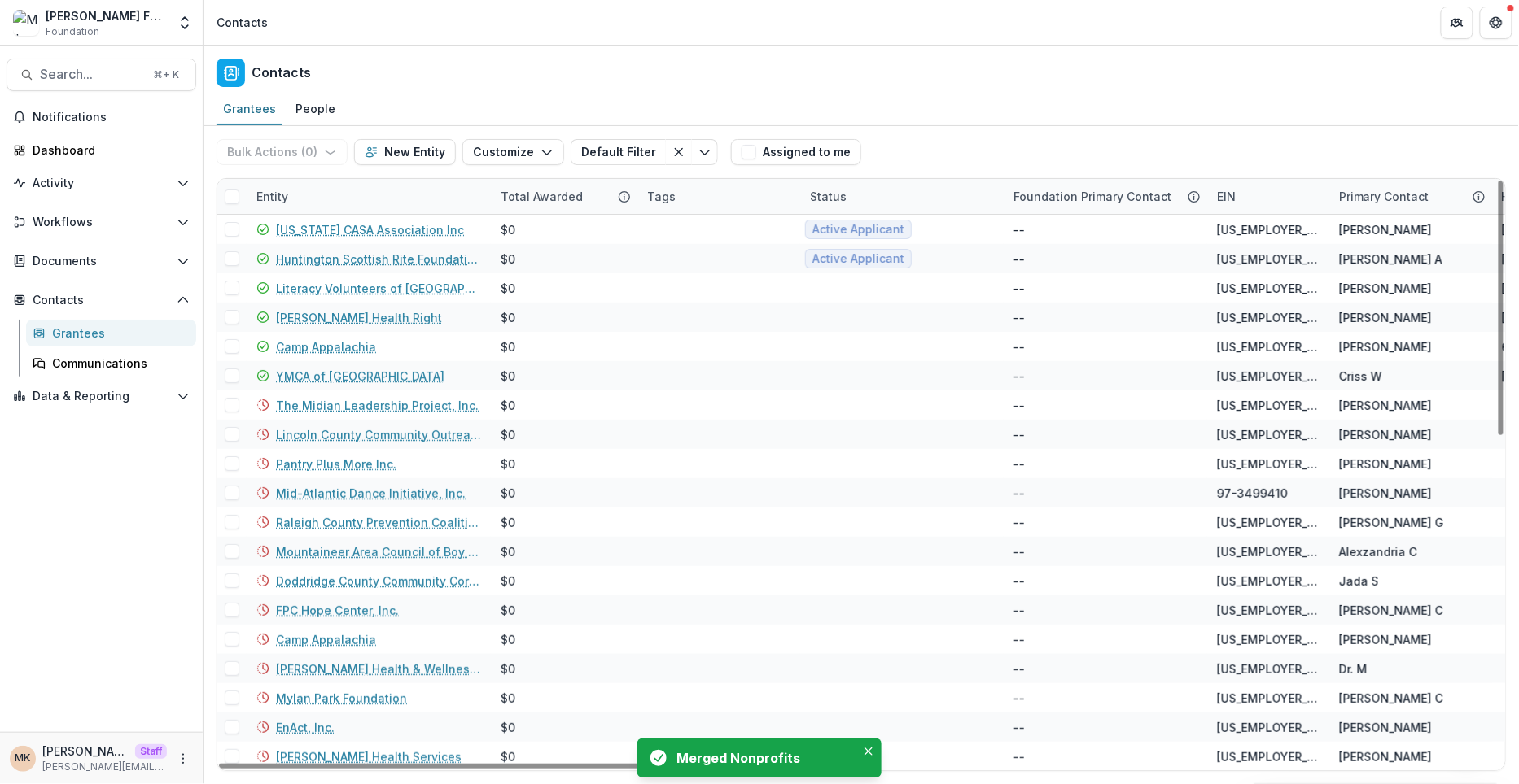
click at [320, 188] on div "Entity" at bounding box center [369, 196] width 244 height 35
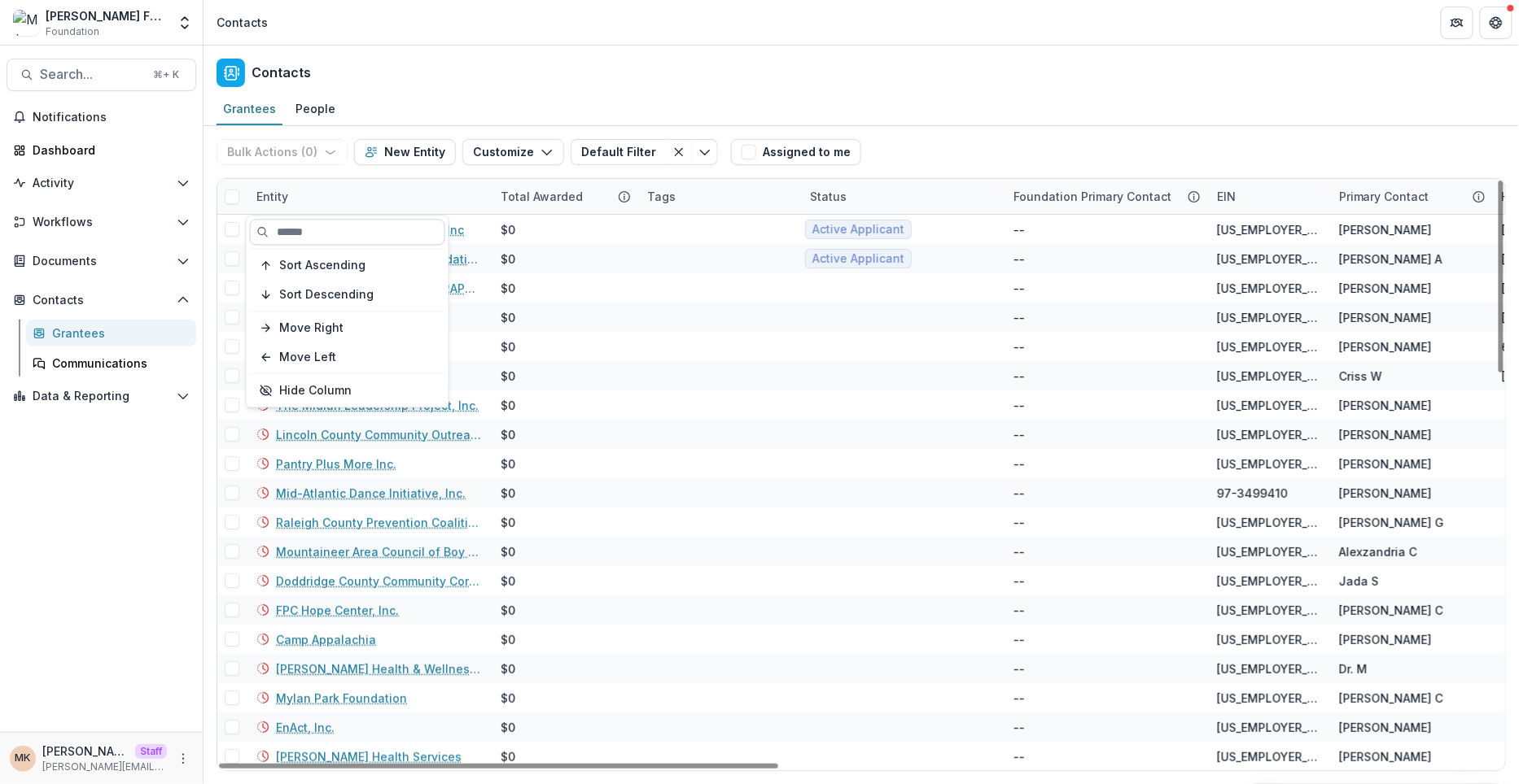
click at [321, 229] on input at bounding box center [347, 232] width 196 height 26
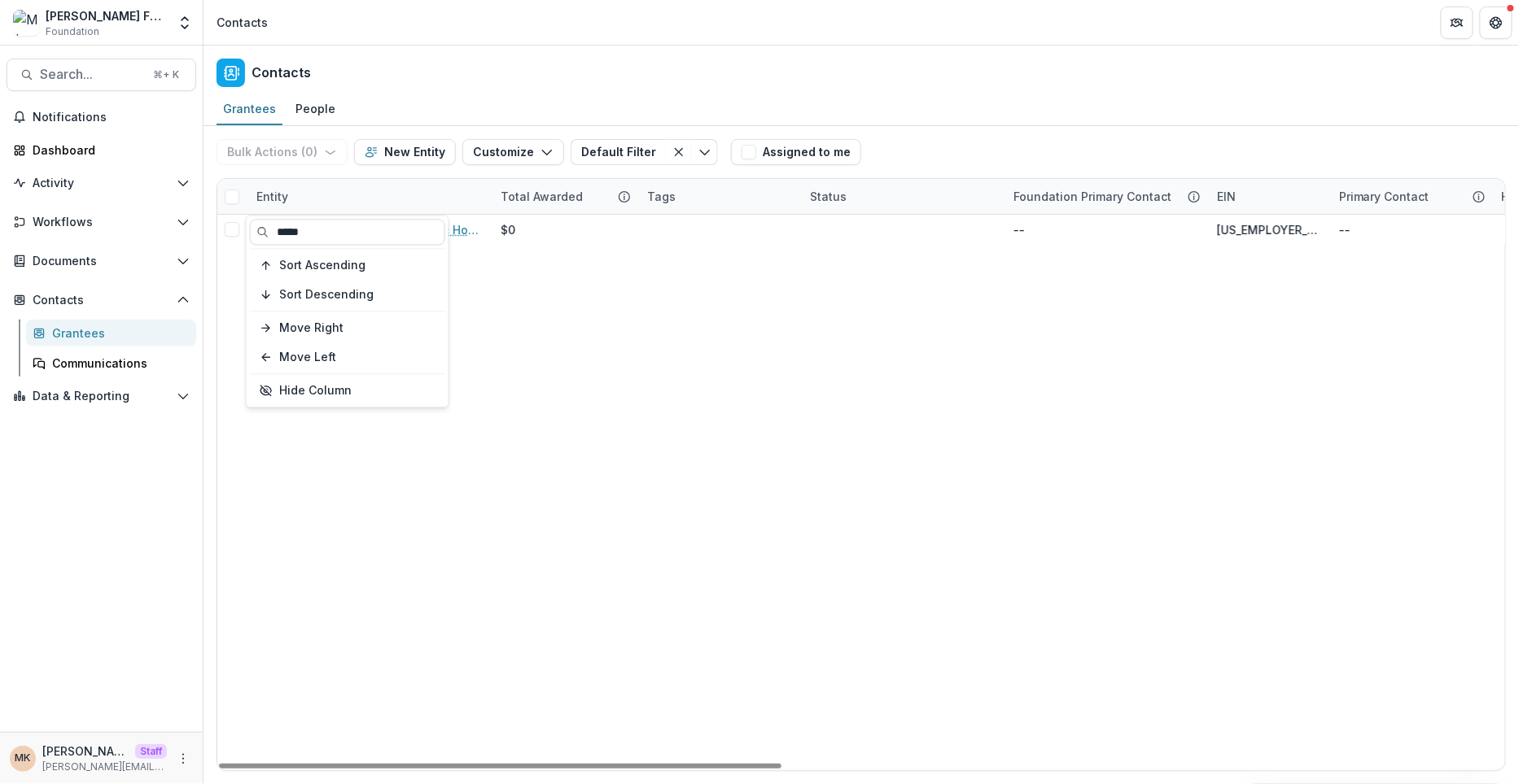
type input "*****"
click at [945, 143] on div "Bulk Actions ( 0 ) Send Email Create Proposals Create Tasks New Entity Customiz…" at bounding box center [862, 152] width 1289 height 52
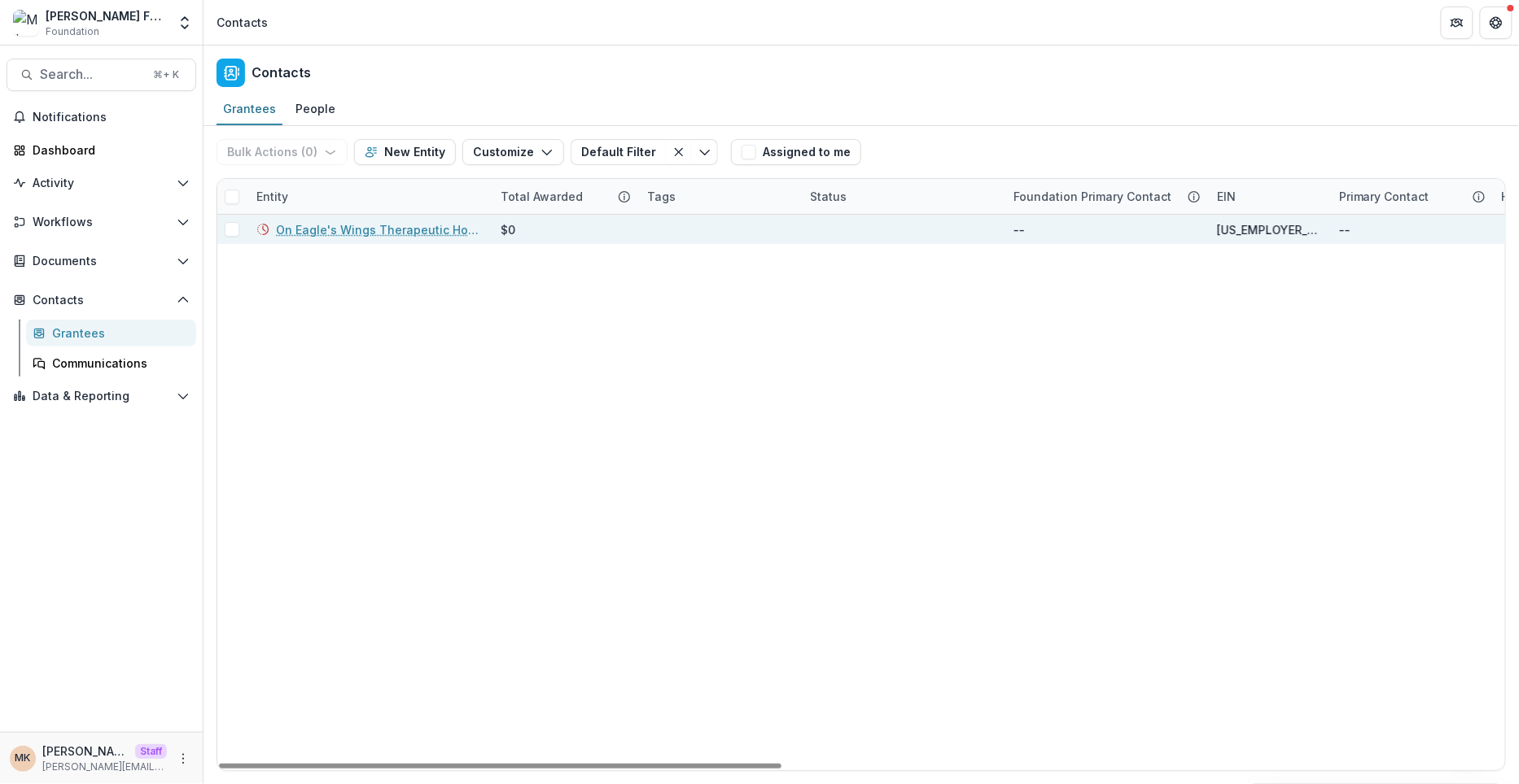
click at [377, 229] on link "On Eagle's Wings Therapeutic Horsemanship" at bounding box center [379, 229] width 205 height 17
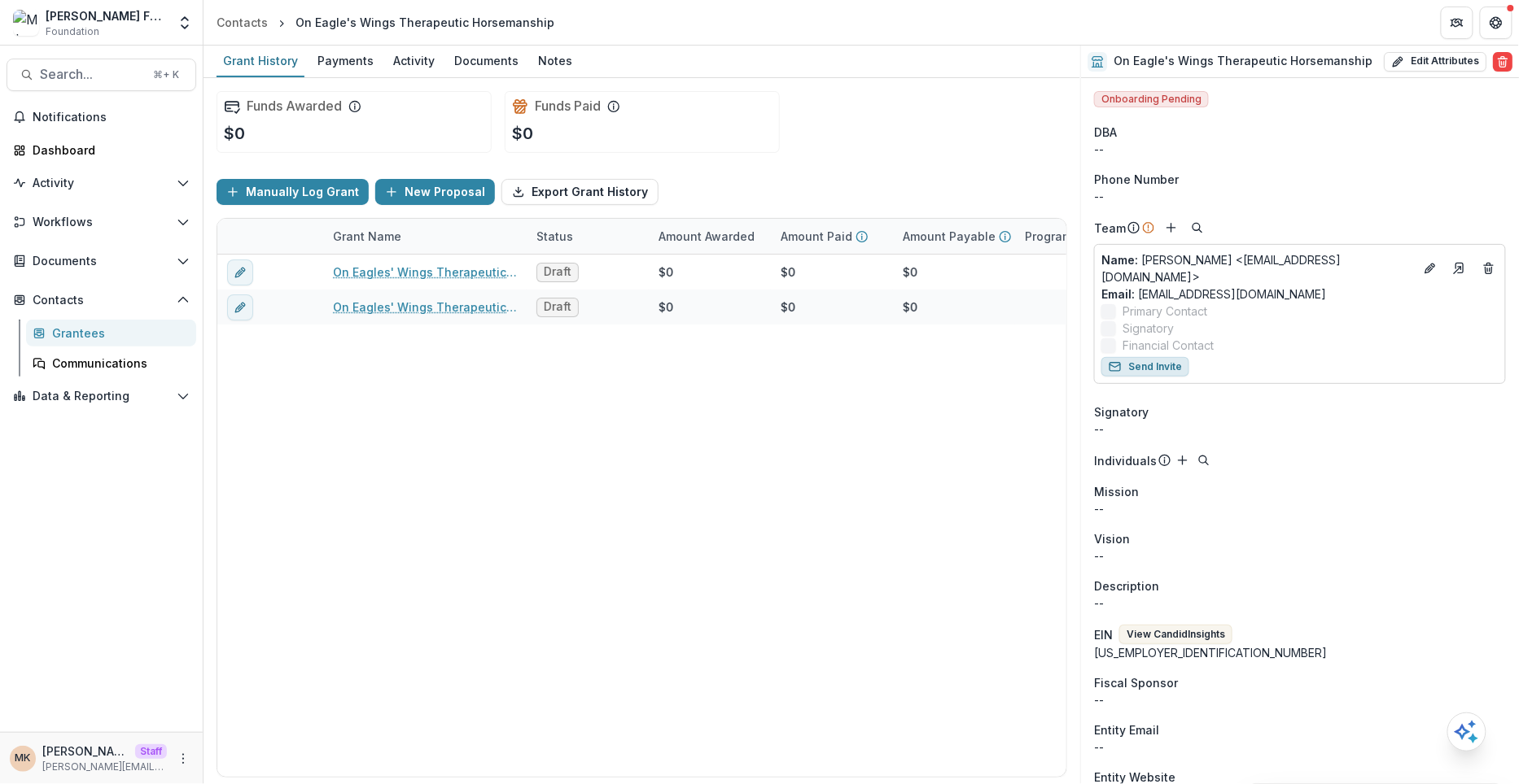
click at [1147, 361] on button "Send Invite" at bounding box center [1145, 367] width 88 height 19
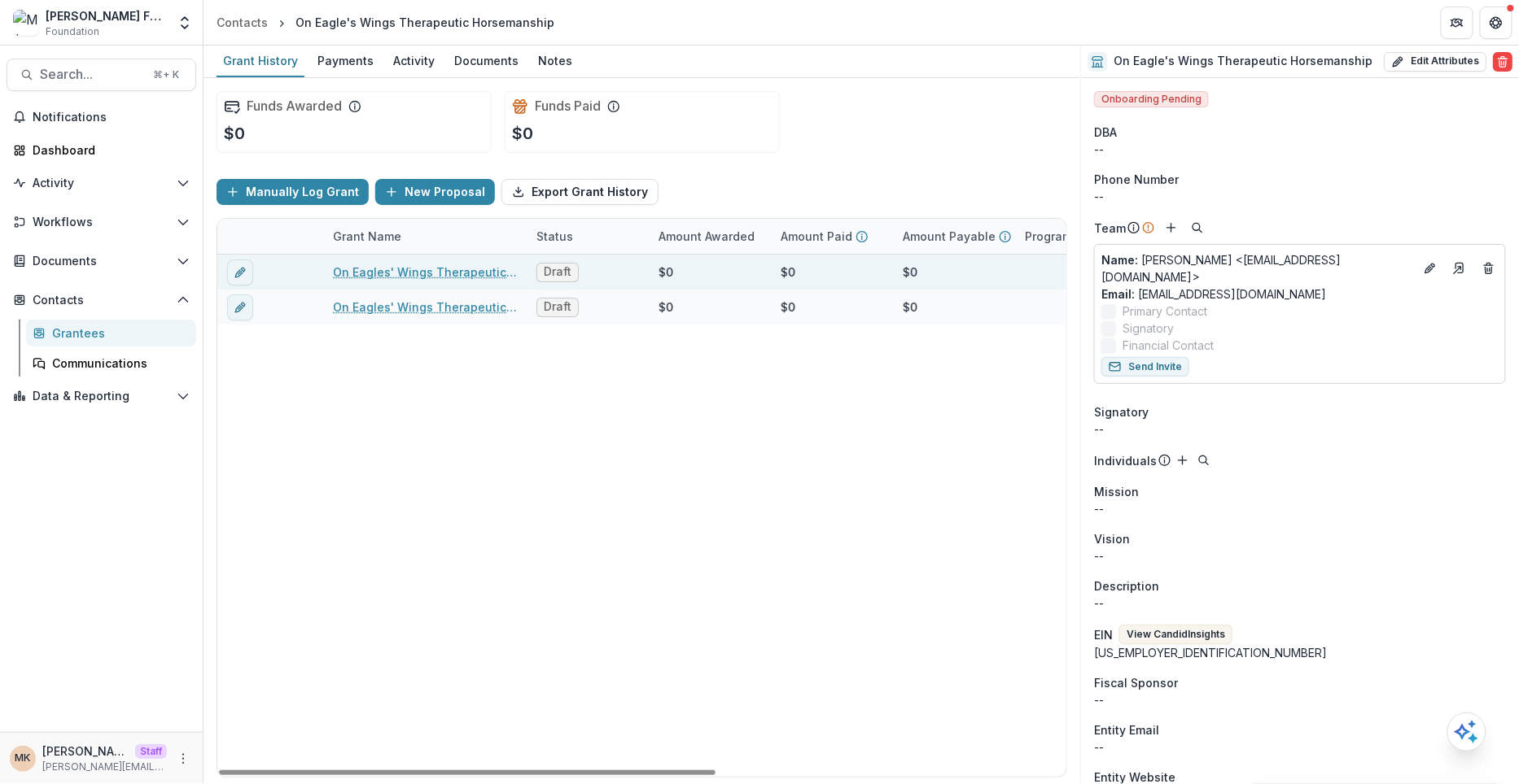
click at [462, 270] on link "On Eagles' Wings Therapeutic Horsemanship - 2025 - Application Form" at bounding box center [424, 272] width 184 height 17
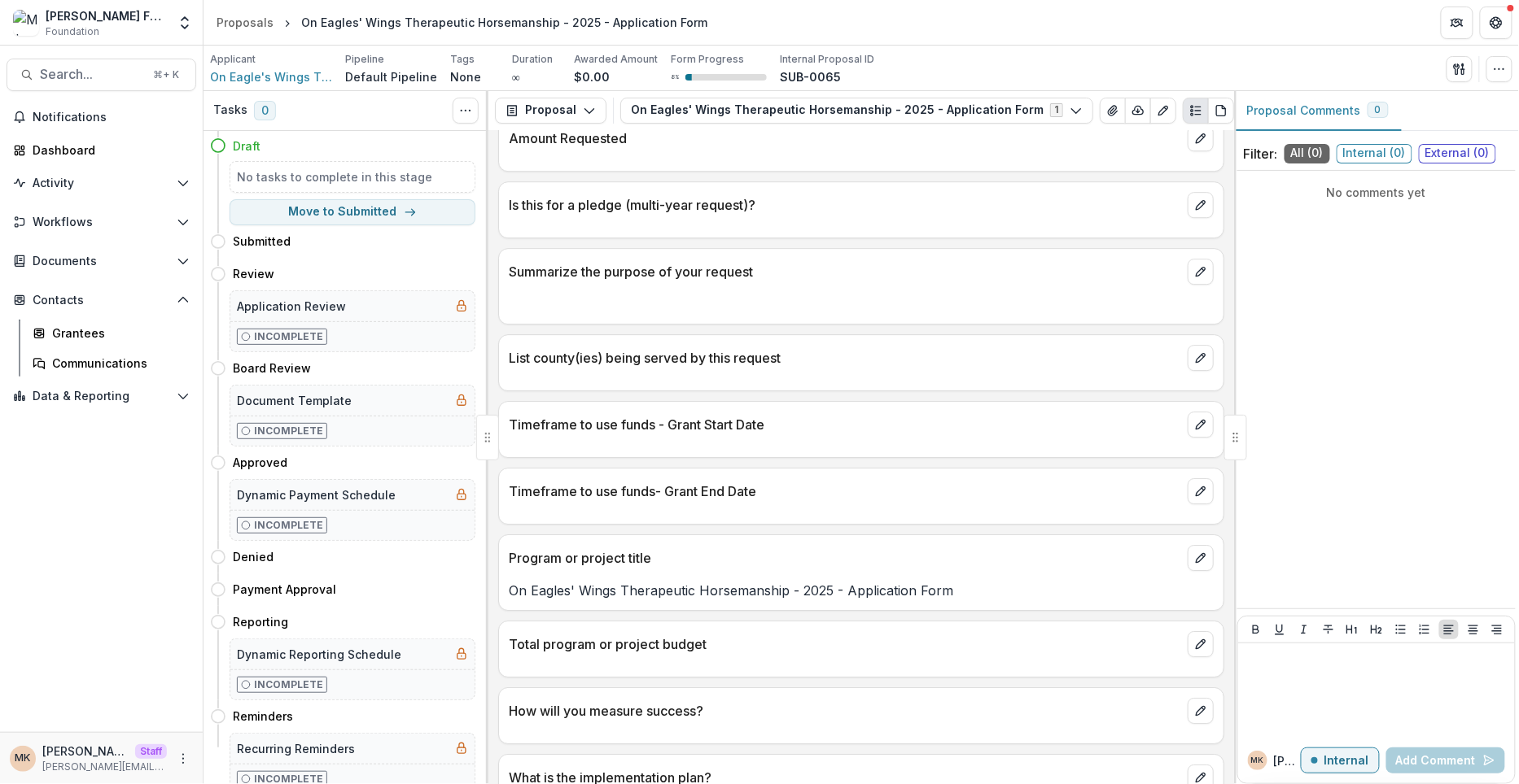
scroll to position [2433, 0]
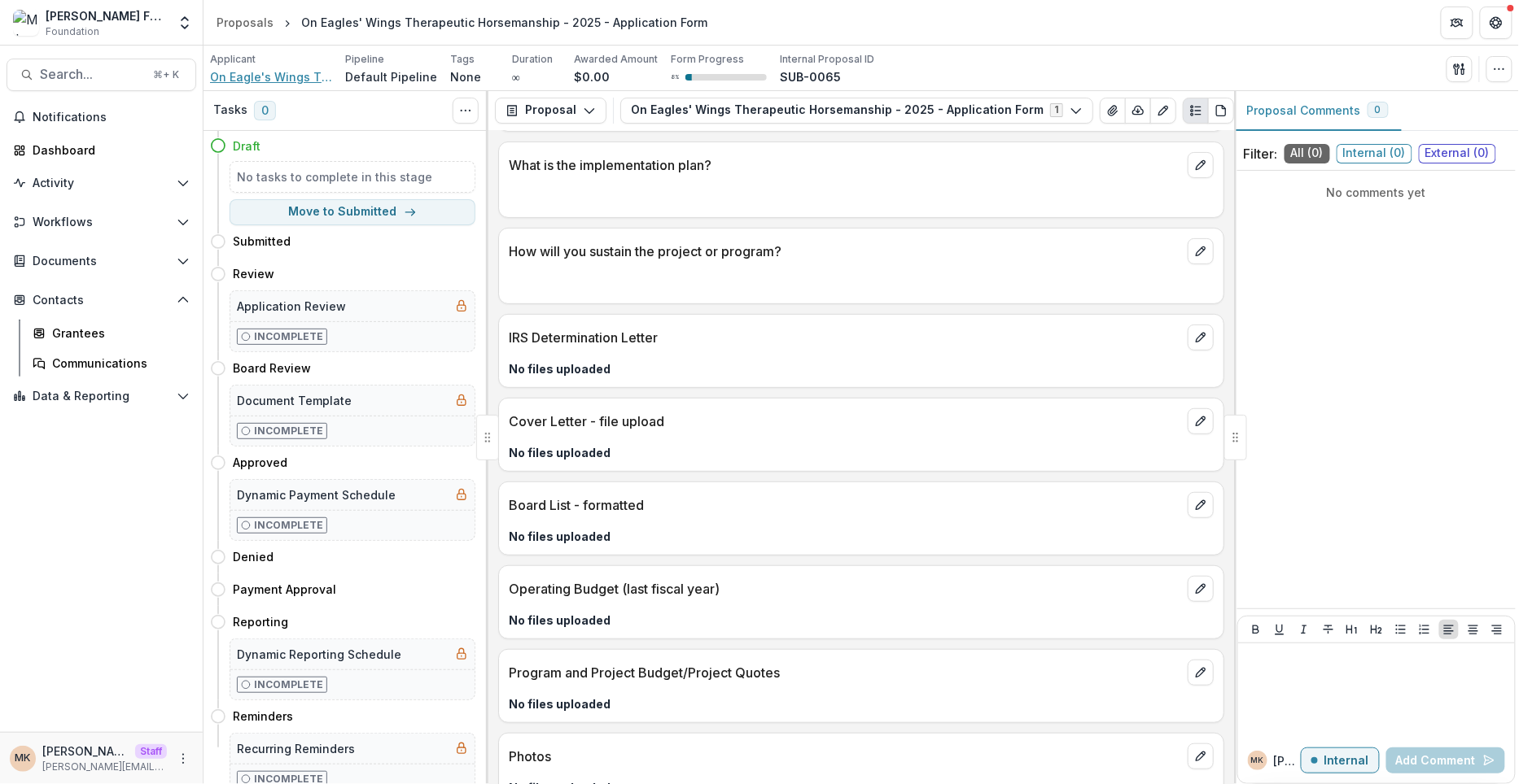
click at [286, 79] on span "On Eagle's Wings Therapeutic Horsemanship" at bounding box center [271, 77] width 122 height 17
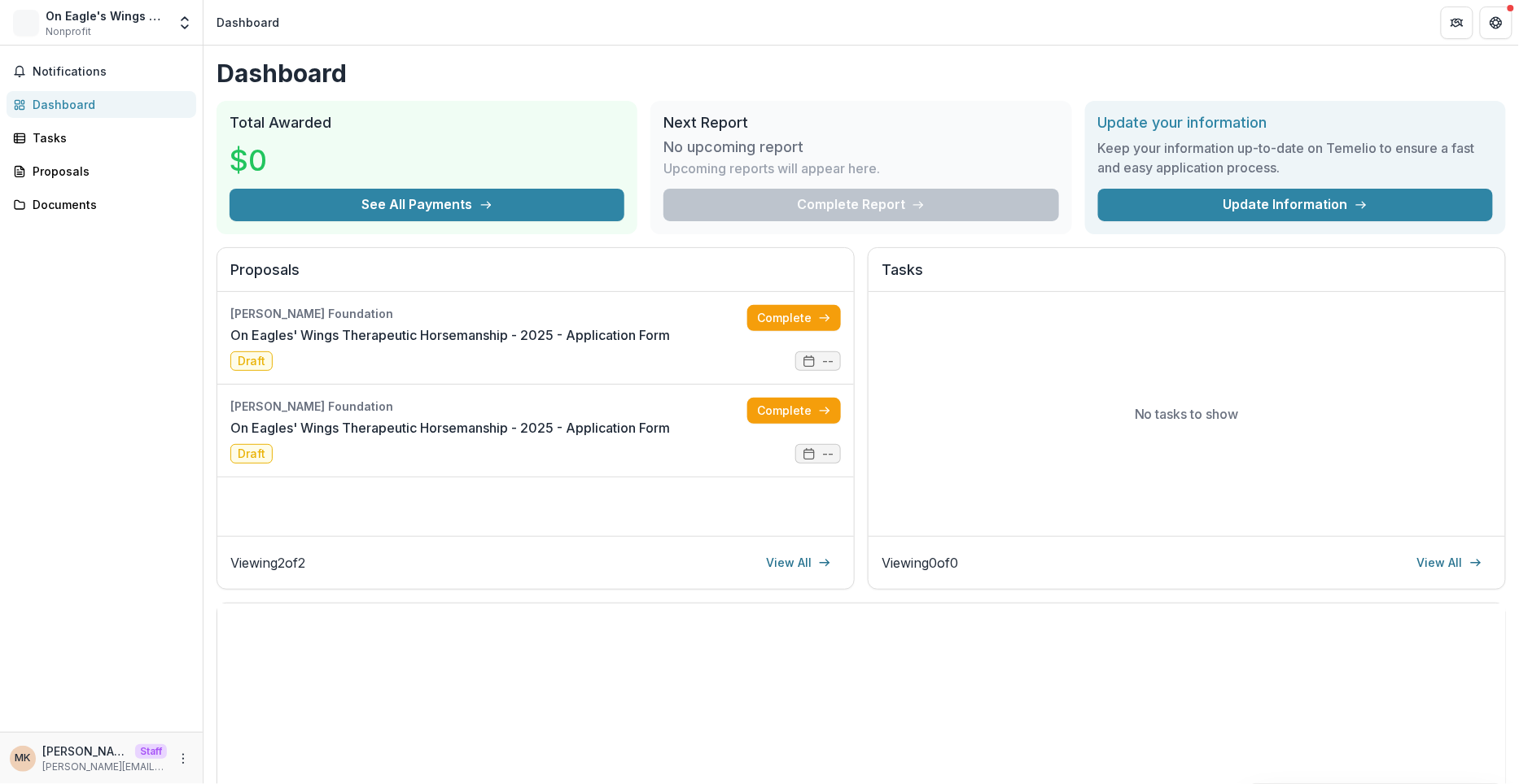
click at [451, 331] on link "On Eagles' Wings Therapeutic Horsemanship - 2025 - Application Form" at bounding box center [450, 334] width 440 height 19
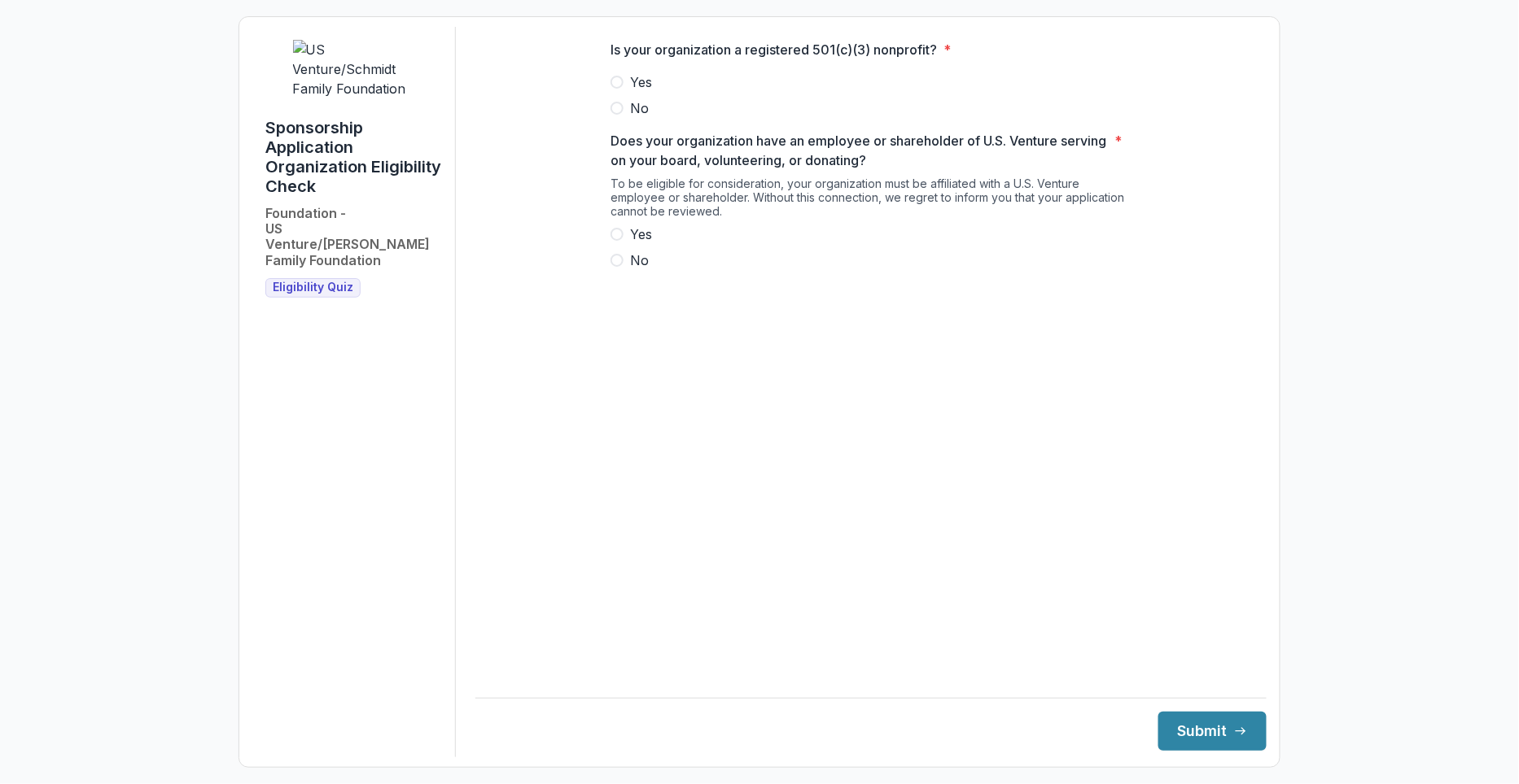
click at [444, 428] on div "Sponsorship Application Organization Eligibility Check Foundation - US Venture/…" at bounding box center [354, 392] width 203 height 731
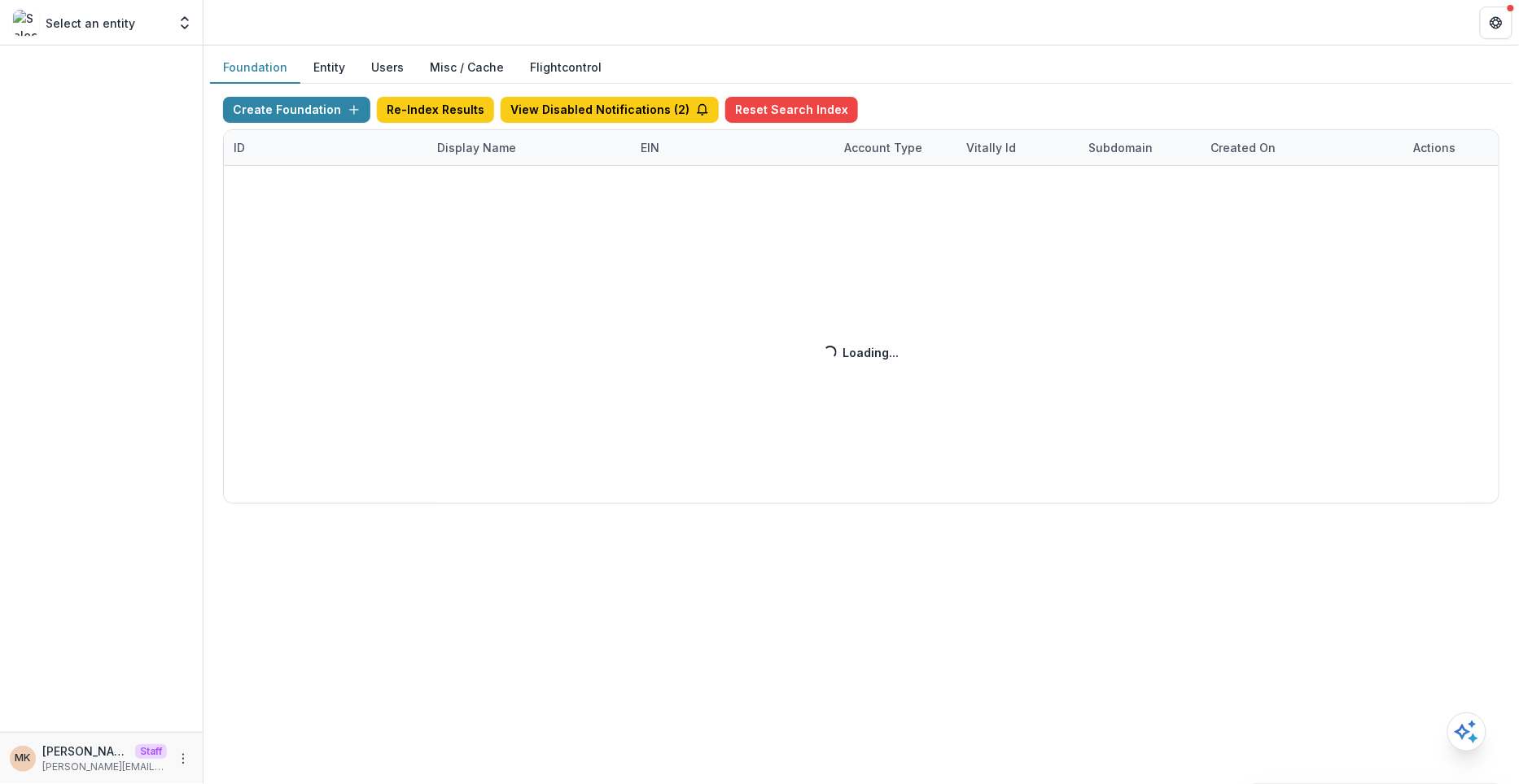
click at [332, 63] on button "Entity" at bounding box center [330, 68] width 58 height 31
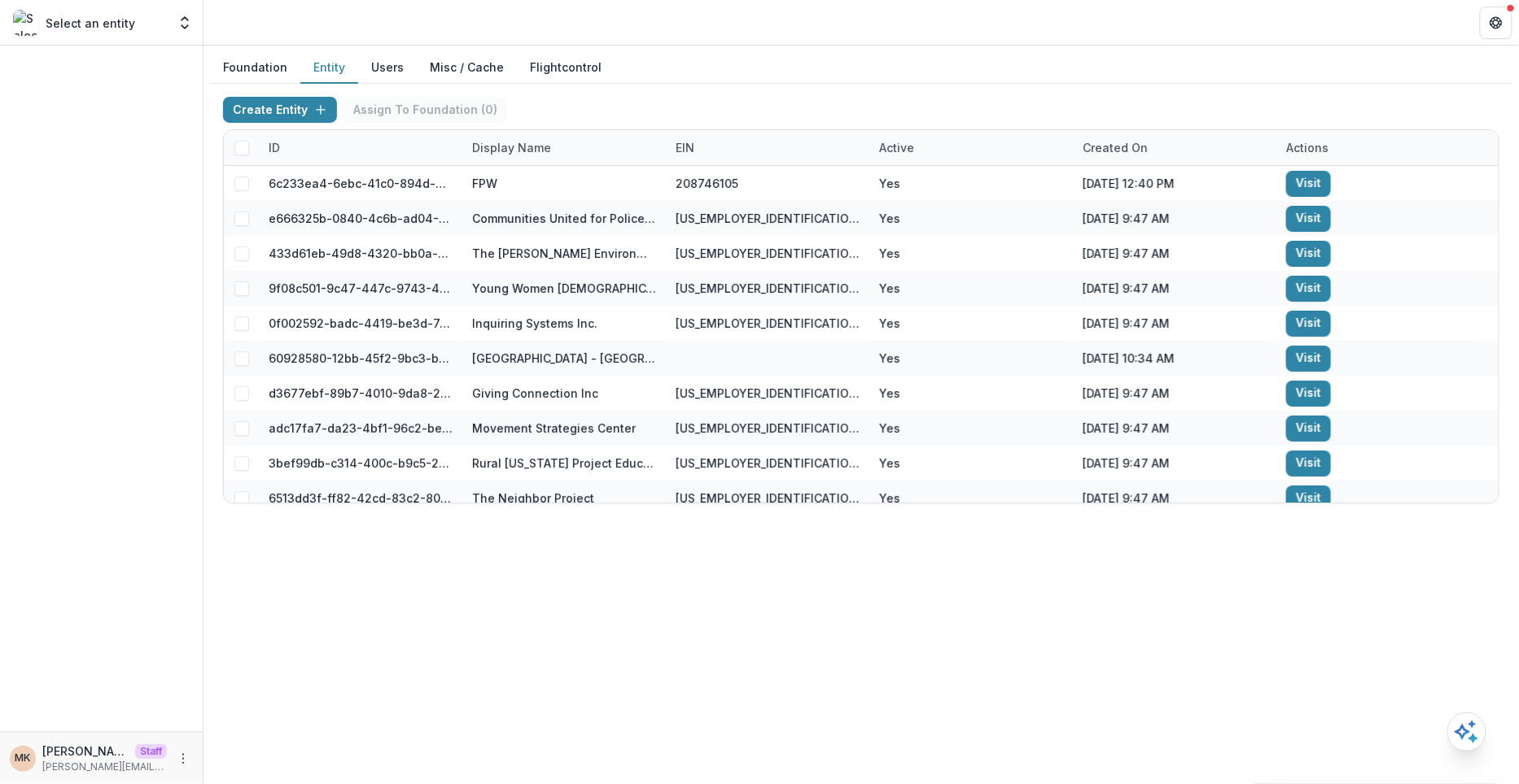
click at [521, 146] on div "Display Name" at bounding box center [512, 147] width 98 height 17
click at [516, 174] on input at bounding box center [563, 183] width 196 height 26
paste input "**********"
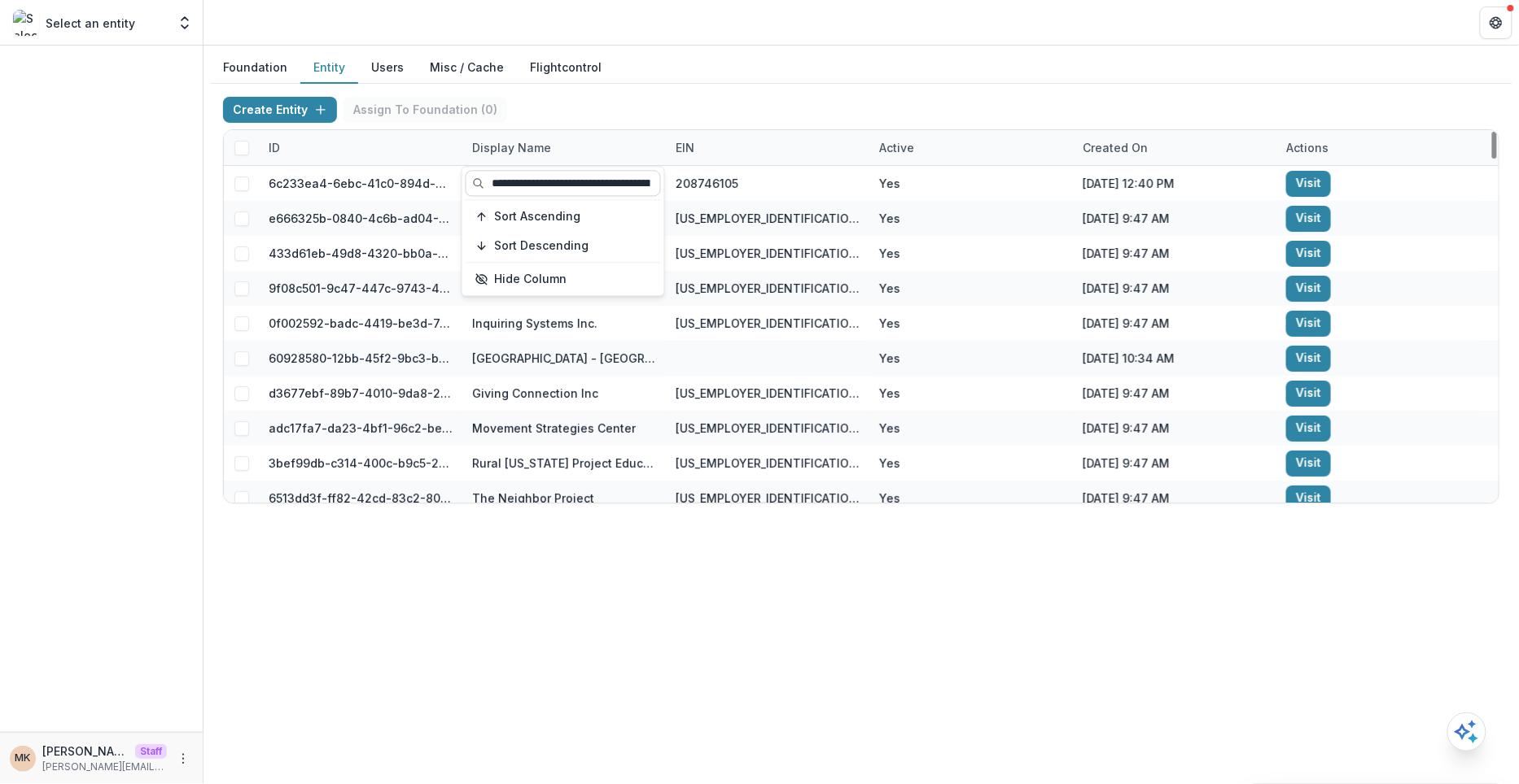
scroll to position [0, 84]
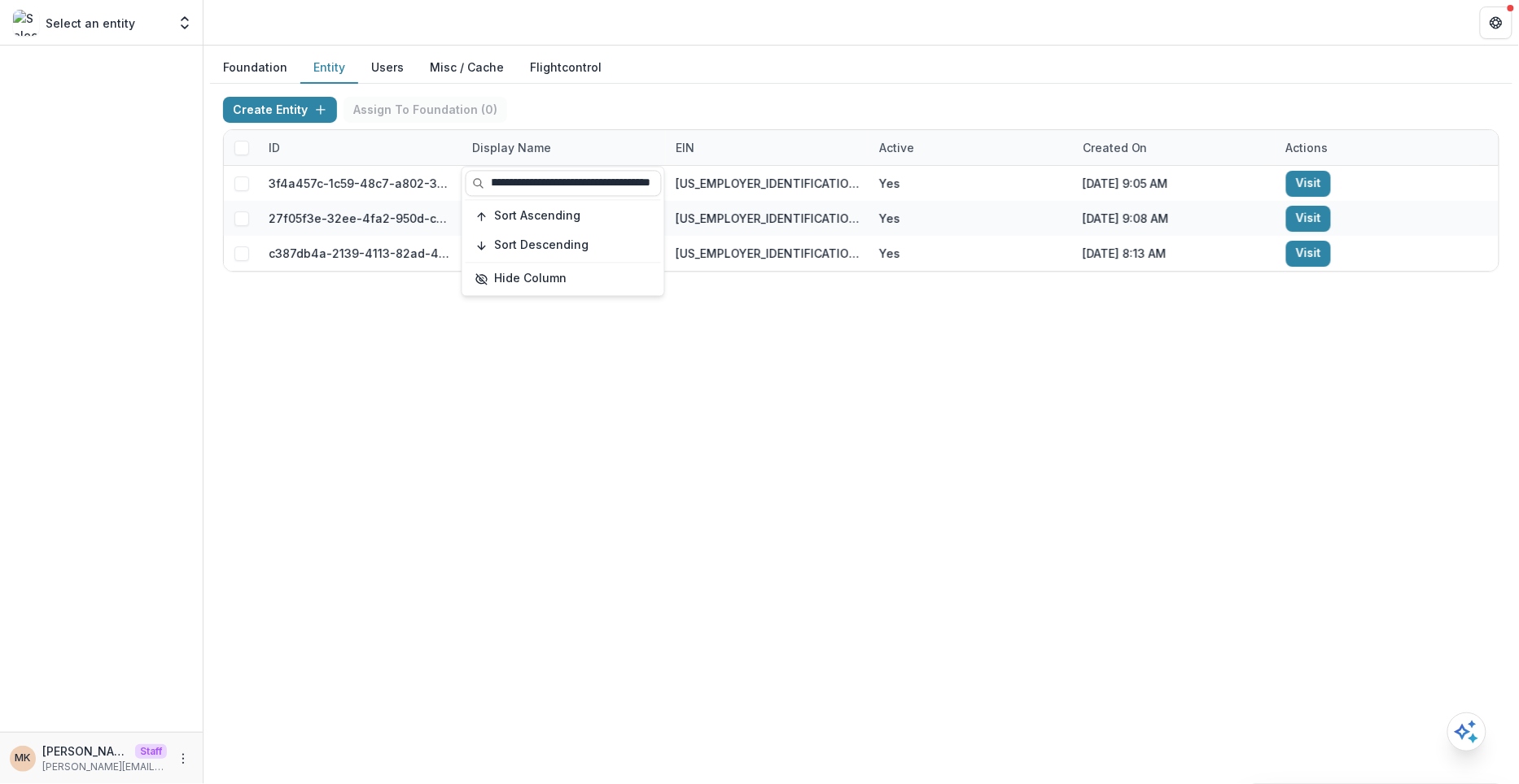
type input "**********"
click at [705, 108] on div "Create Entity Assign To Foundation ( 0 )" at bounding box center [861, 113] width 1277 height 32
click at [818, 466] on div "Foundation Entity Users Misc / Cache Flightcontrol Create Entity Assign To Foun…" at bounding box center [861, 415] width 1316 height 739
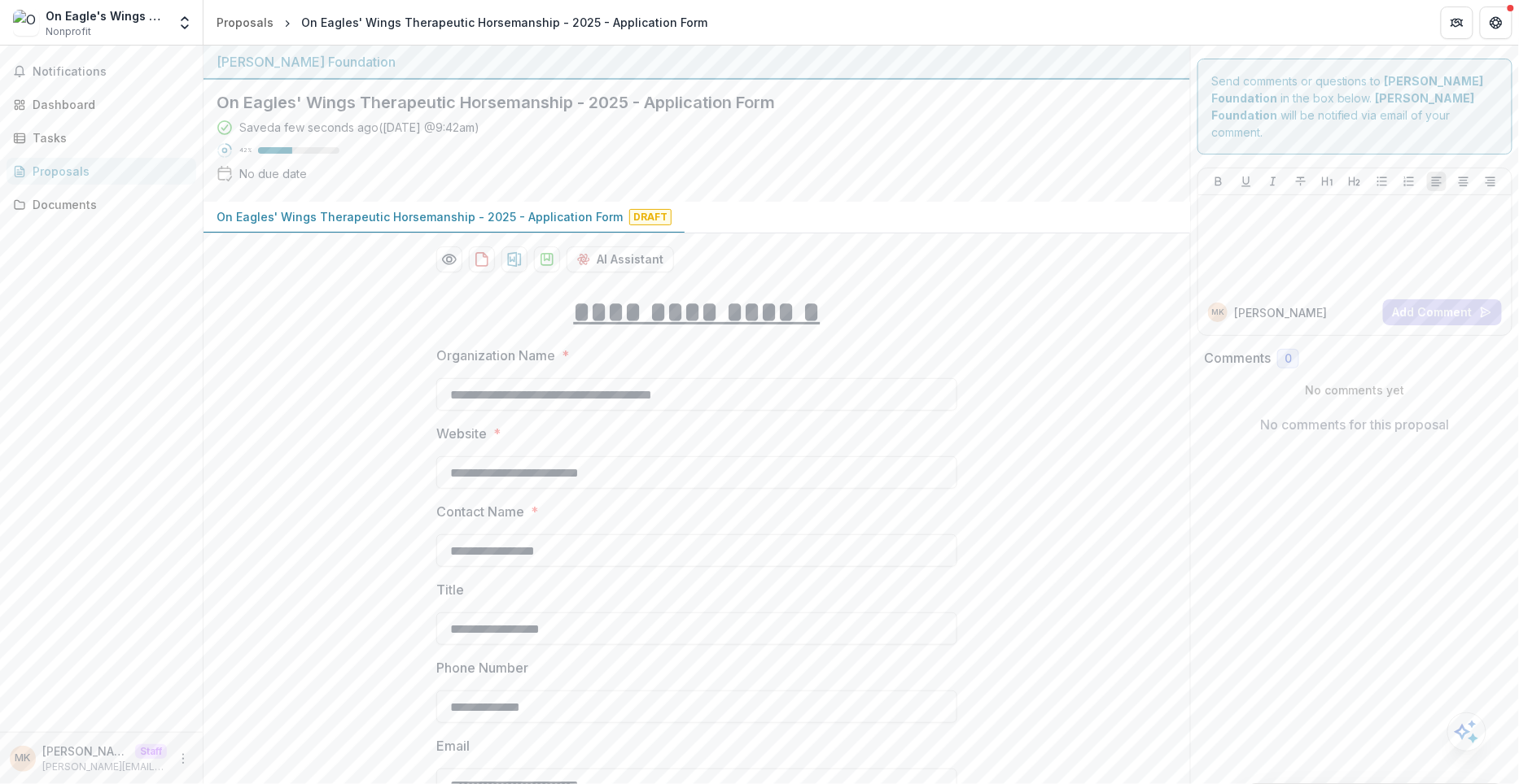
click at [133, 15] on div "On Eagle's Wings Therapeutic Horsemanship" at bounding box center [106, 16] width 121 height 17
copy div "On Eagle's Wings Therapeutic Horsemanship"
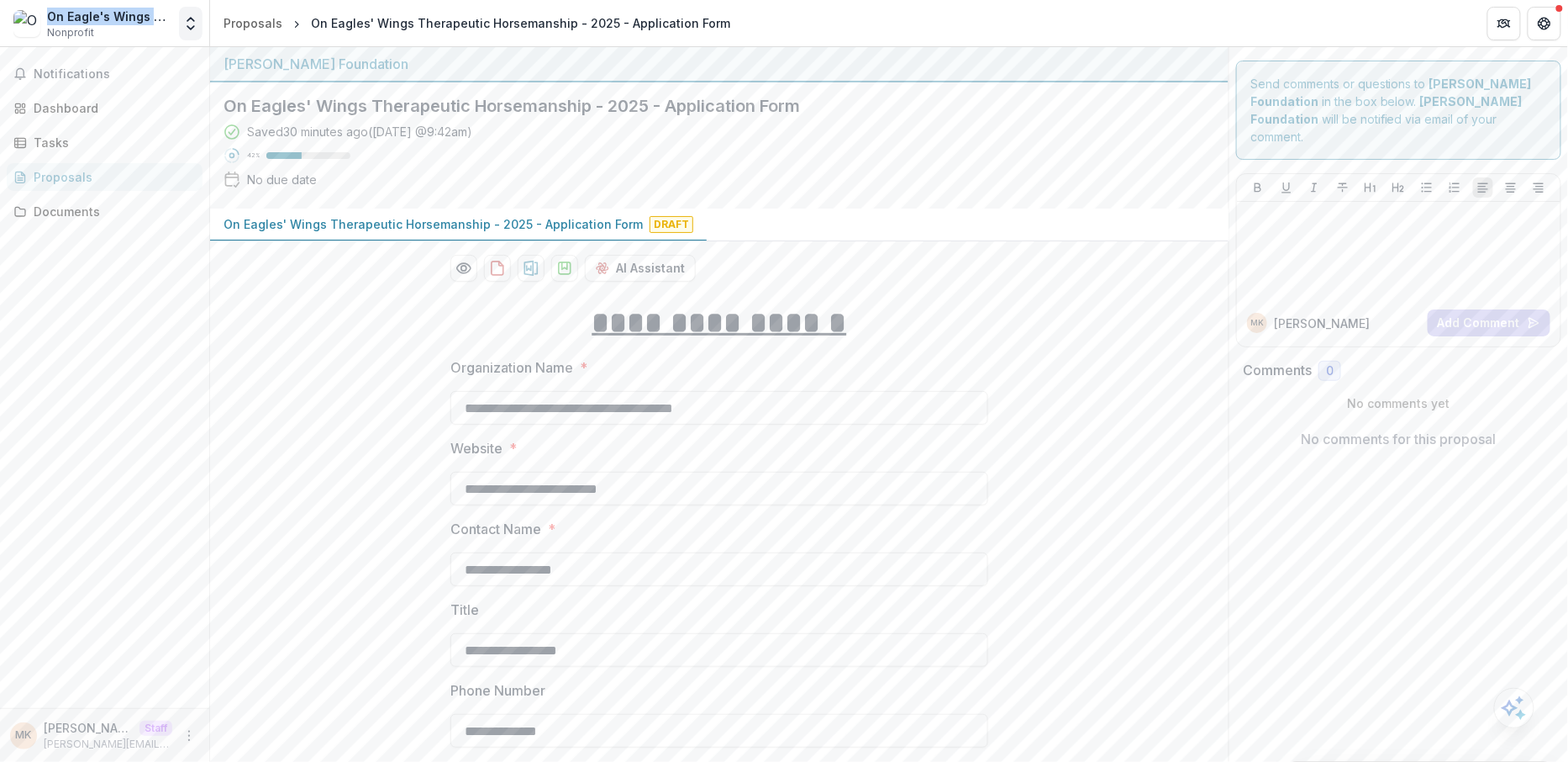
click at [185, 24] on icon "Open entity switcher" at bounding box center [191, 23] width 17 height 17
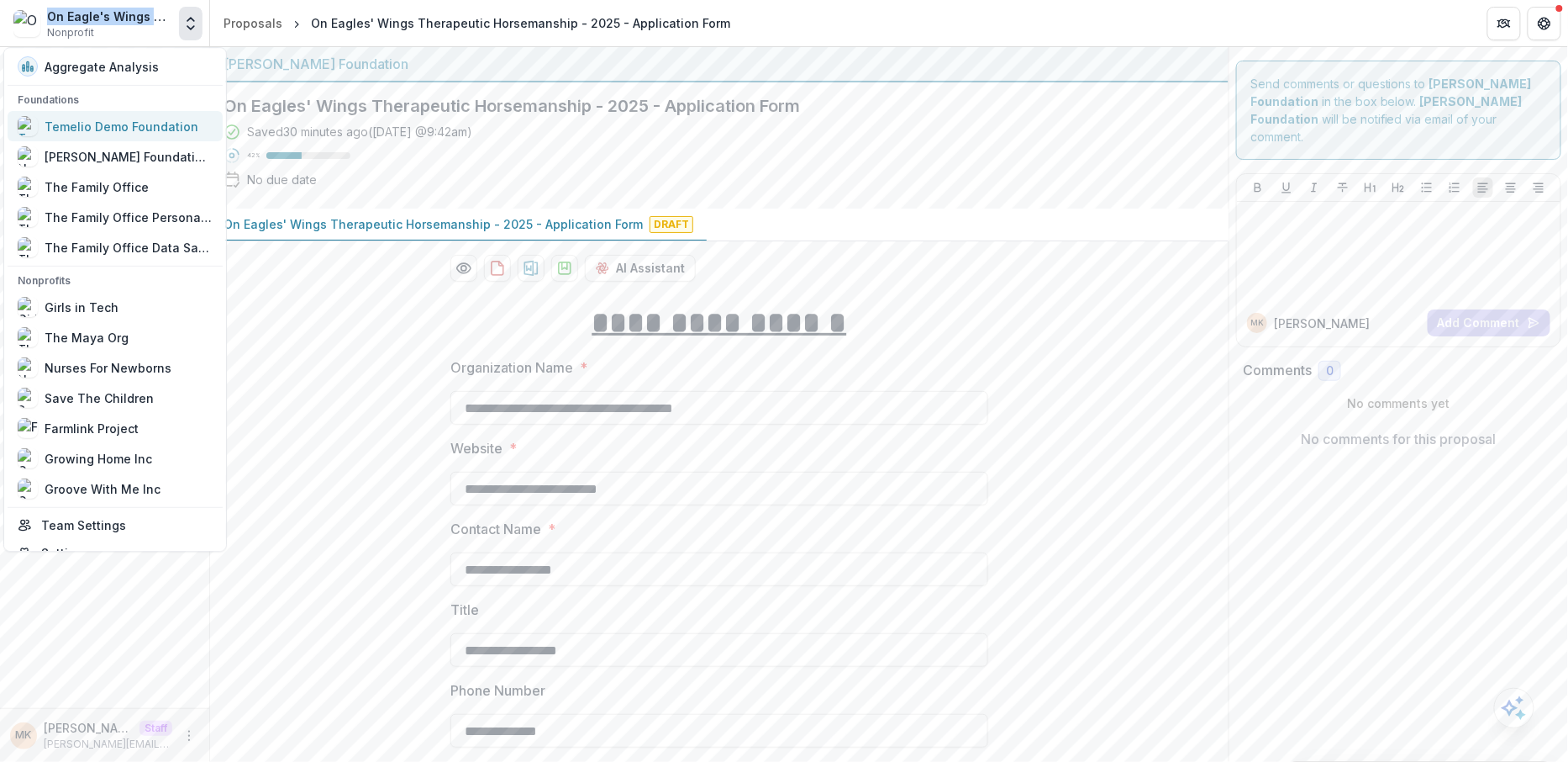
click at [162, 121] on div "Temelio Demo Foundation" at bounding box center [122, 127] width 154 height 17
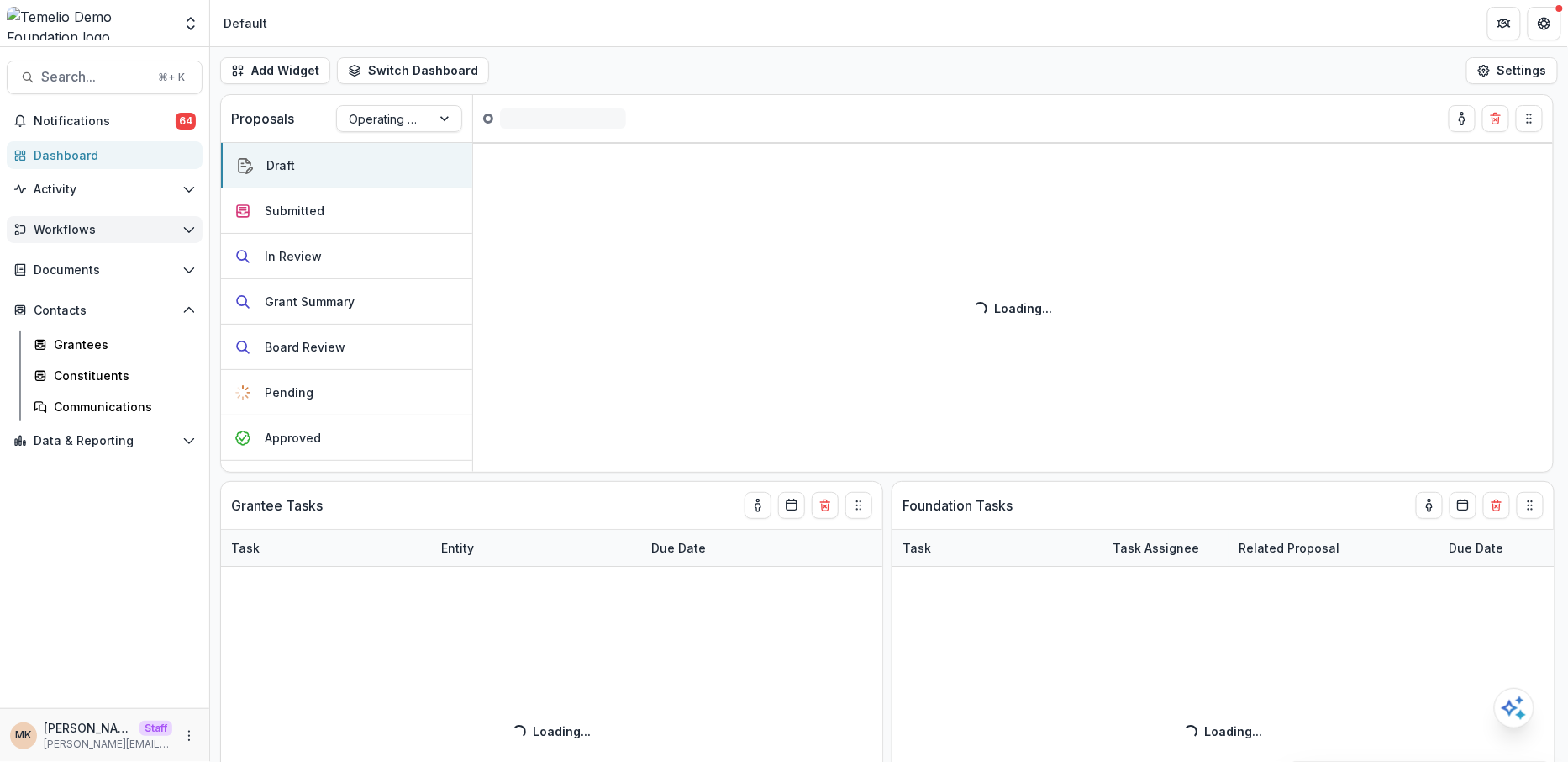
click at [80, 230] on span "Workflows" at bounding box center [104, 230] width 142 height 14
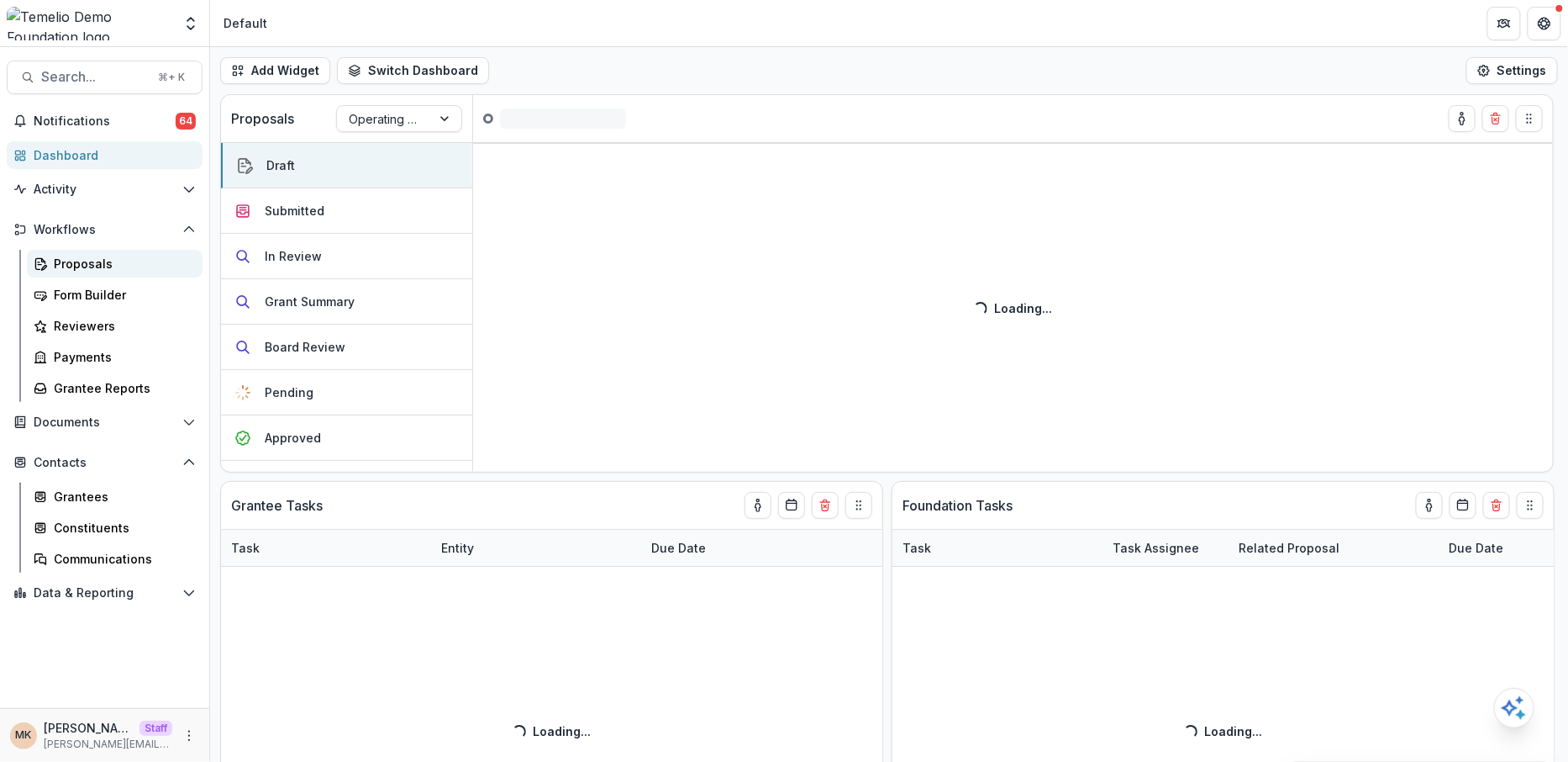
click at [94, 260] on div "Proposals" at bounding box center [122, 263] width 136 height 17
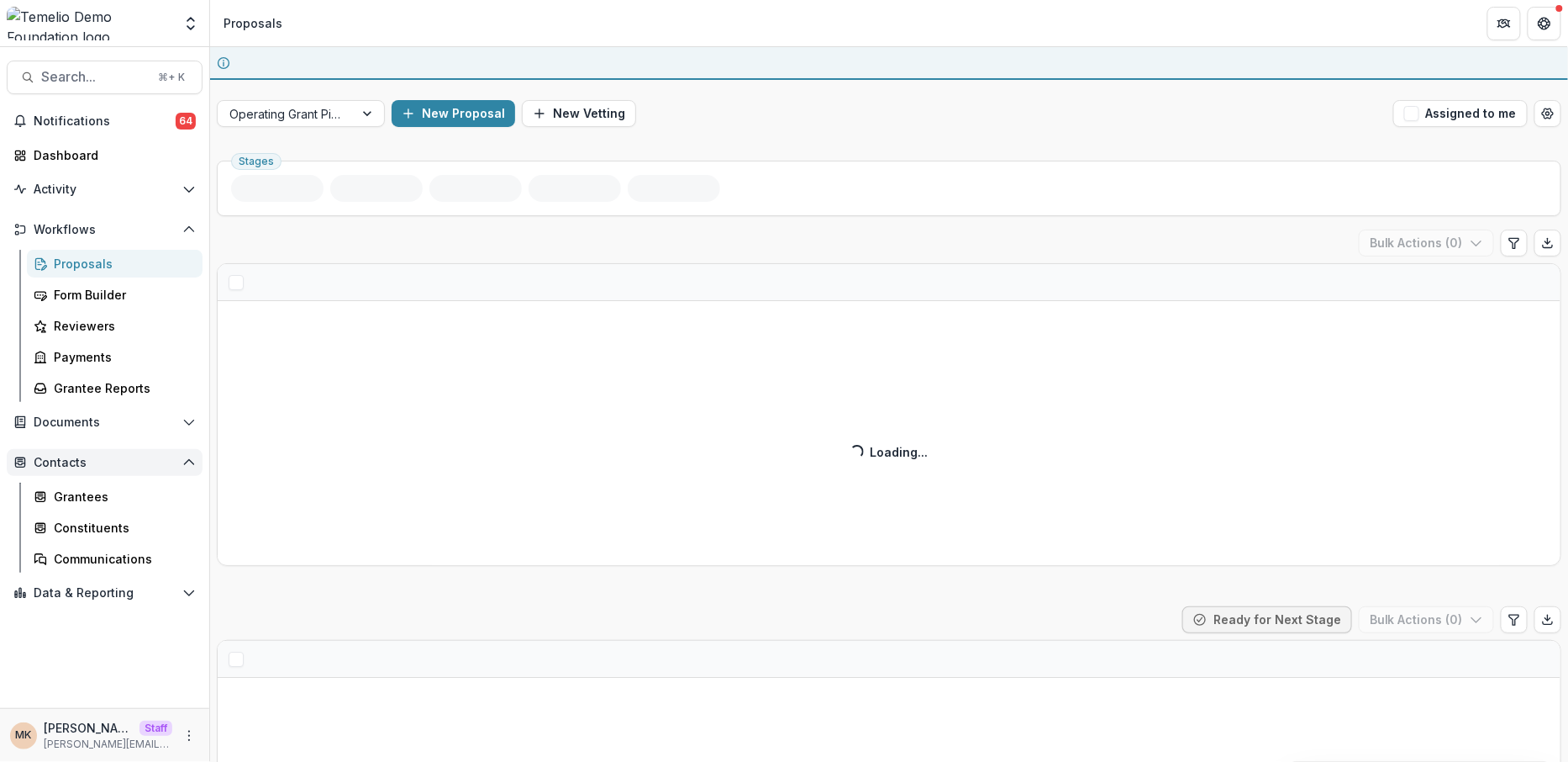
click at [66, 465] on span "Contacts" at bounding box center [104, 463] width 142 height 14
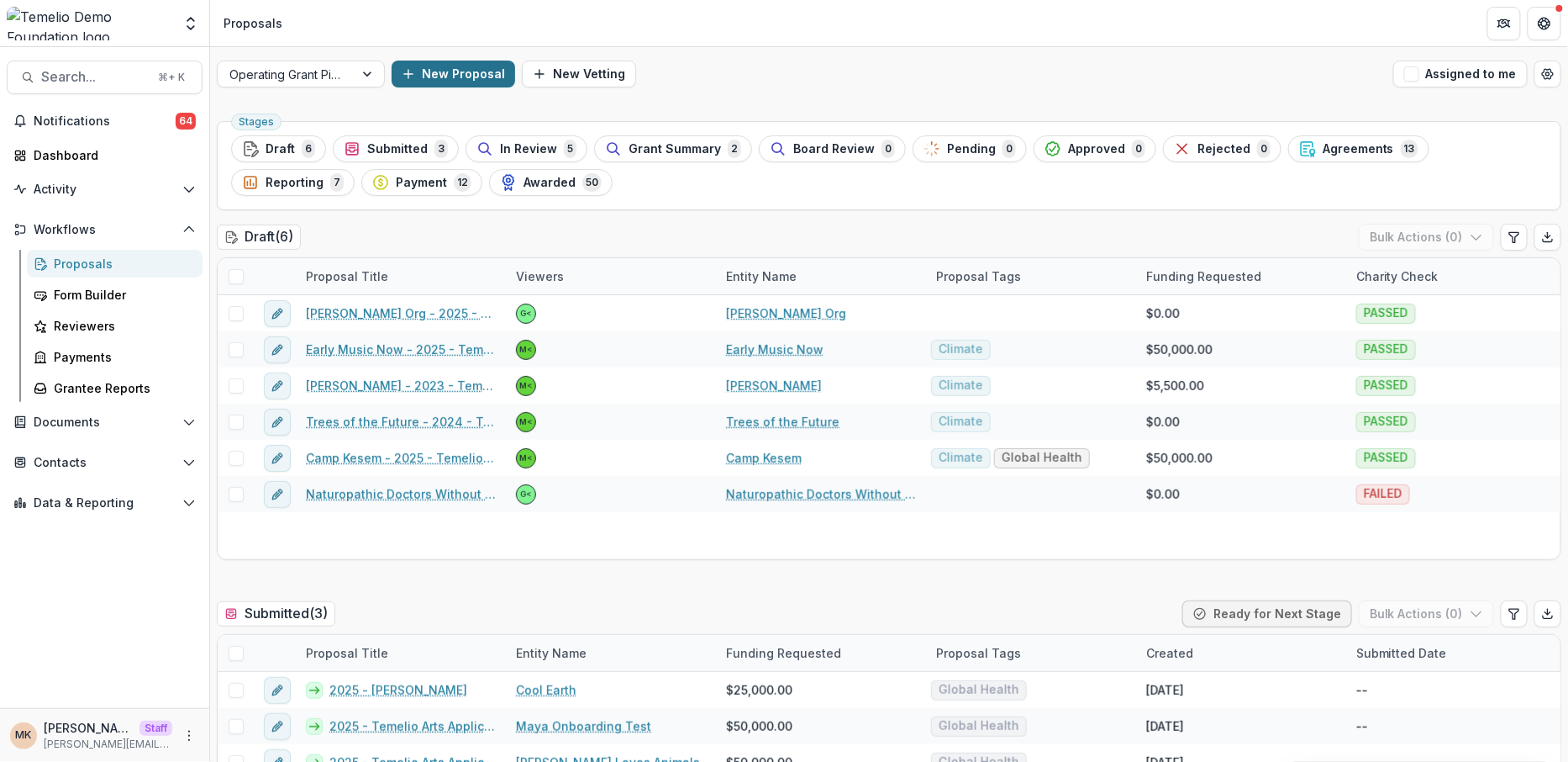
click at [457, 66] on button "New Proposal" at bounding box center [453, 73] width 123 height 27
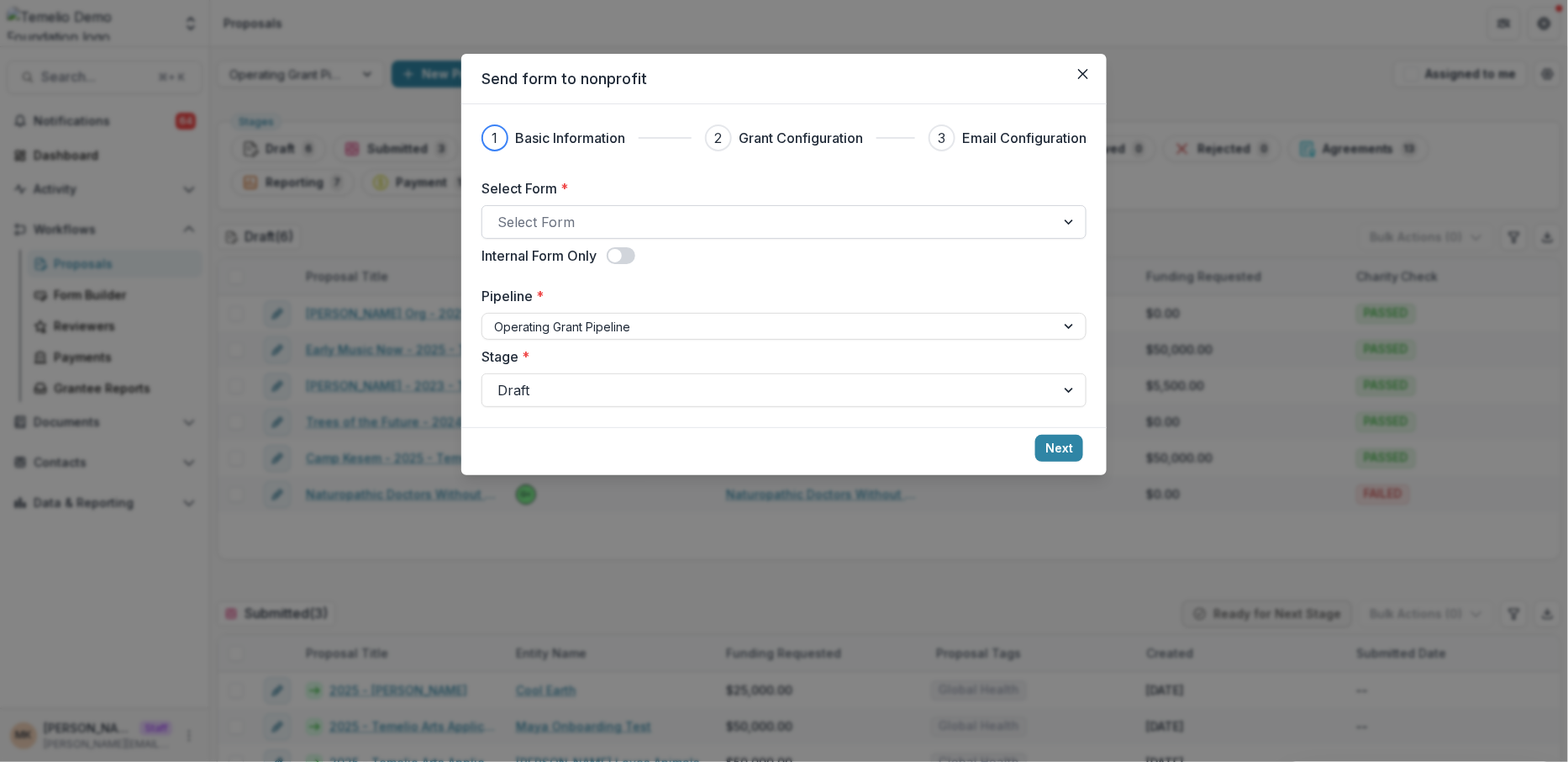
click at [546, 220] on div at bounding box center [769, 221] width 543 height 24
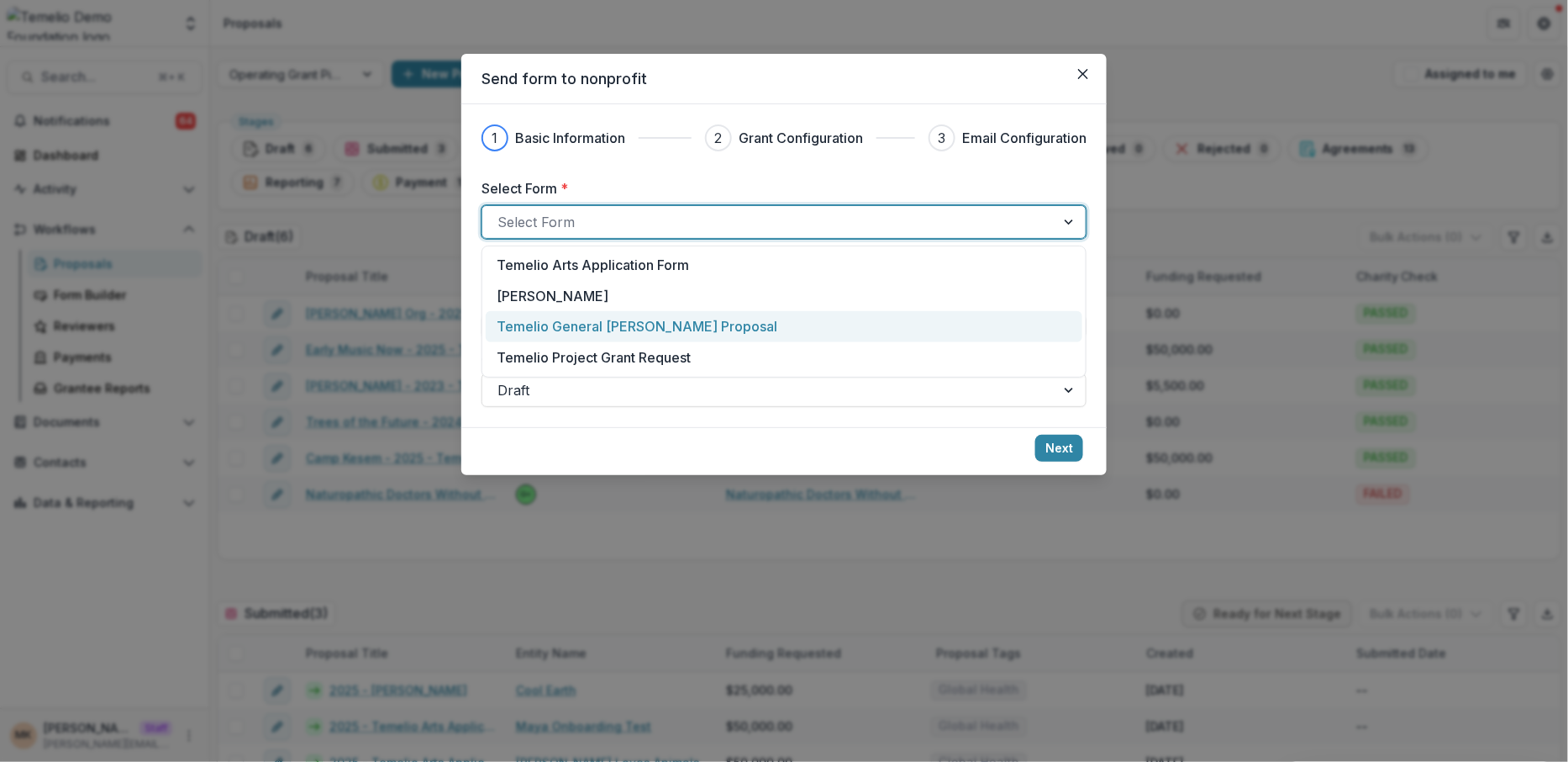
click at [538, 324] on p "Temelio General Grant Proposal" at bounding box center [637, 325] width 281 height 20
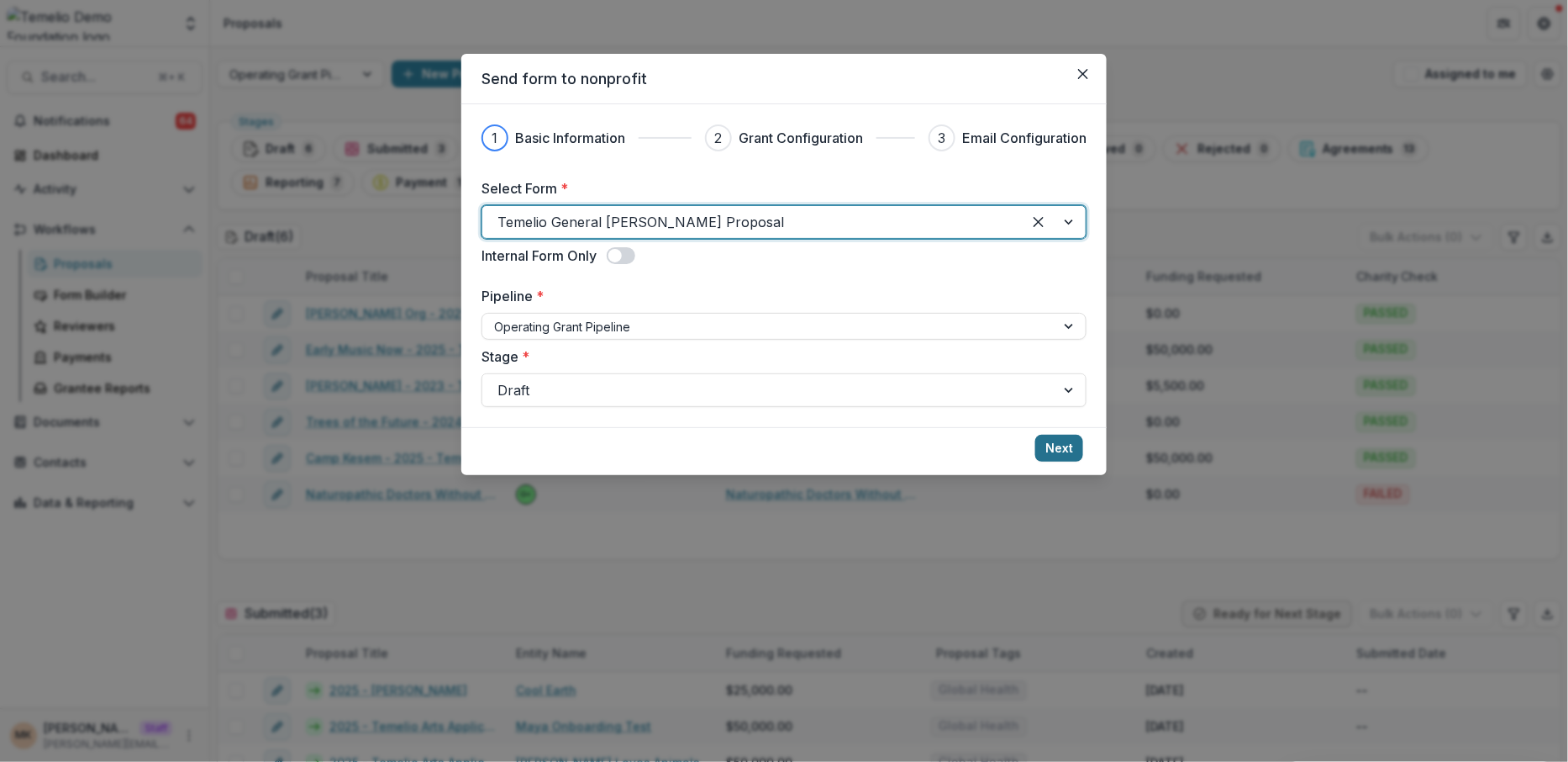
click at [1046, 442] on button "Next" at bounding box center [1059, 448] width 48 height 27
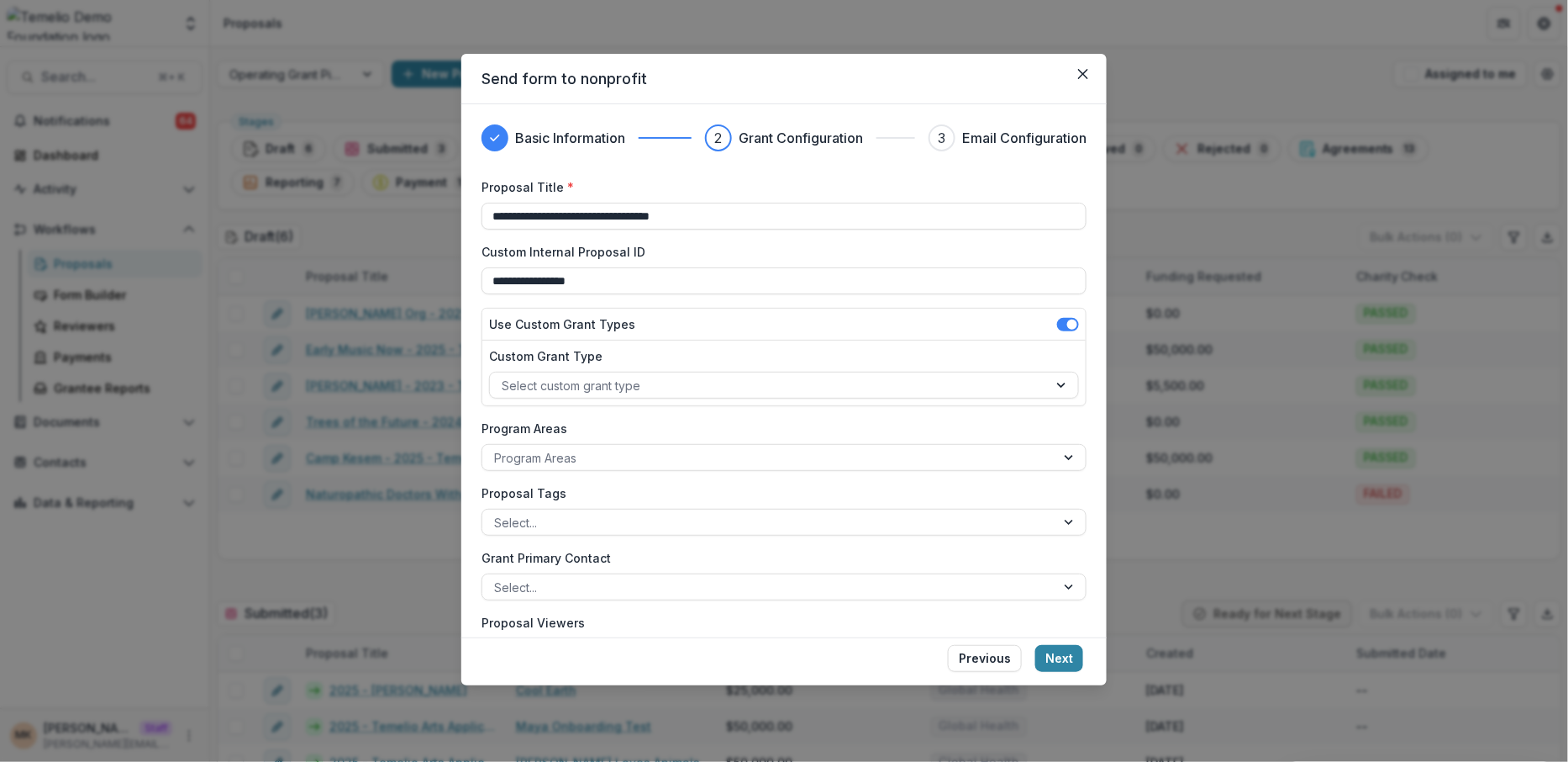
scroll to position [110, 0]
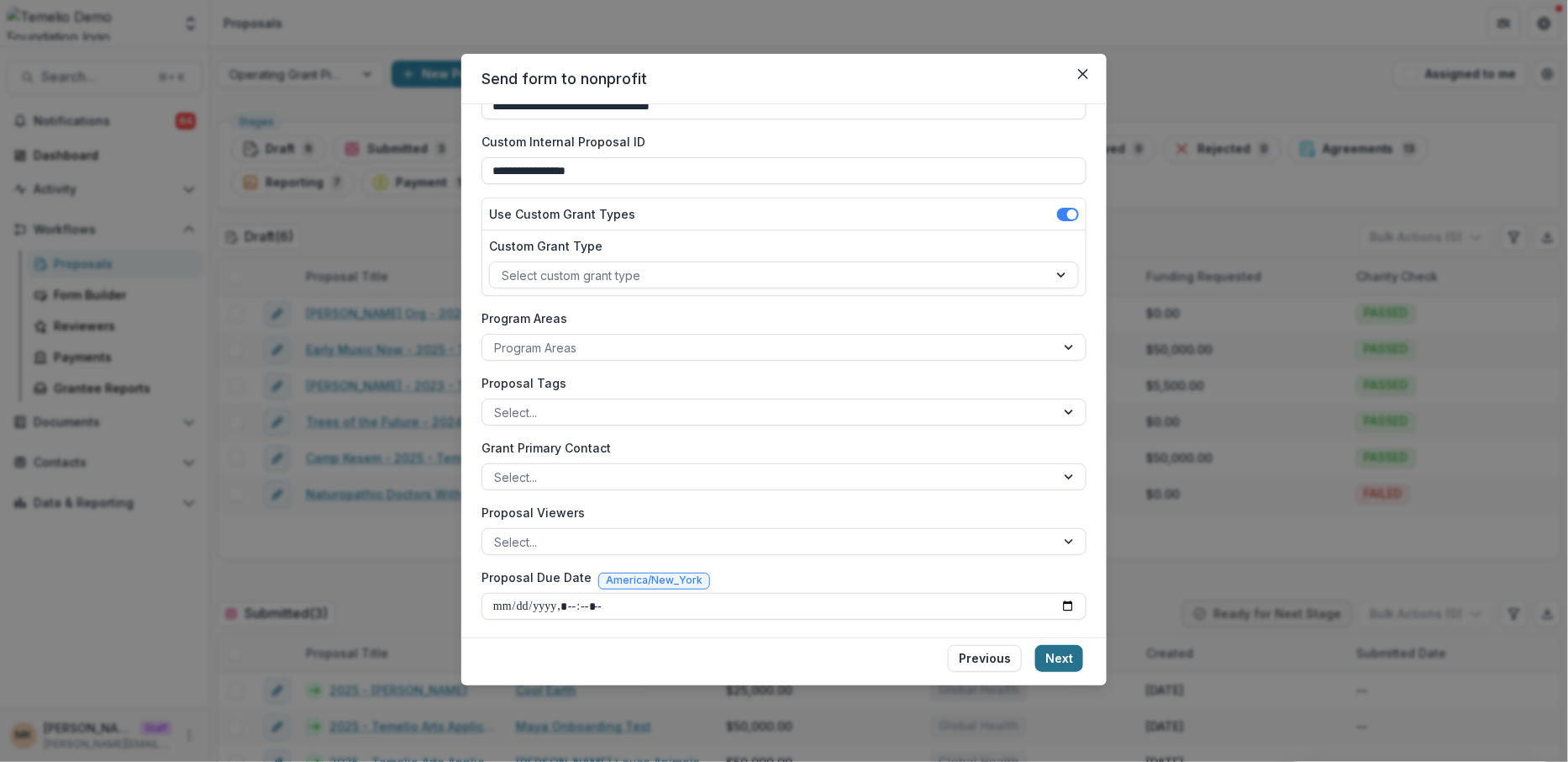
click at [1067, 657] on button "Next" at bounding box center [1059, 658] width 48 height 27
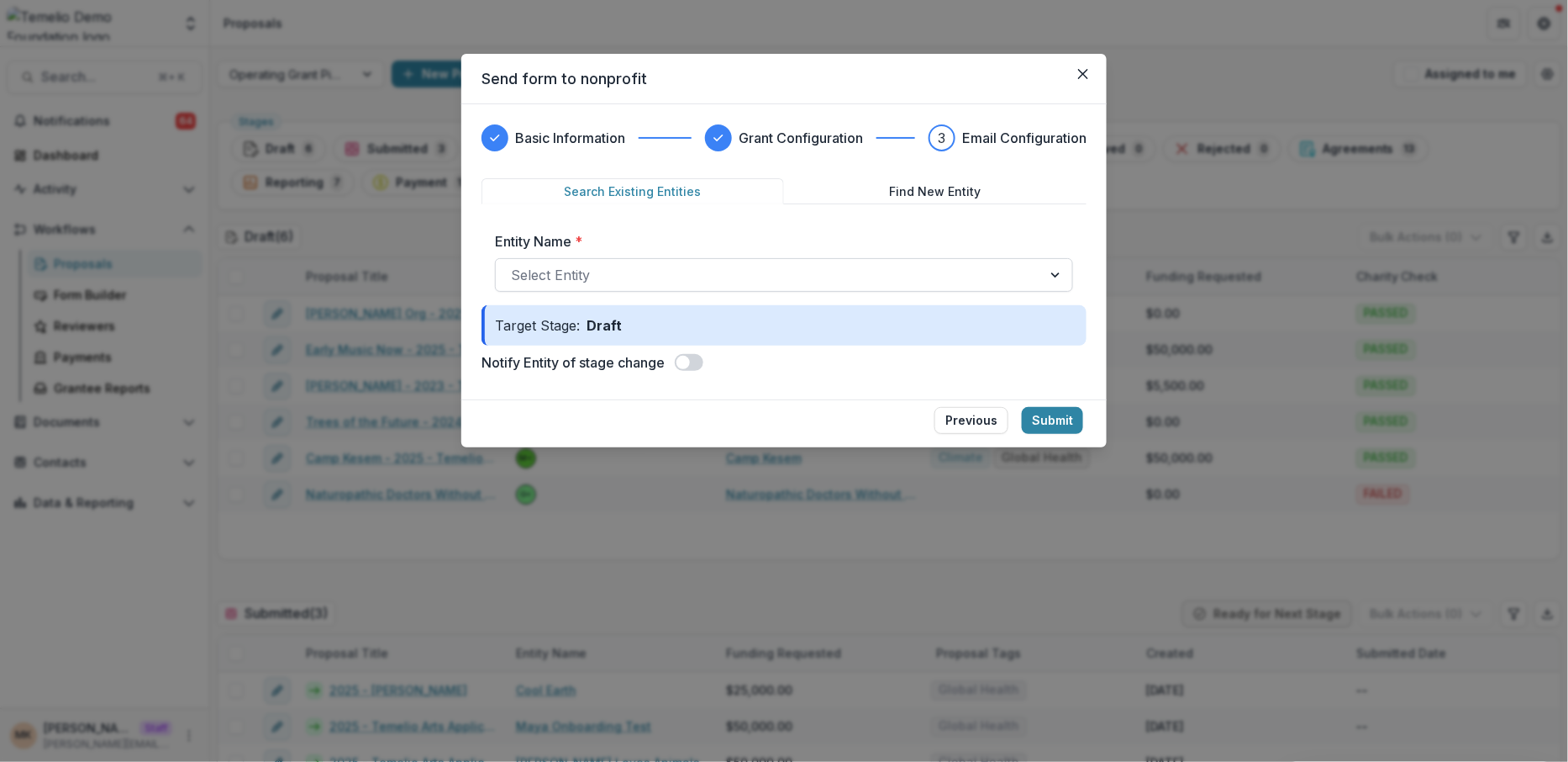
click at [729, 273] on div at bounding box center [769, 275] width 516 height 24
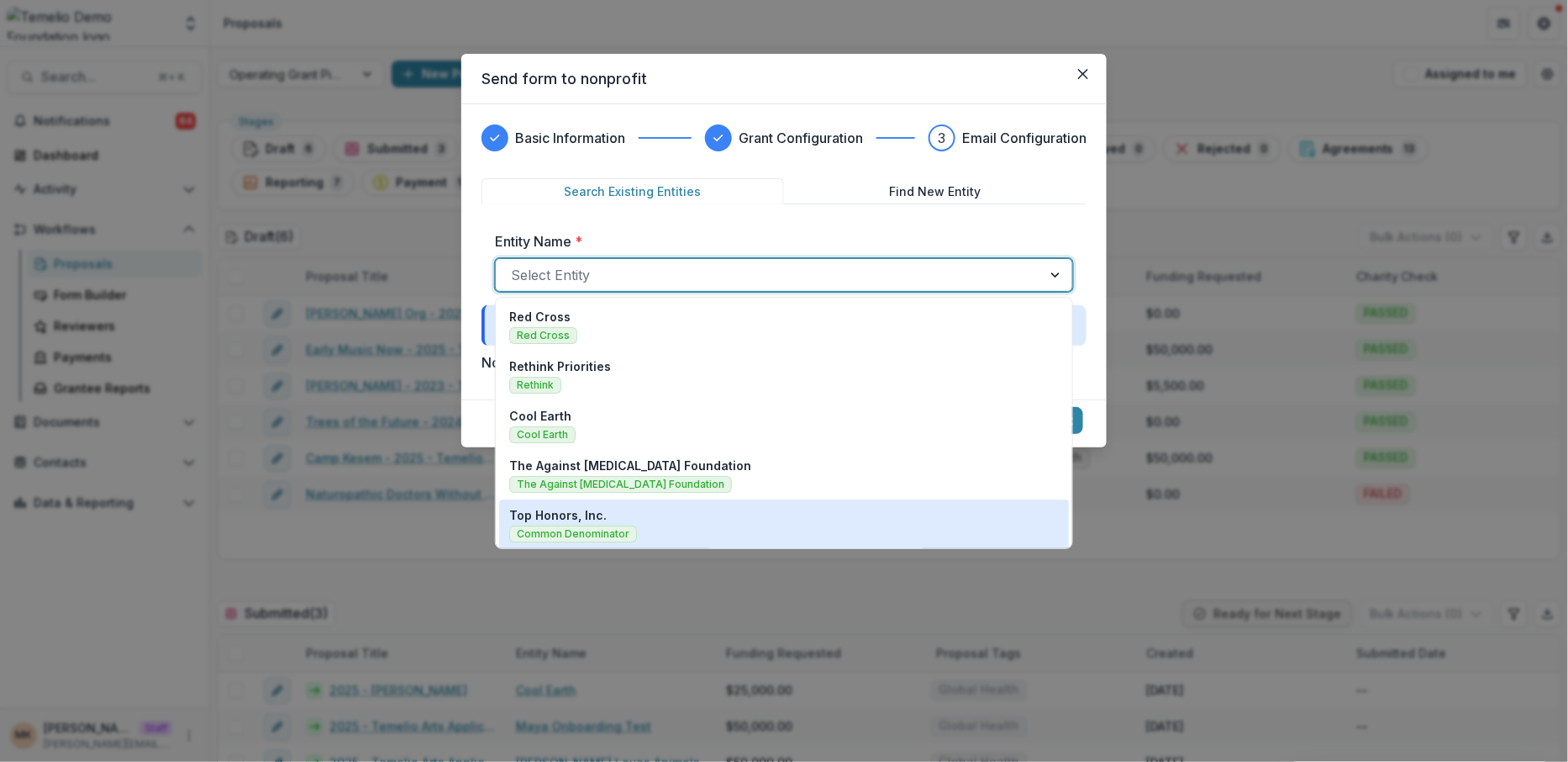
click at [610, 511] on div "Top Honors, Inc. Common Denominator" at bounding box center [784, 524] width 550 height 36
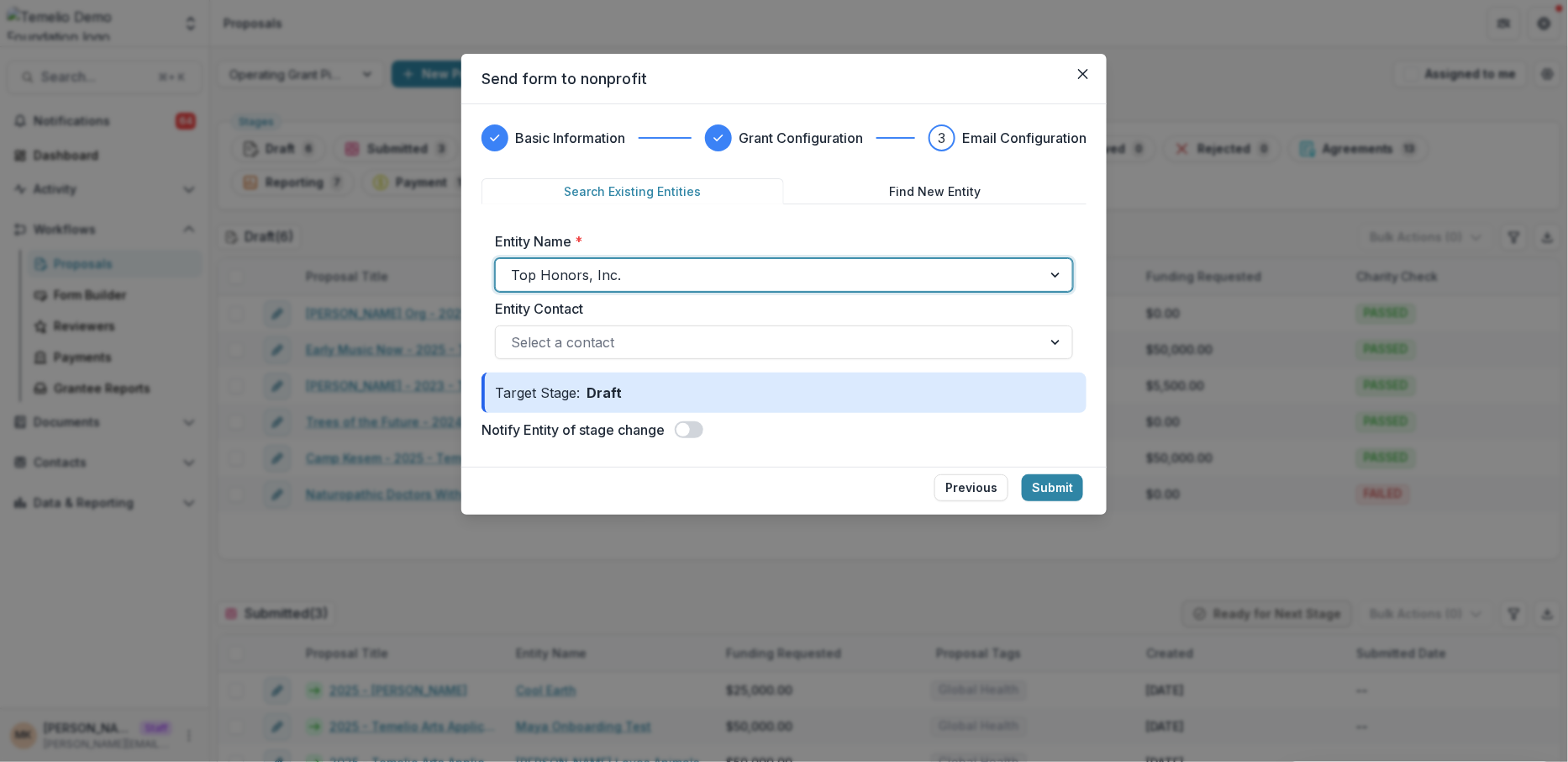
click at [1073, 471] on footer "Previous Submit" at bounding box center [784, 490] width 645 height 48
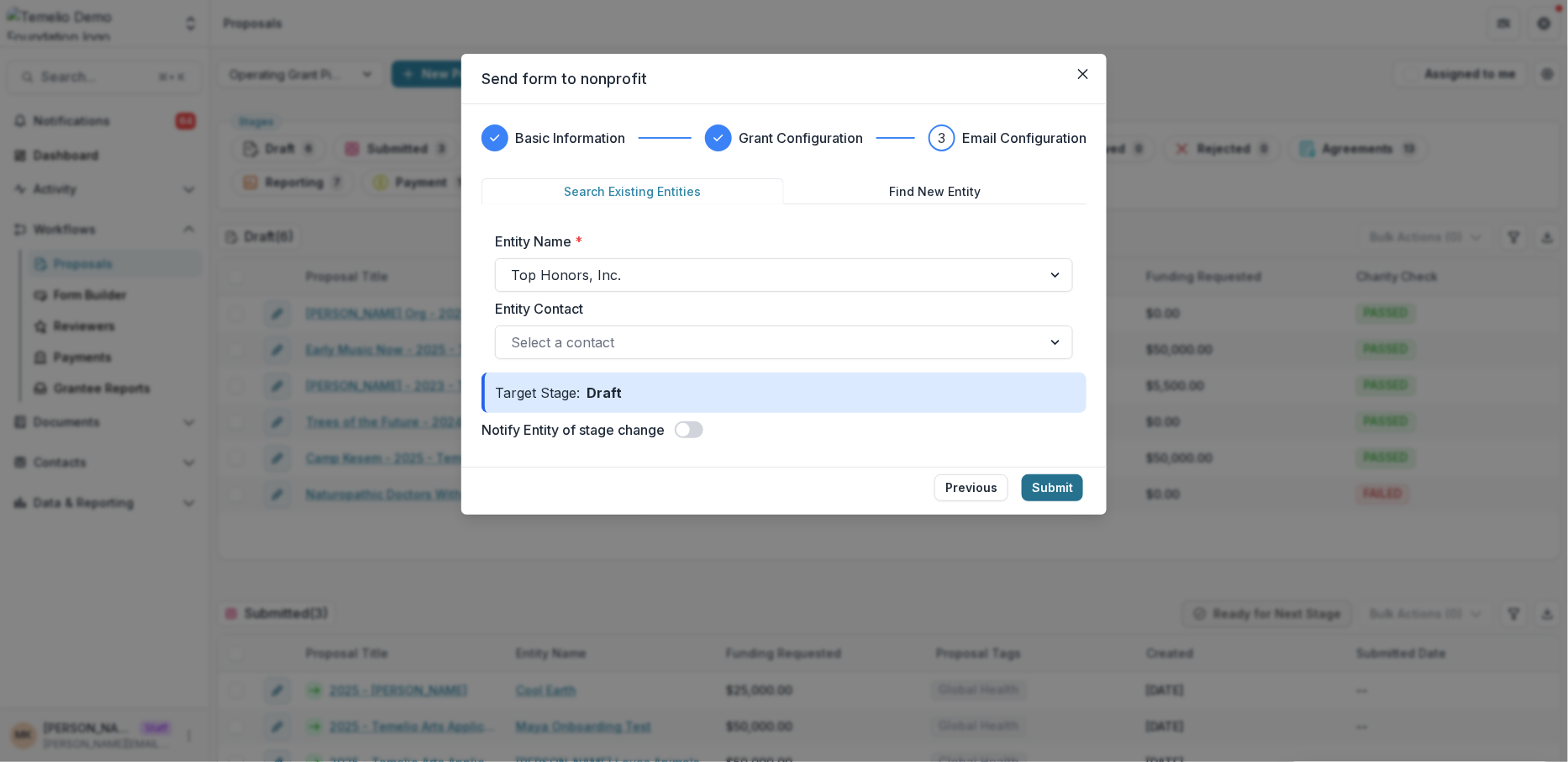
click at [1071, 475] on button "Submit" at bounding box center [1053, 487] width 61 height 27
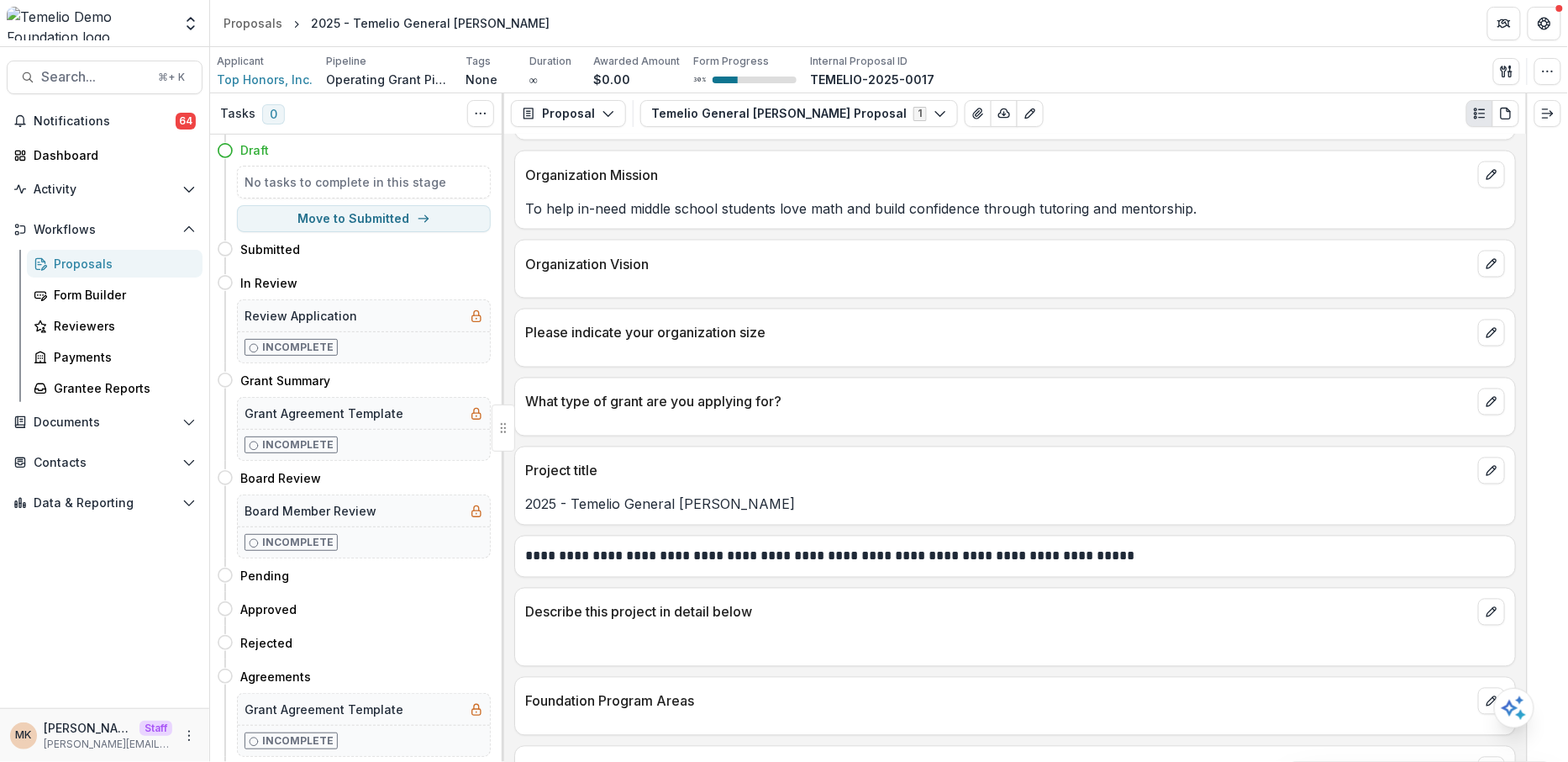
scroll to position [981, 0]
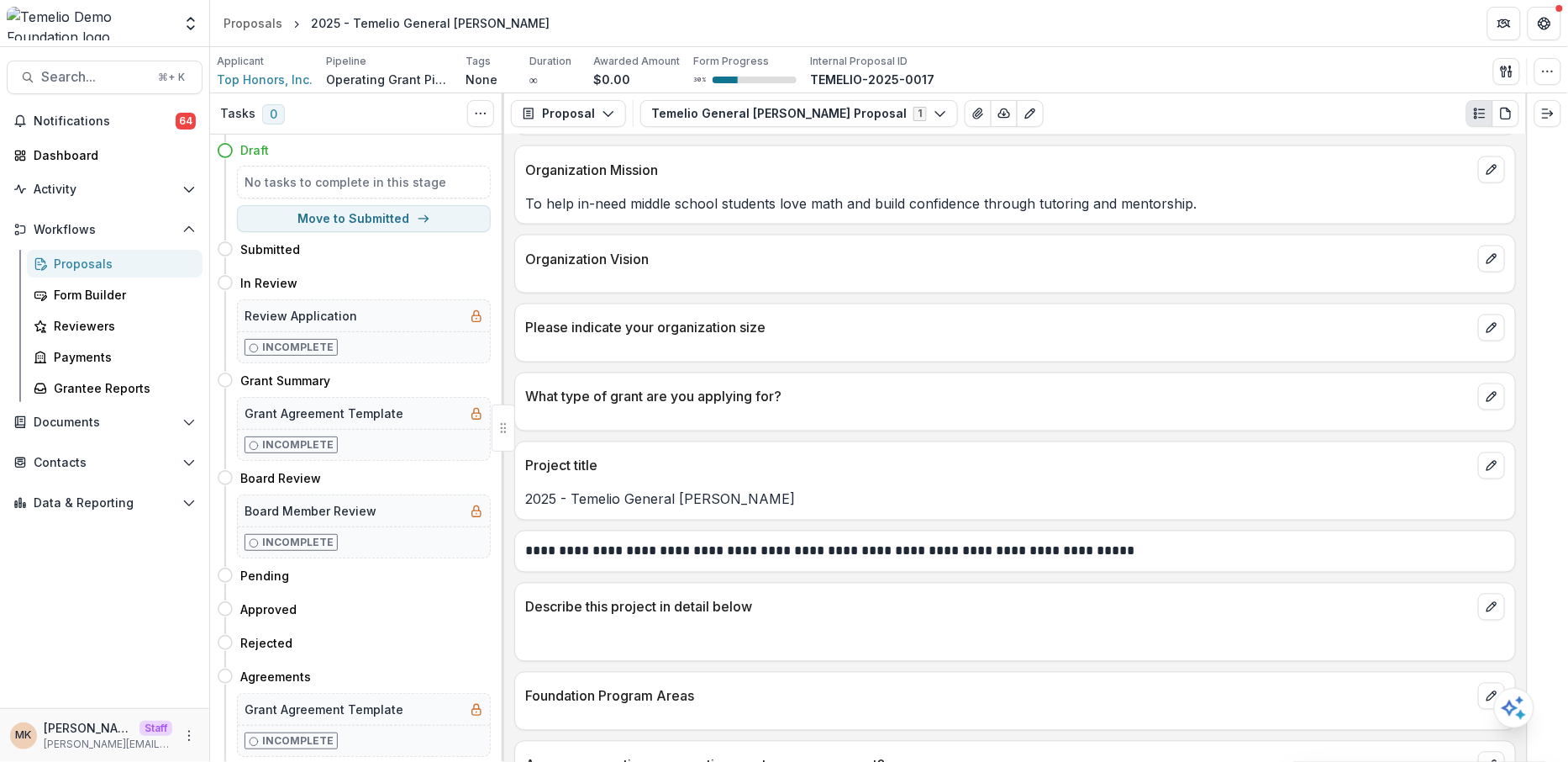
drag, startPoint x: 778, startPoint y: 487, endPoint x: 505, endPoint y: 485, distance: 273.0
click at [505, 485] on div "**********" at bounding box center [1015, 448] width 1022 height 627
click at [1488, 452] on button "edit" at bounding box center [1491, 465] width 27 height 27
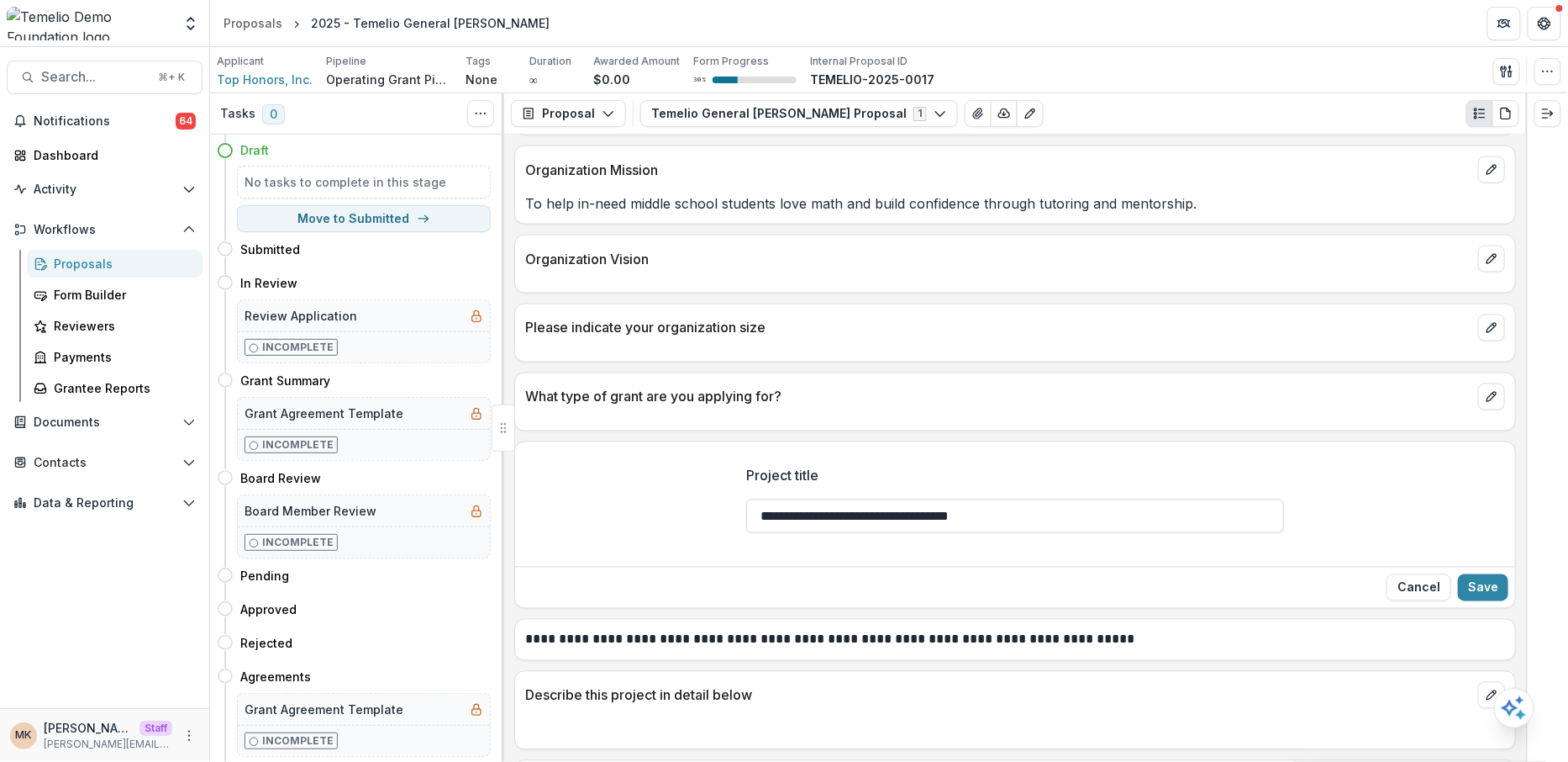
click at [809, 505] on input "**********" at bounding box center [1014, 516] width 538 height 33
type input "**********"
click at [1481, 582] on button "Save" at bounding box center [1483, 587] width 51 height 27
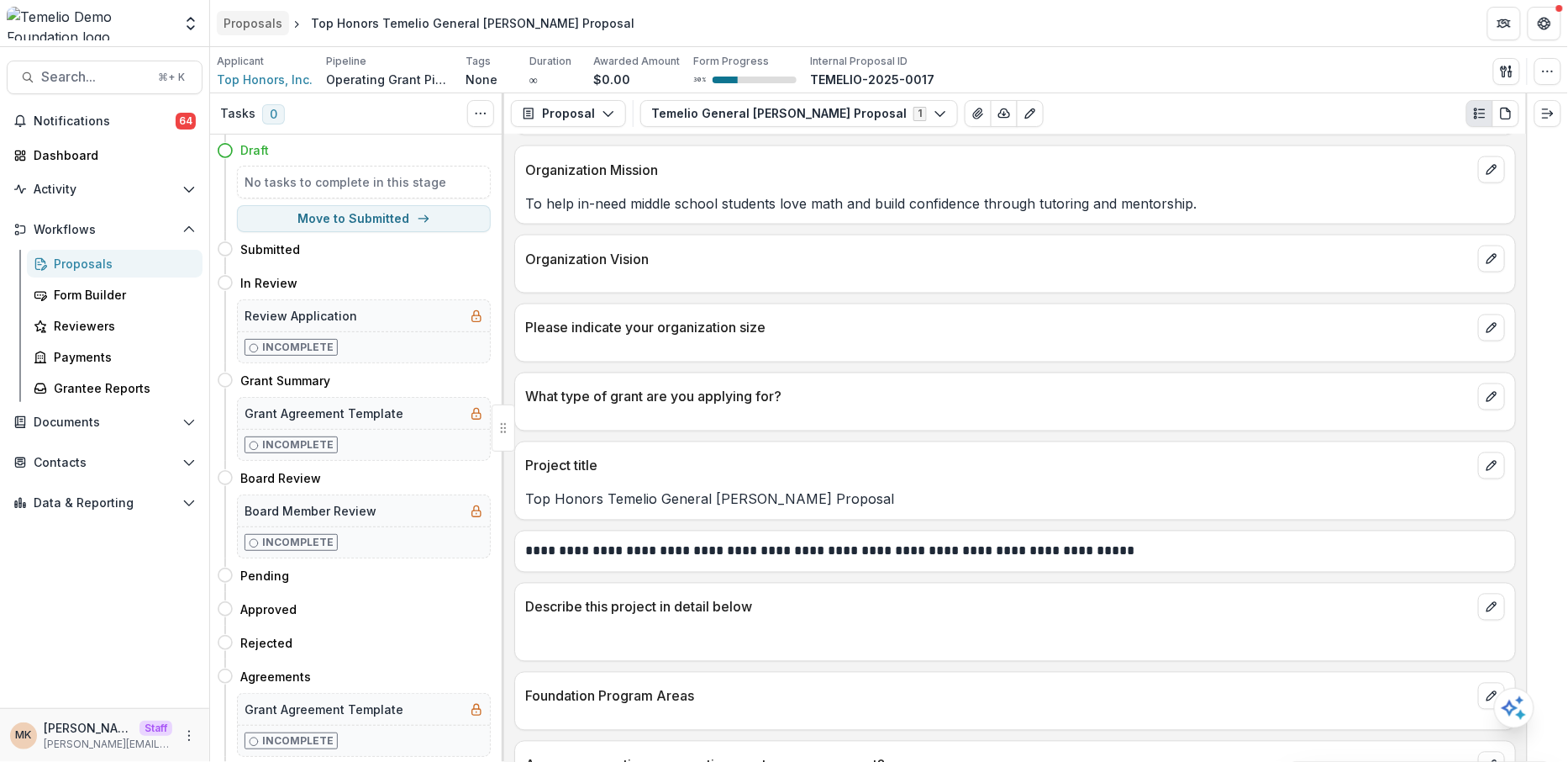
click at [259, 32] on link "Proposals" at bounding box center [253, 23] width 73 height 24
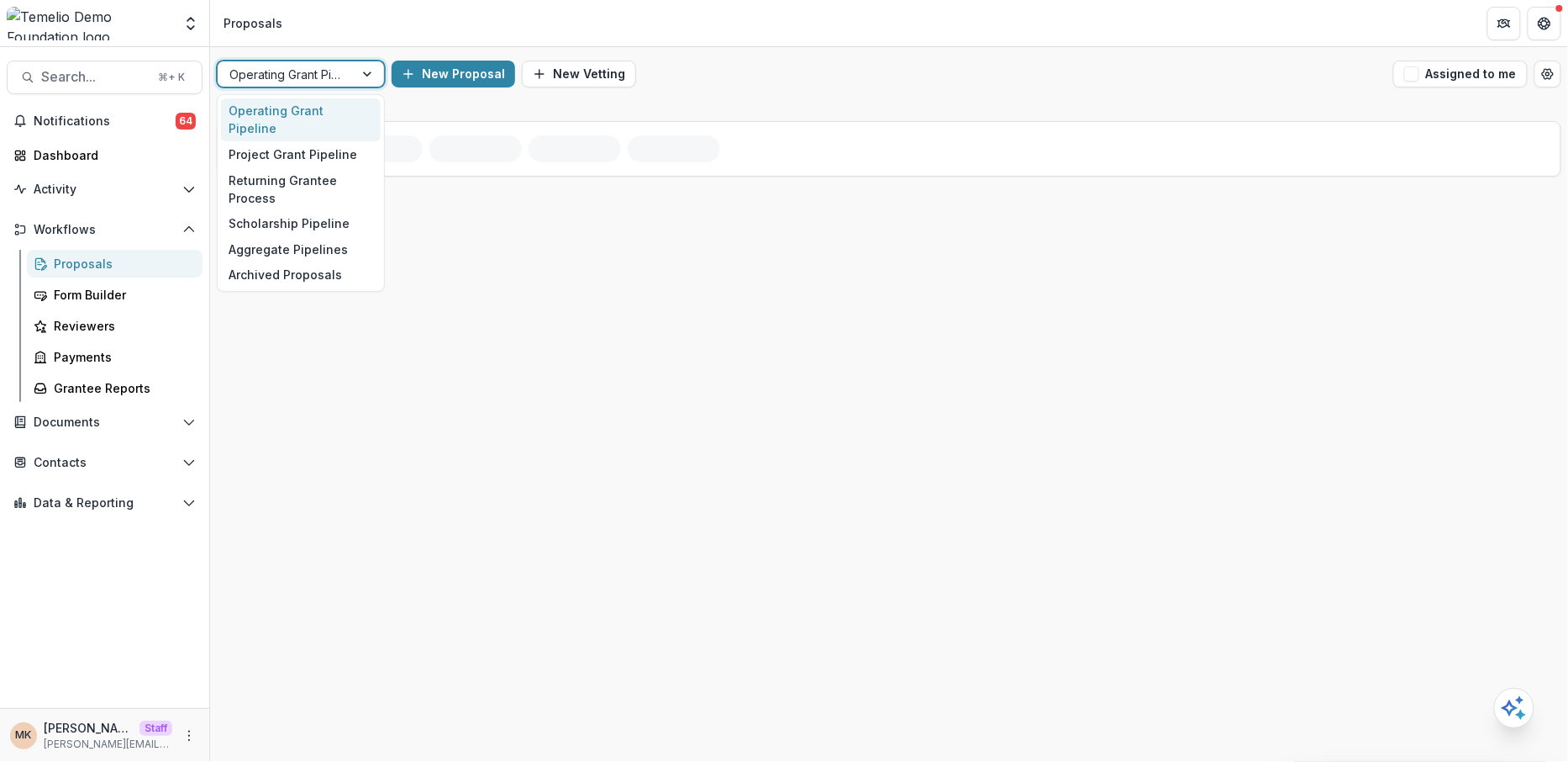
click at [332, 81] on div at bounding box center [285, 74] width 113 height 21
click at [300, 236] on div "Aggregate Pipelines" at bounding box center [301, 249] width 160 height 26
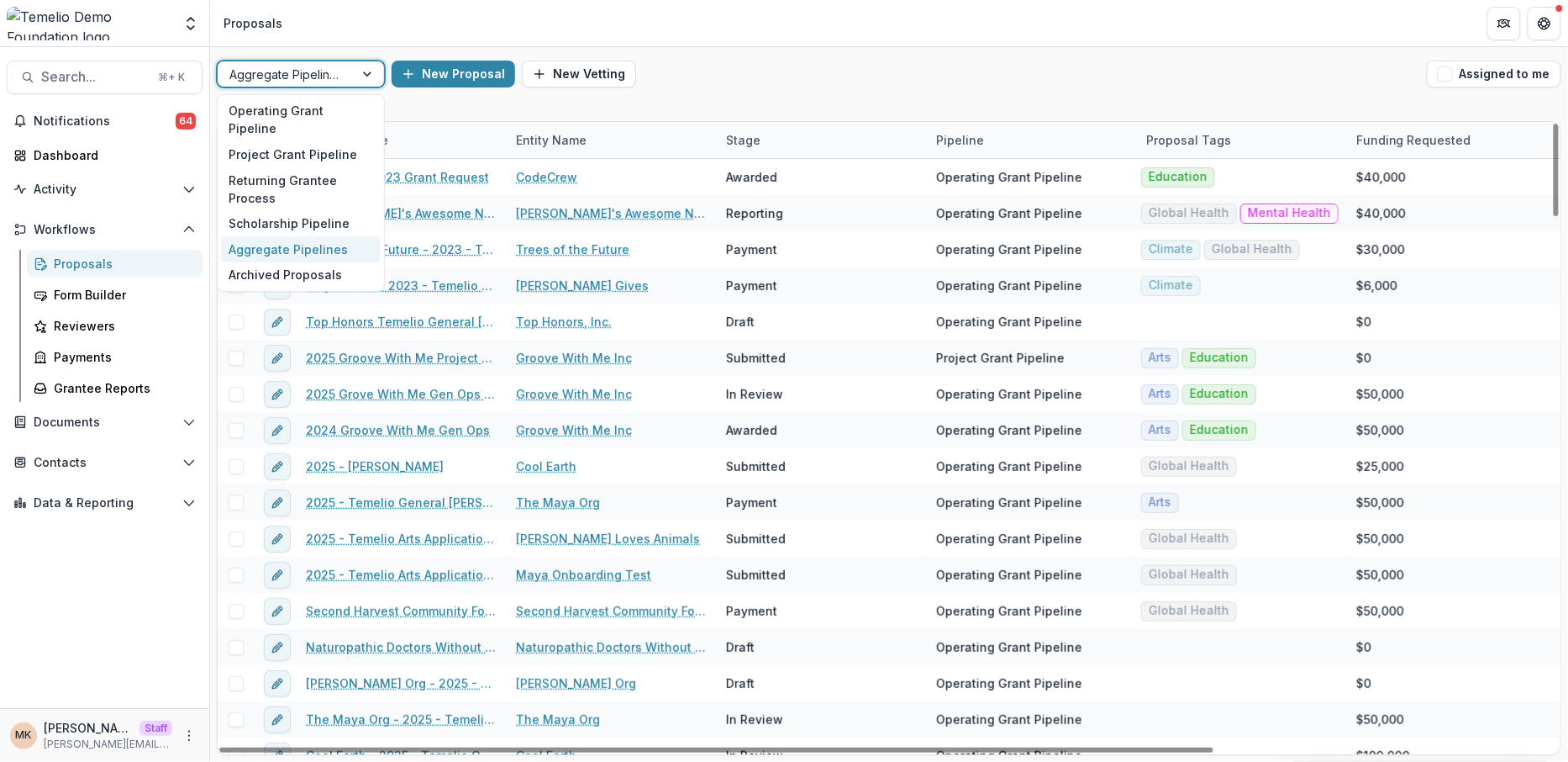
click at [344, 84] on div "Aggregate Pipelines" at bounding box center [286, 74] width 136 height 24
click at [322, 115] on div "Operating Grant Pipeline" at bounding box center [301, 120] width 160 height 44
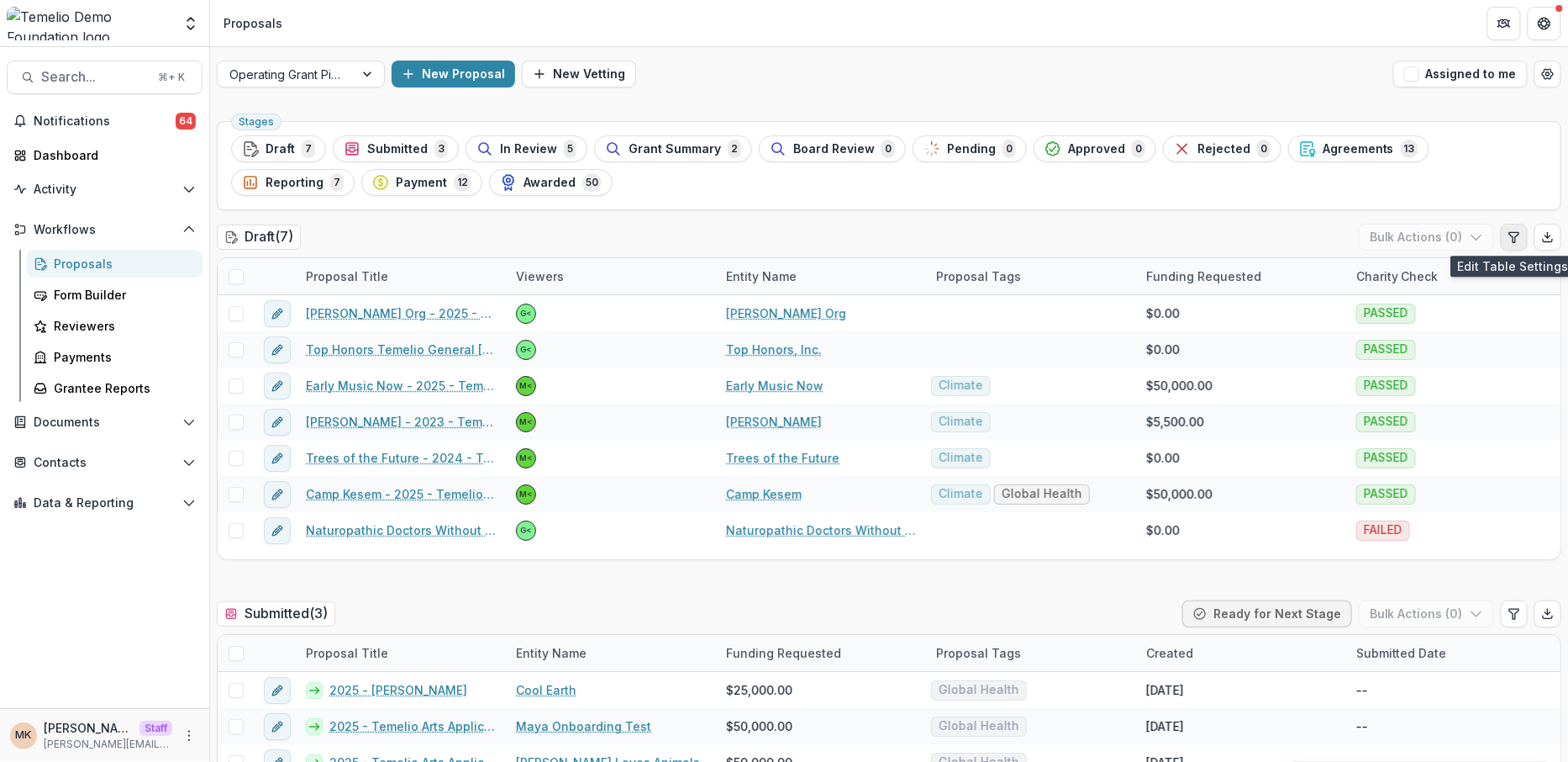
click at [1511, 240] on icon "Edit table settings" at bounding box center [1514, 237] width 10 height 10
select select "******"
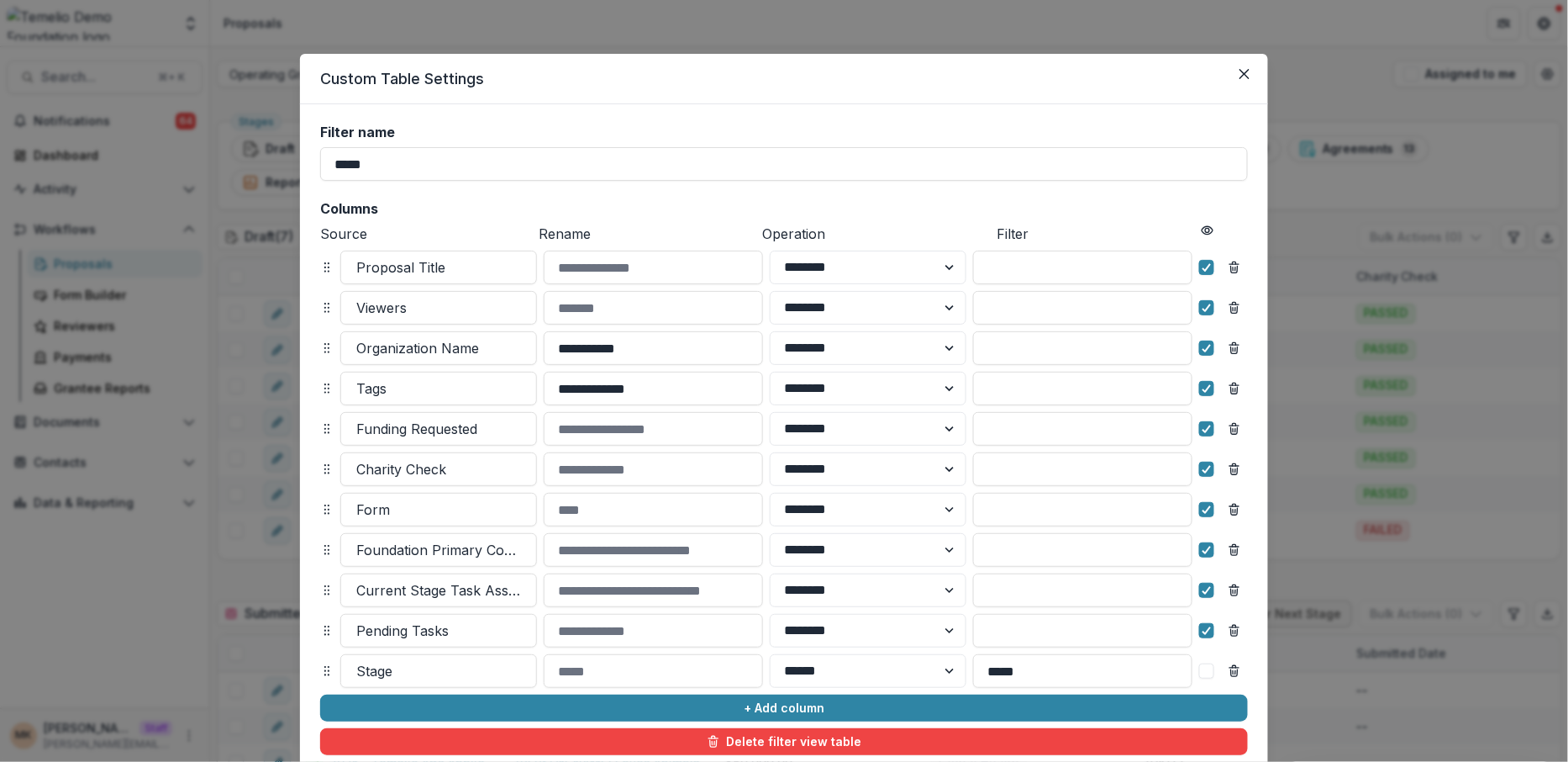
click at [1359, 386] on div "**********" at bounding box center [784, 381] width 1568 height 762
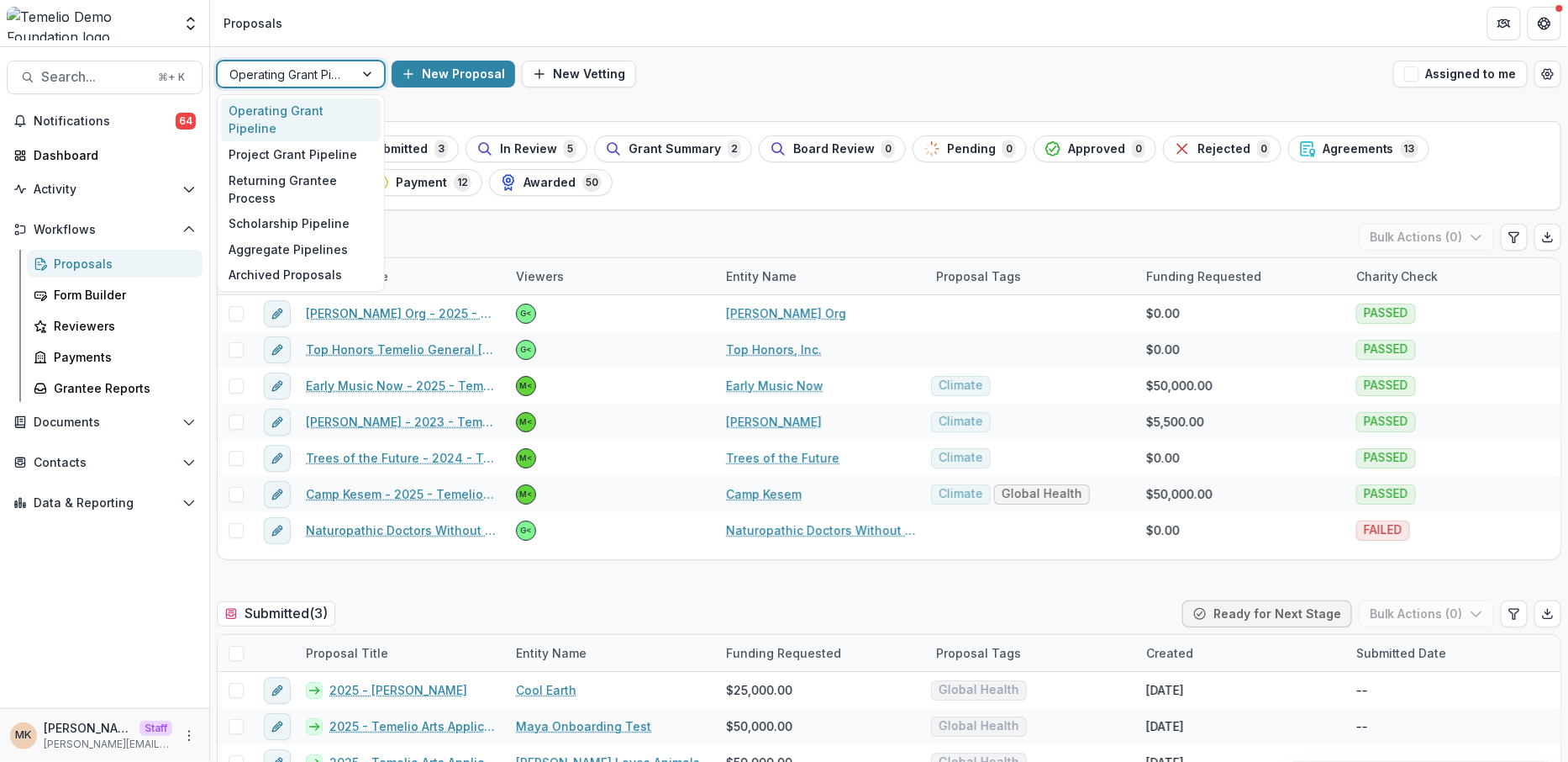
click at [337, 70] on div at bounding box center [285, 74] width 113 height 21
click at [287, 236] on div "Aggregate Pipelines" at bounding box center [301, 249] width 160 height 26
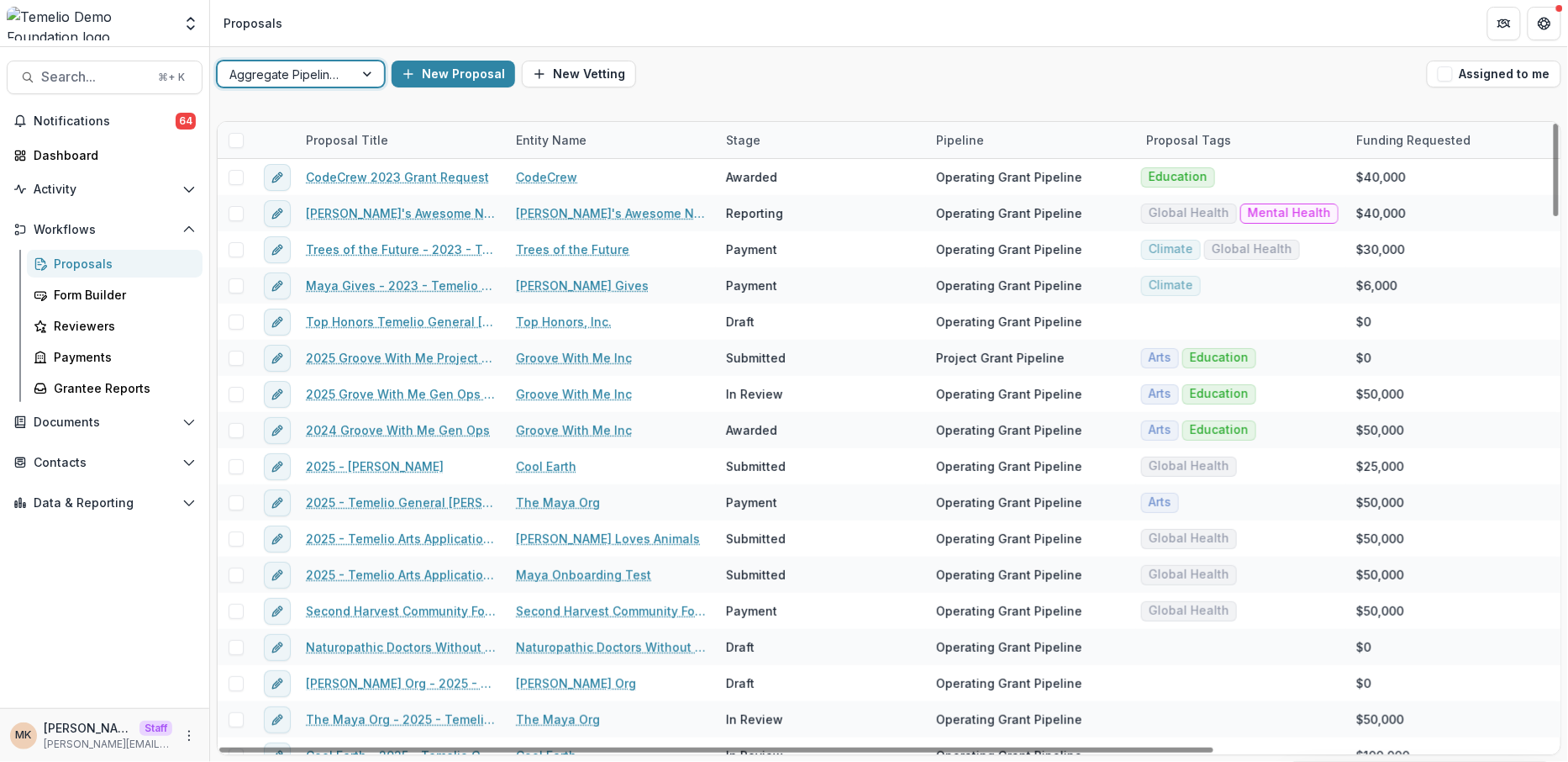
click at [351, 75] on div "Aggregate Pipelines" at bounding box center [286, 74] width 136 height 24
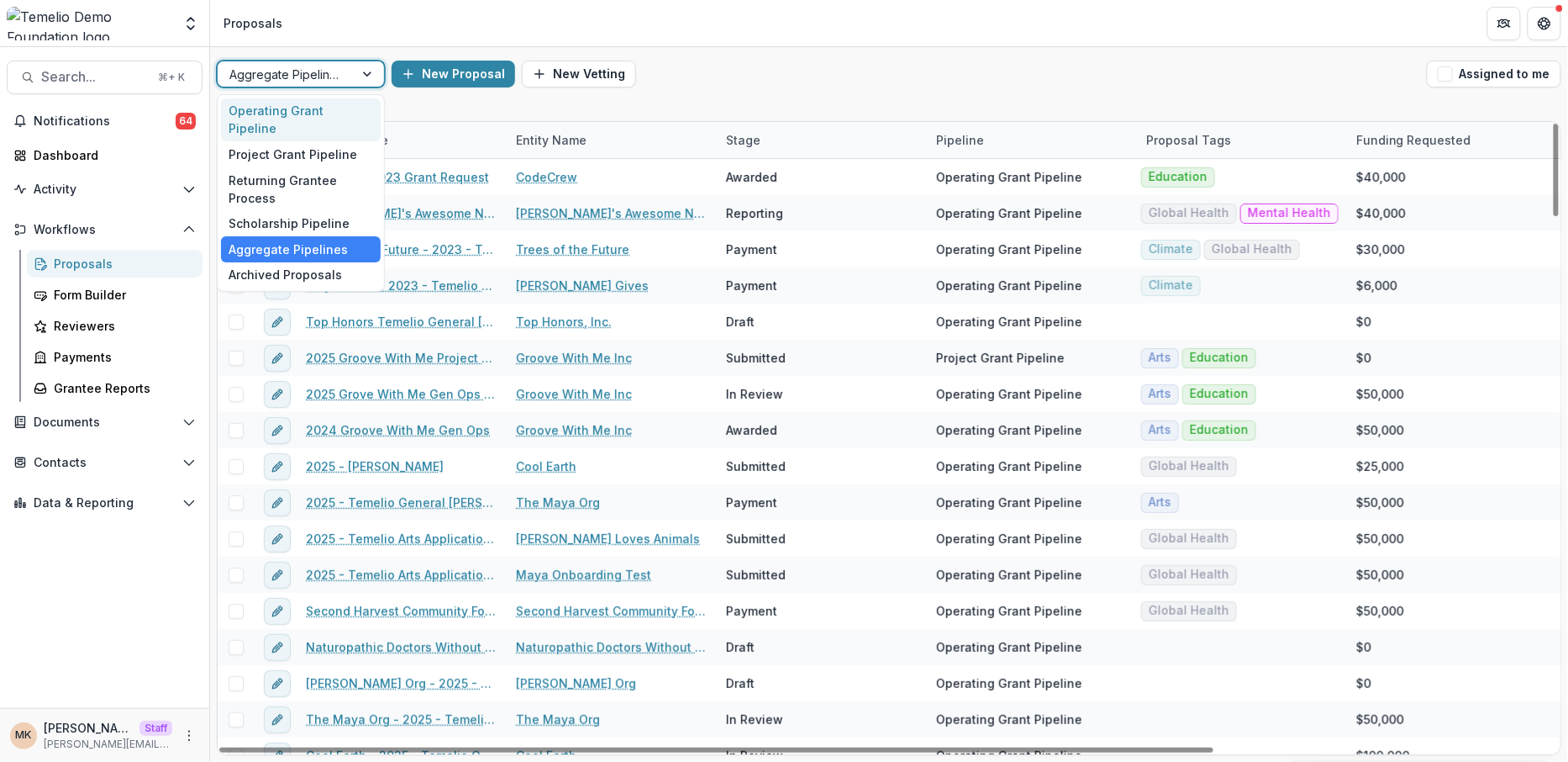
click at [342, 98] on div "Operating Grant Pipeline" at bounding box center [301, 120] width 160 height 44
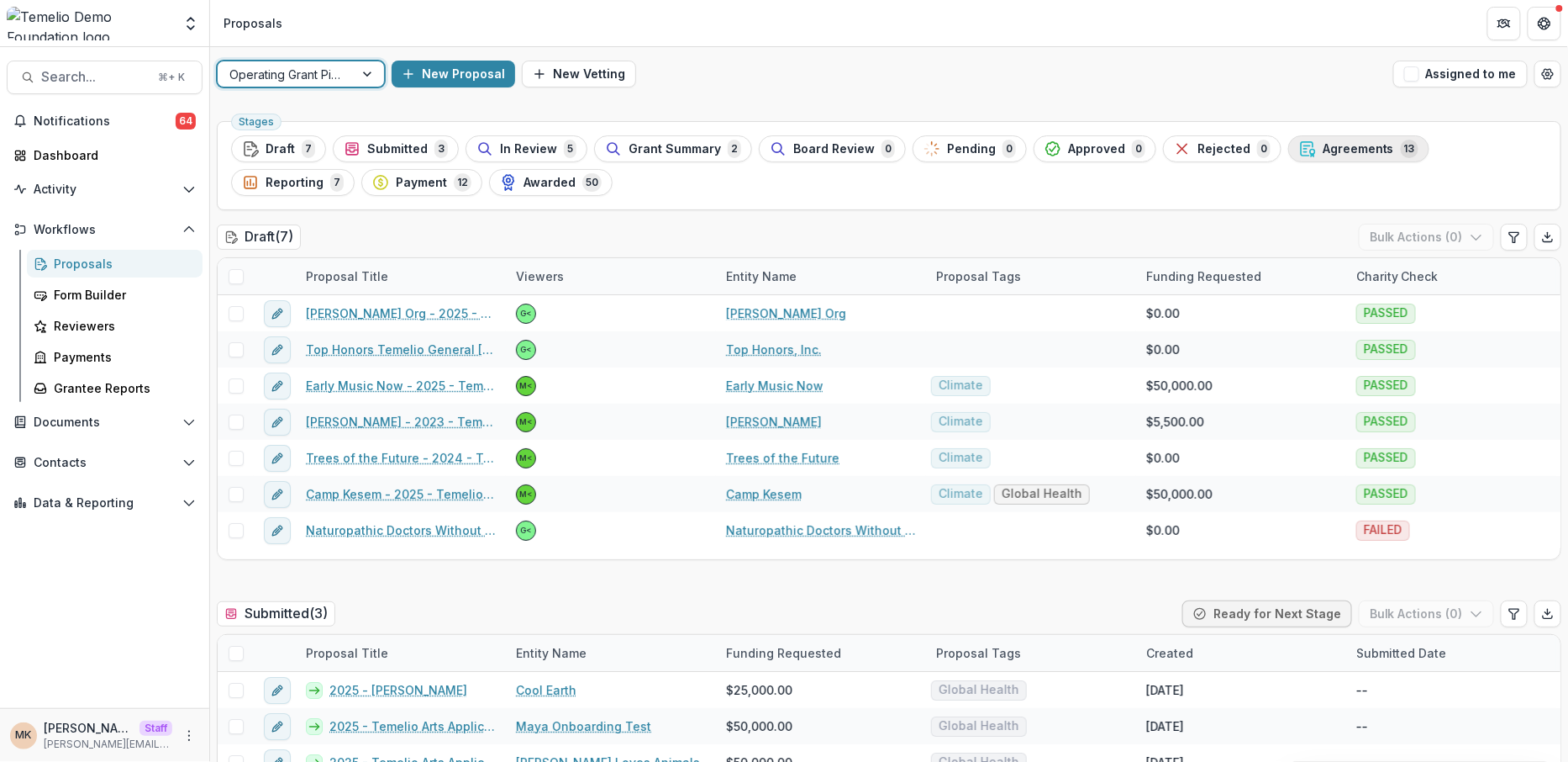
click at [1323, 145] on span "Agreements" at bounding box center [1359, 149] width 72 height 14
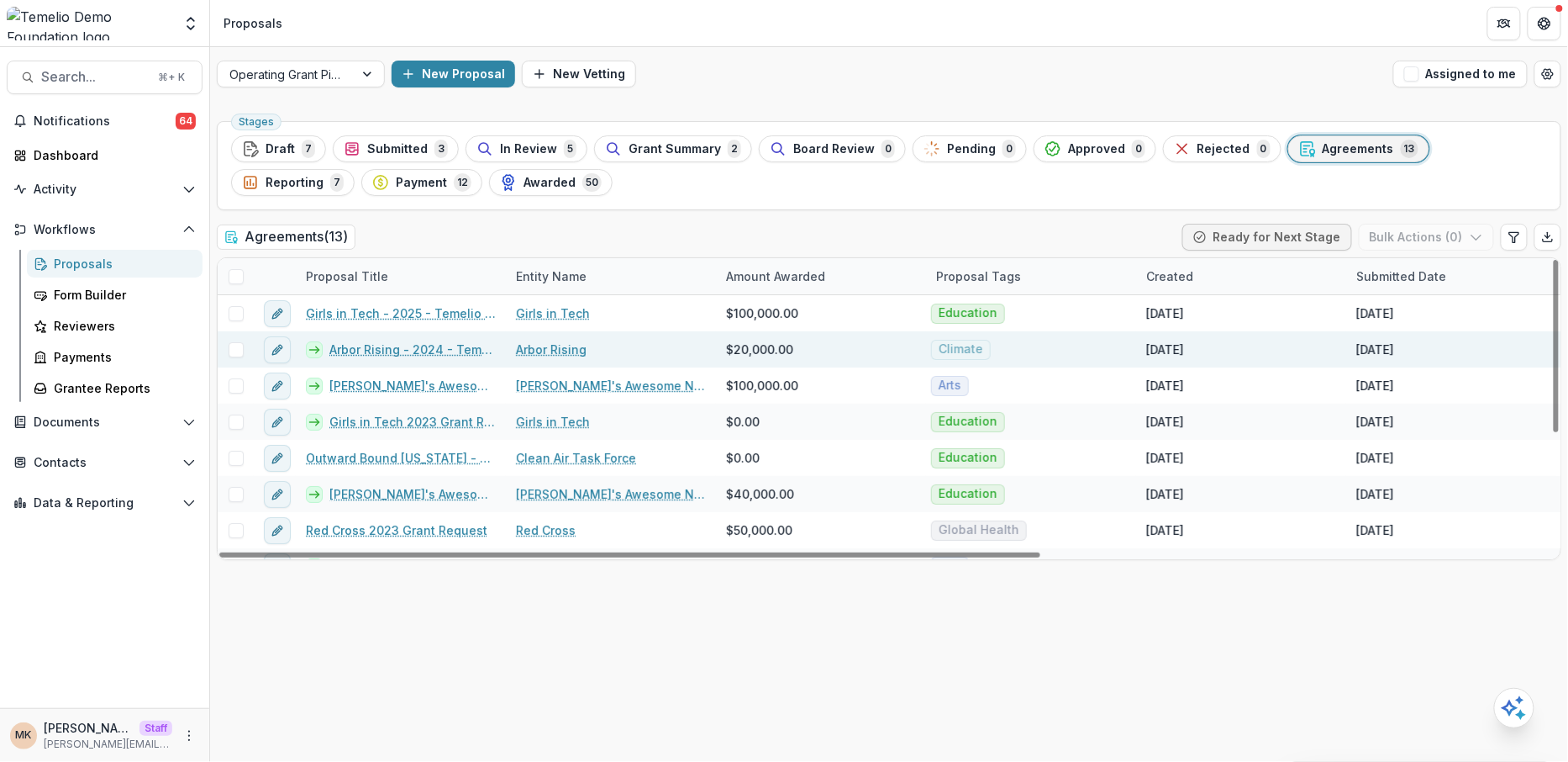
click at [377, 351] on link "Arbor Rising - 2024 - Temelio General Grant Proposal" at bounding box center [413, 349] width 166 height 17
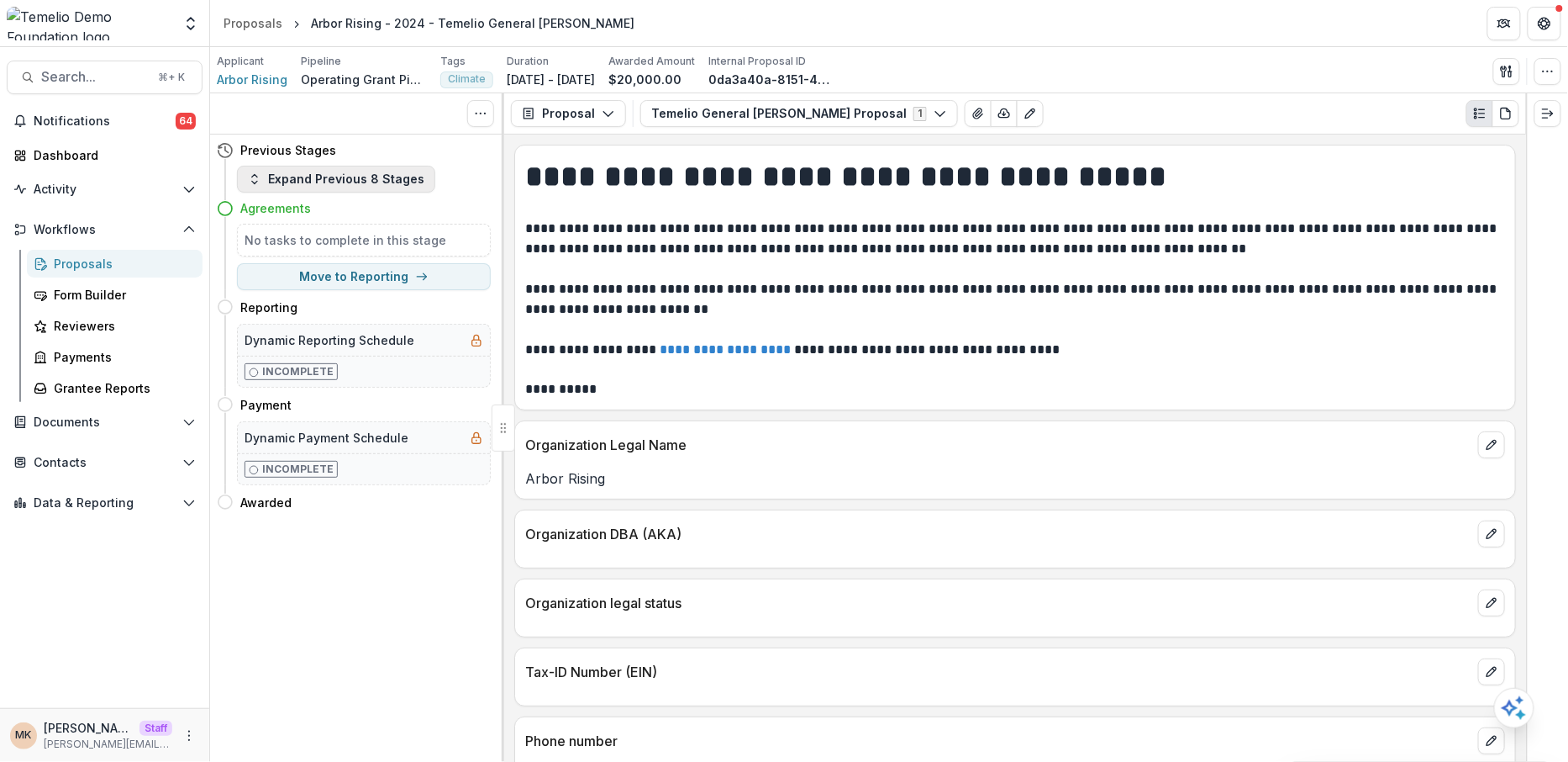
click at [369, 184] on button "Expand Previous 8 Stages" at bounding box center [336, 178] width 199 height 27
